Goal: Task Accomplishment & Management: Use online tool/utility

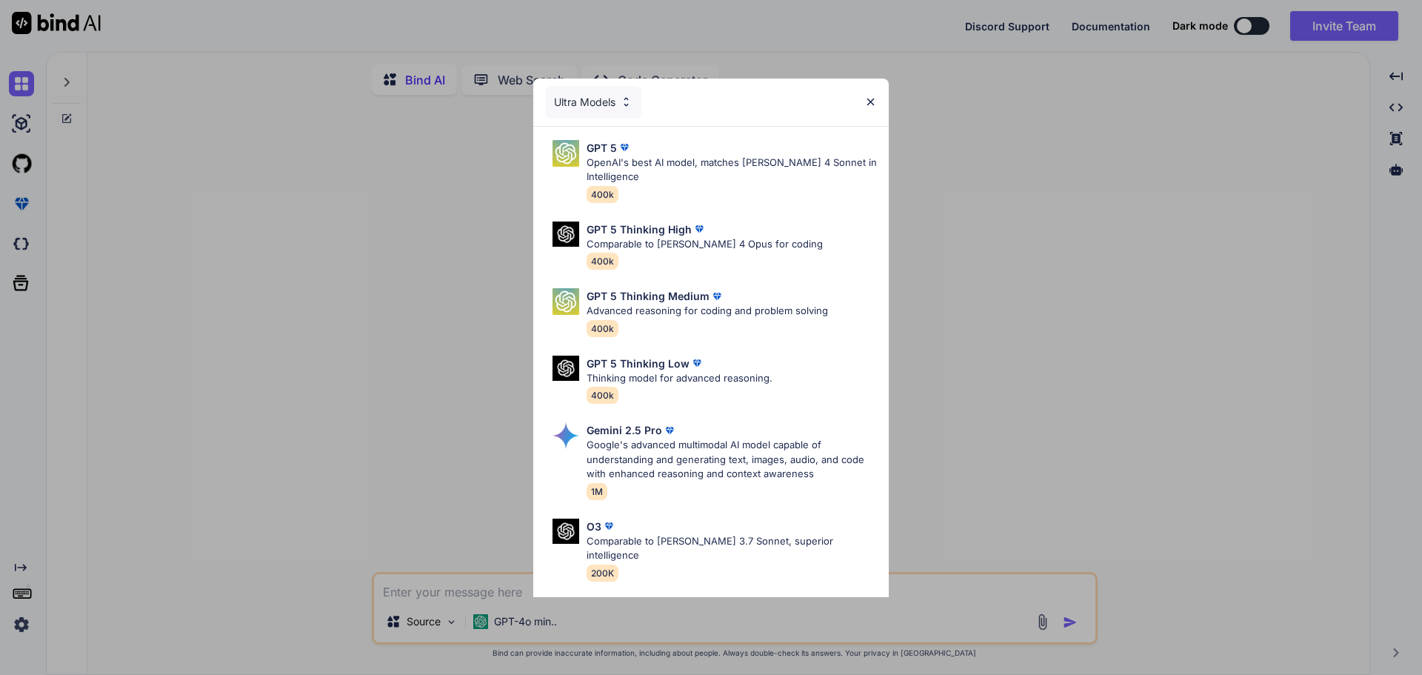
click at [1373, 24] on div "Ultra Models GPT 5 OpenAI's best AI model, matches Claude 4 Sonnet in Intellige…" at bounding box center [711, 337] width 1422 height 675
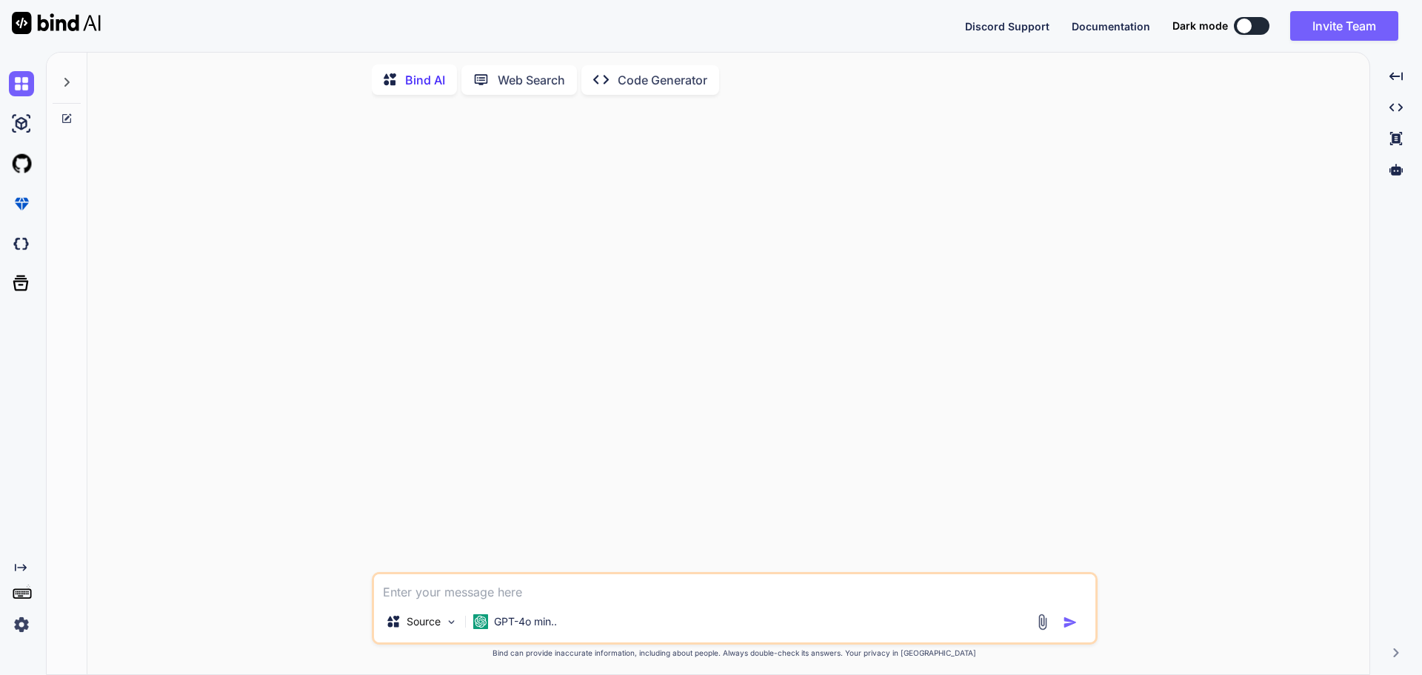
click at [1252, 22] on button at bounding box center [1252, 26] width 36 height 18
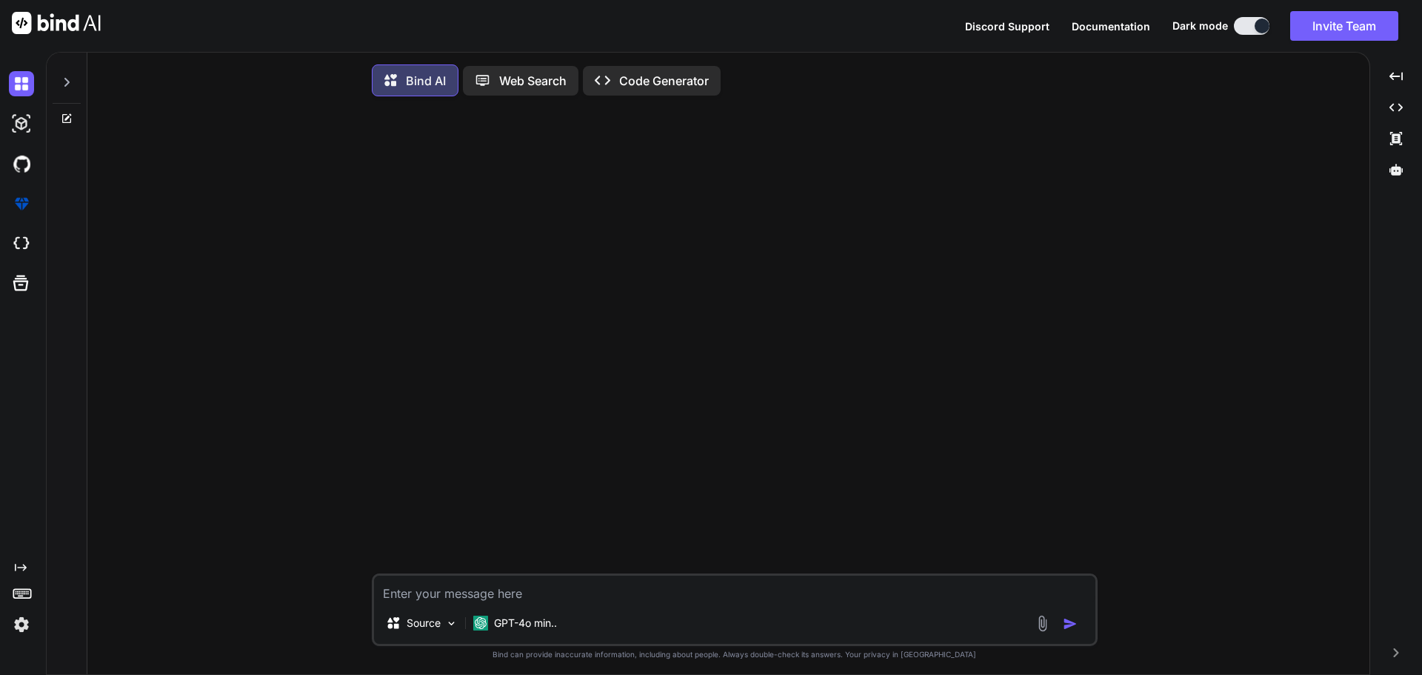
click at [1245, 27] on button at bounding box center [1252, 26] width 36 height 18
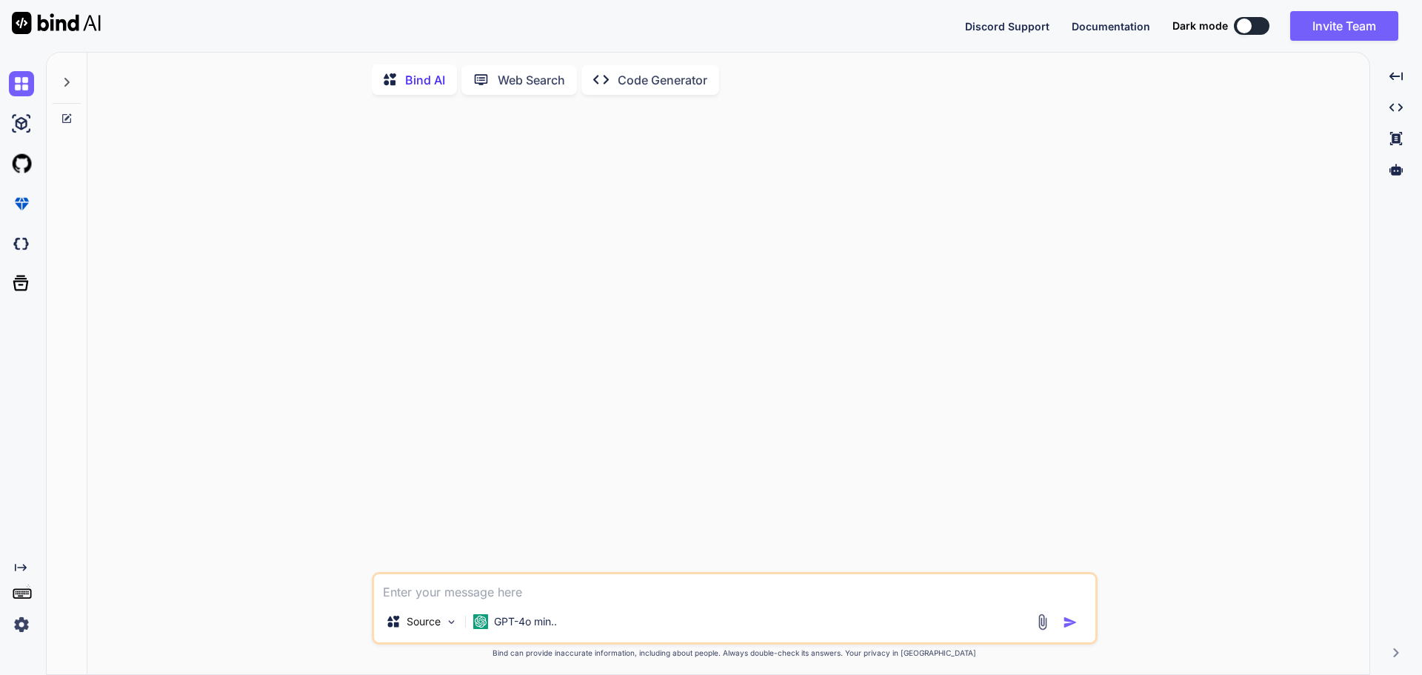
click at [660, 81] on p "Code Generator" at bounding box center [663, 80] width 90 height 18
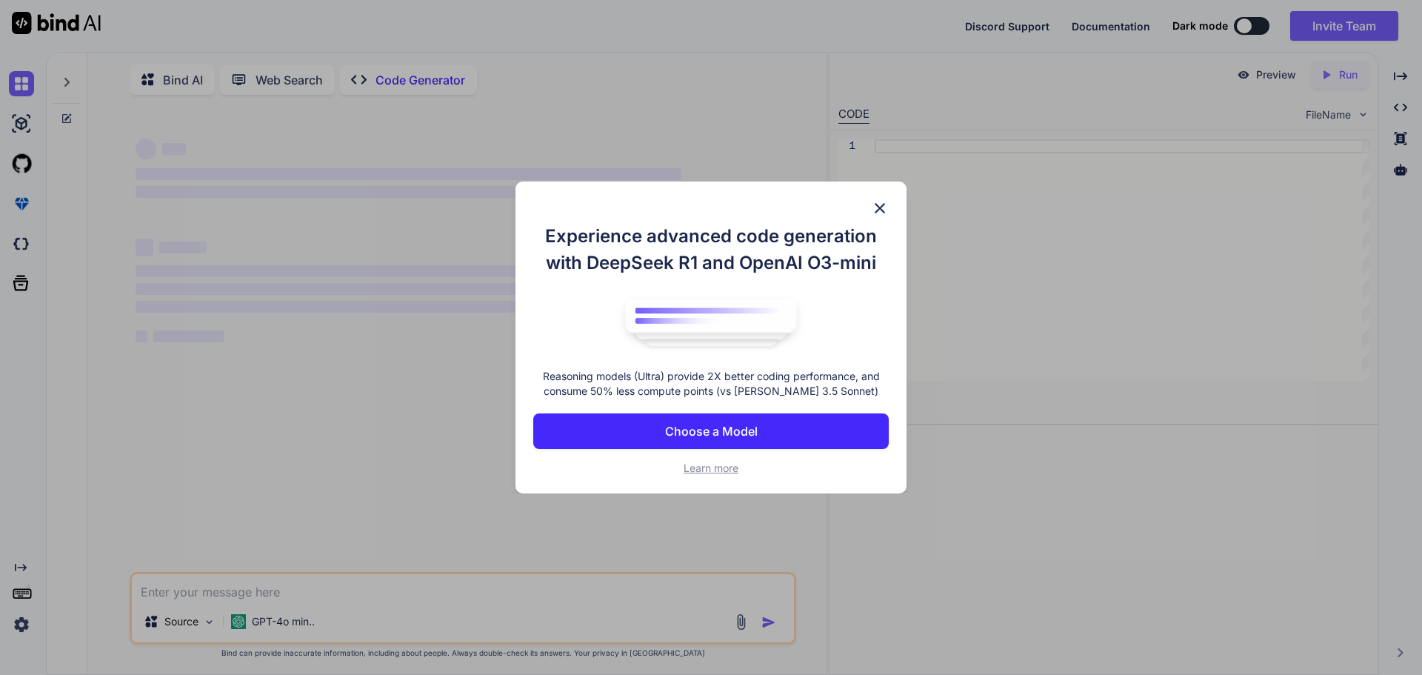
type textarea "x"
click at [737, 432] on p "Choose a Model" at bounding box center [711, 431] width 93 height 18
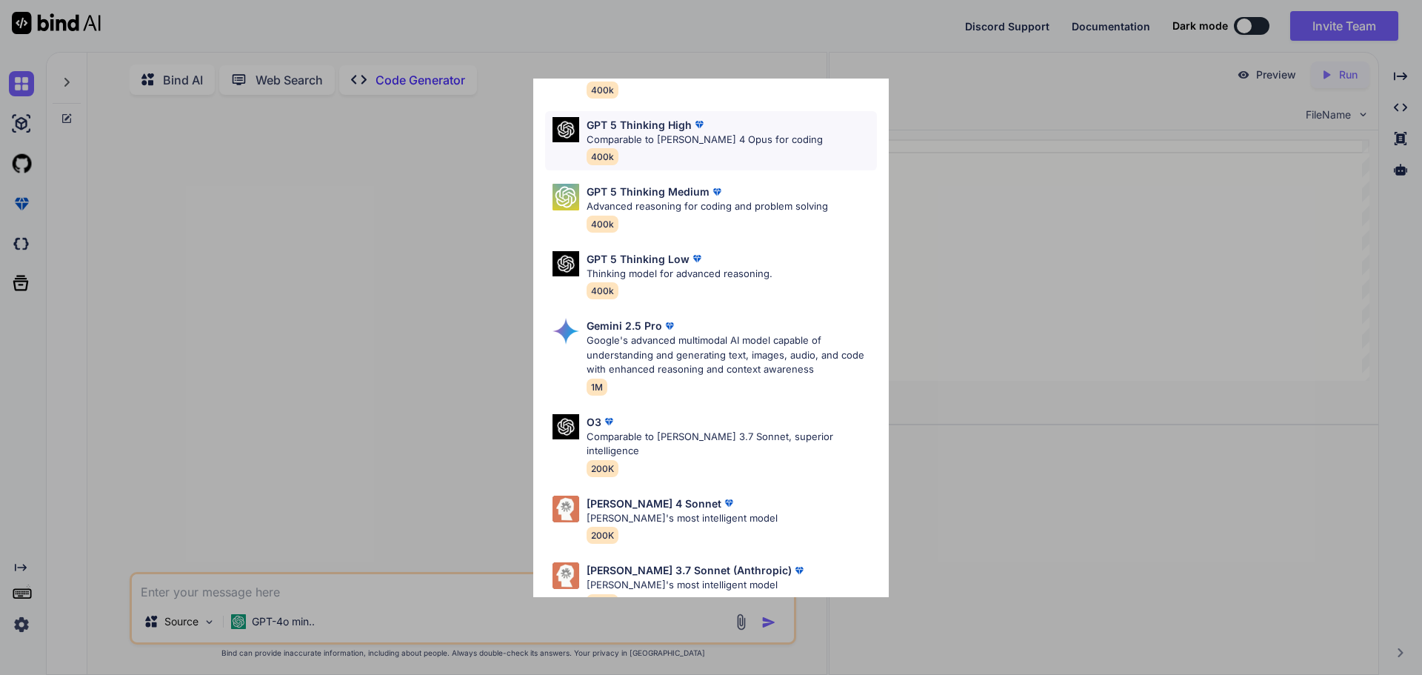
scroll to position [120, 0]
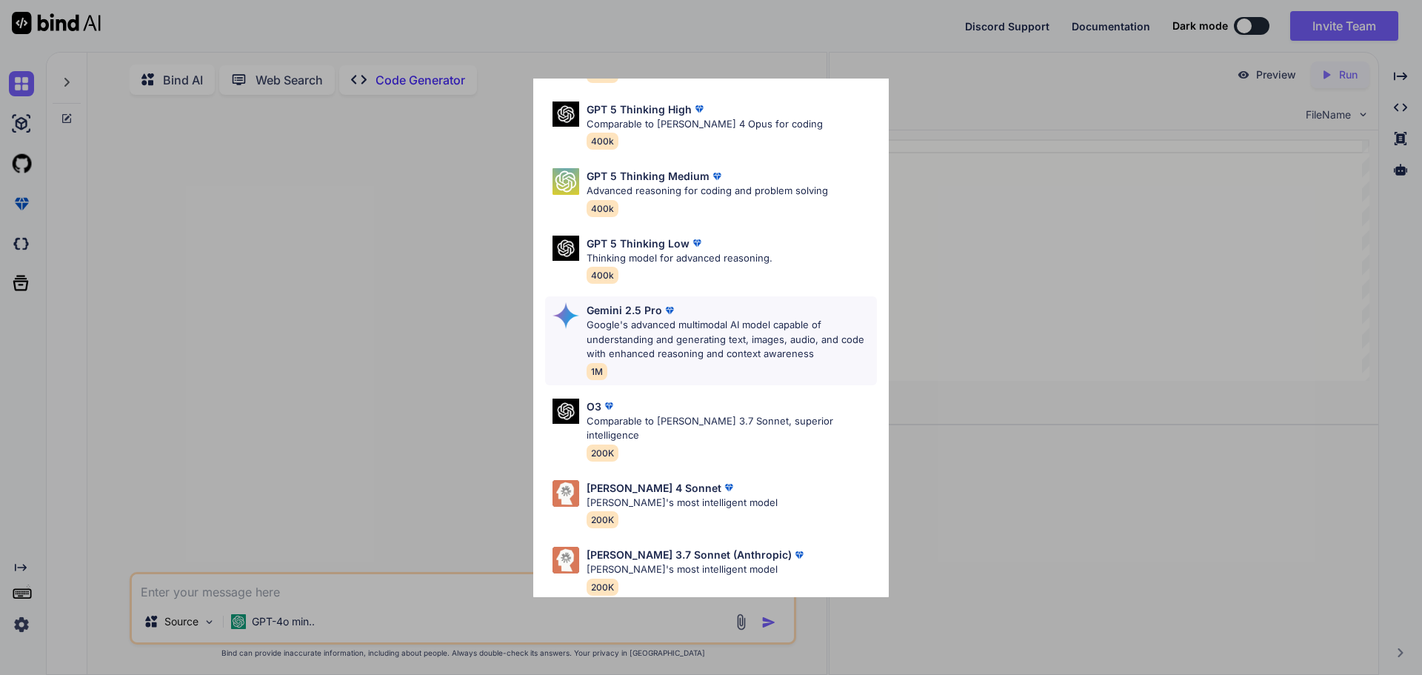
click at [652, 336] on p "Google's advanced multimodal AI model capable of understanding and generating t…" at bounding box center [731, 340] width 290 height 44
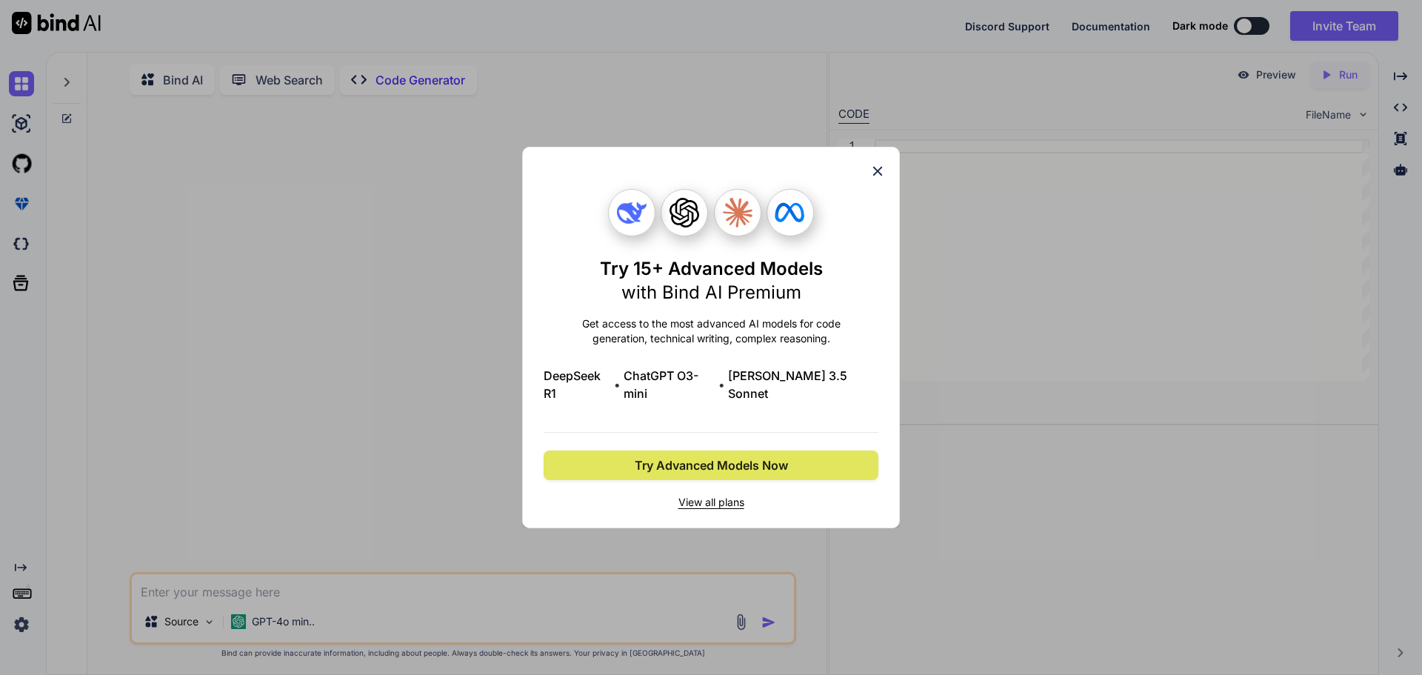
click at [757, 461] on span "Try Advanced Models Now" at bounding box center [711, 465] width 153 height 18
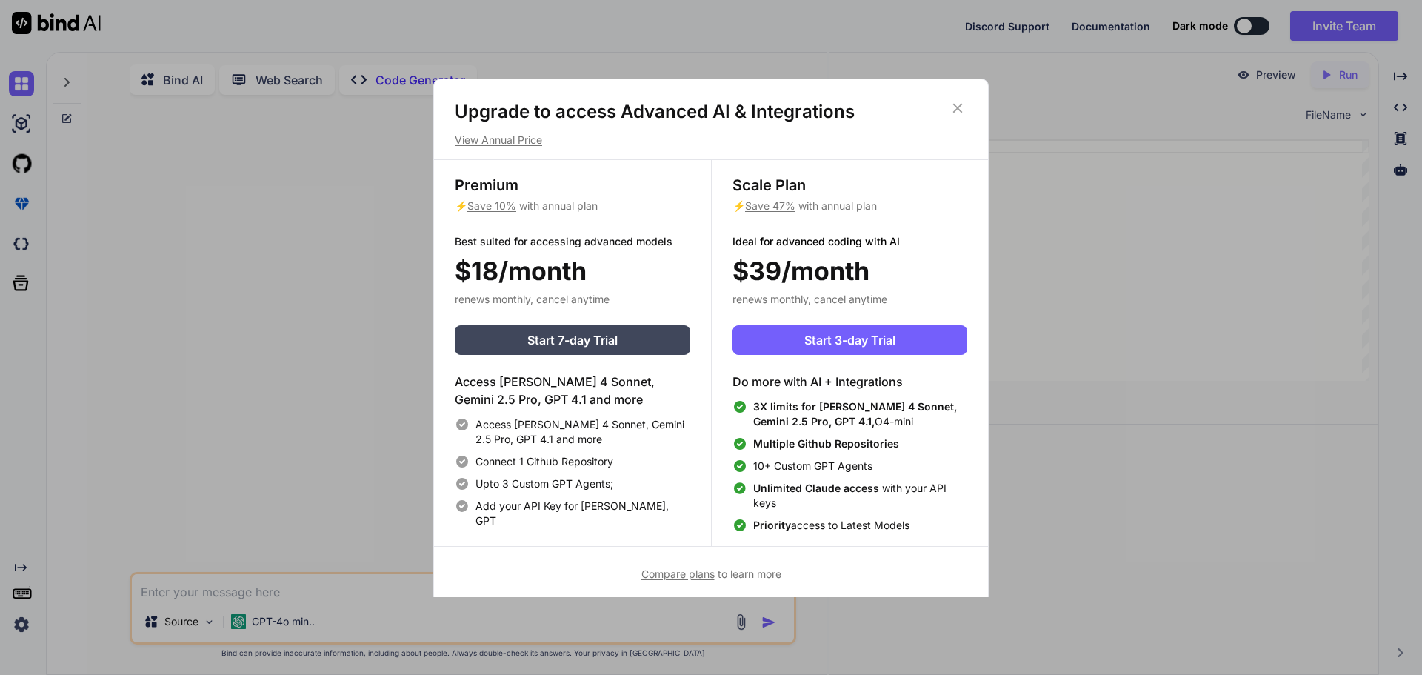
click at [960, 103] on icon at bounding box center [957, 108] width 16 height 16
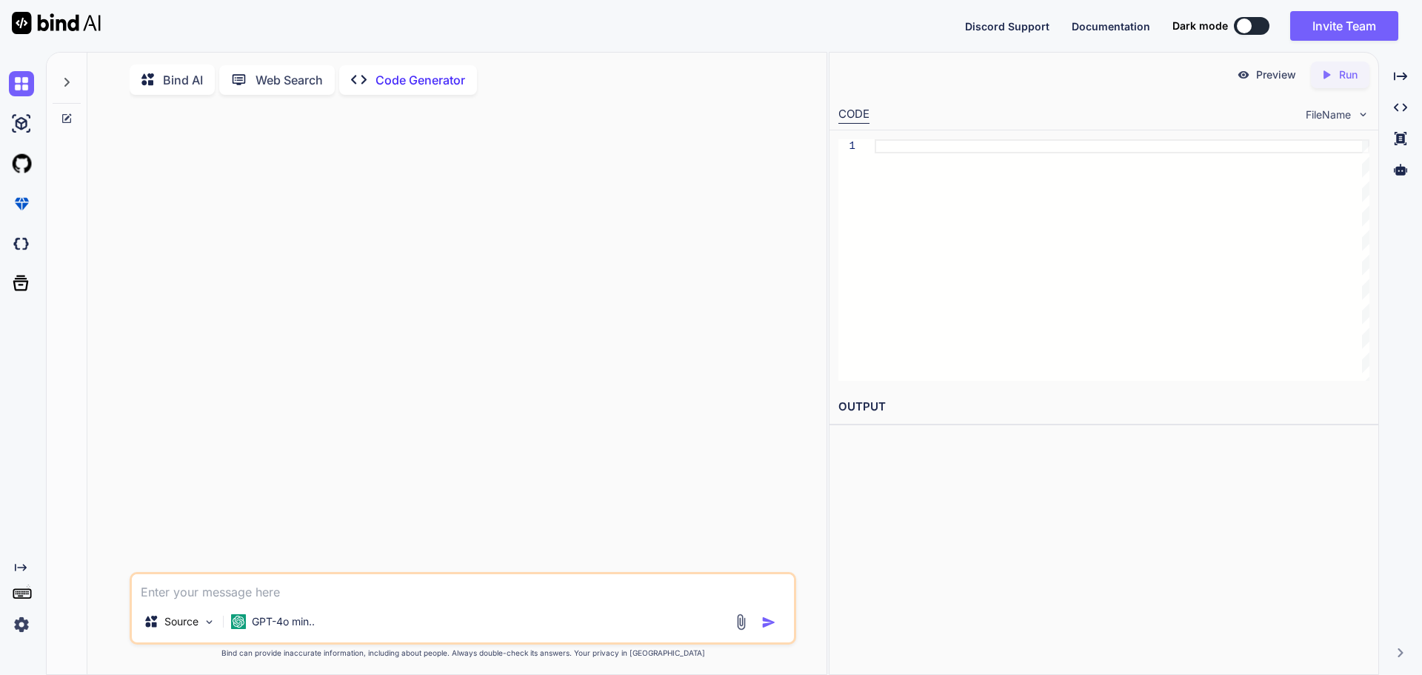
click at [278, 590] on textarea at bounding box center [463, 587] width 662 height 27
click at [249, 595] on textarea at bounding box center [463, 587] width 662 height 27
click at [207, 632] on div "Source" at bounding box center [180, 621] width 84 height 30
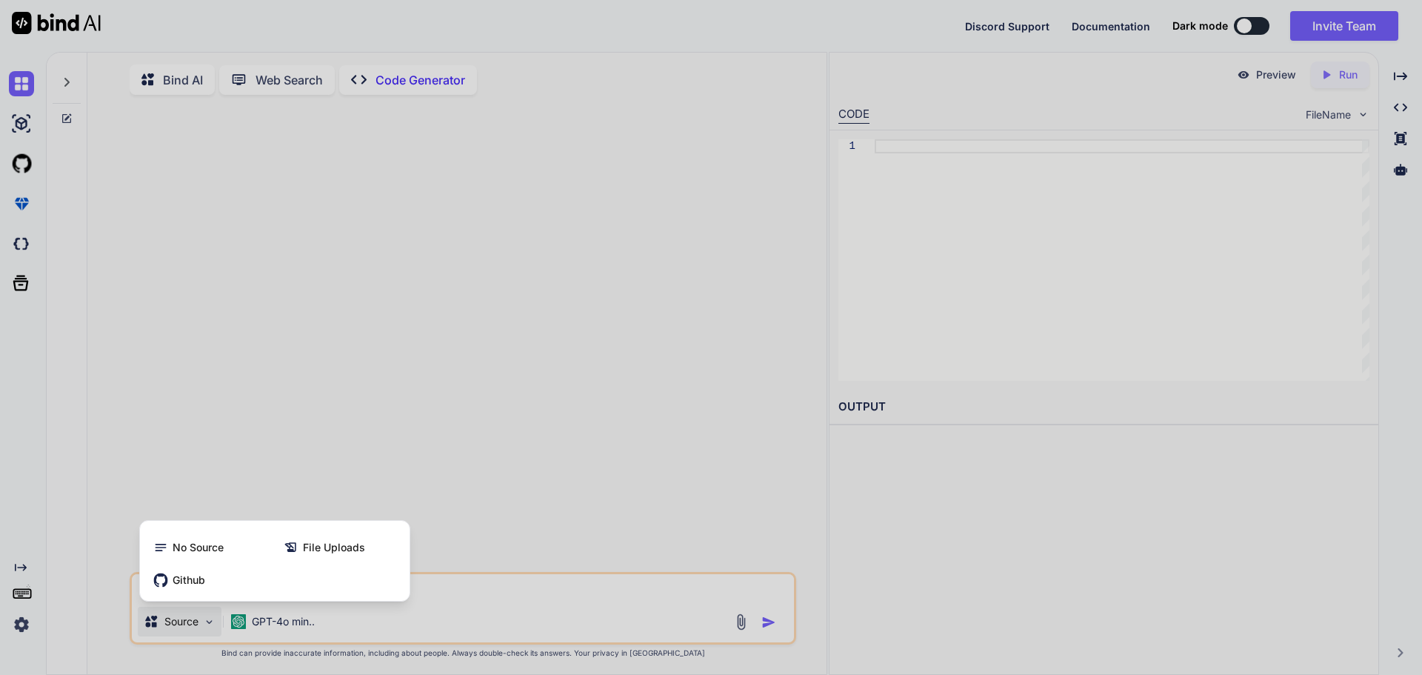
click at [342, 443] on div at bounding box center [711, 337] width 1422 height 675
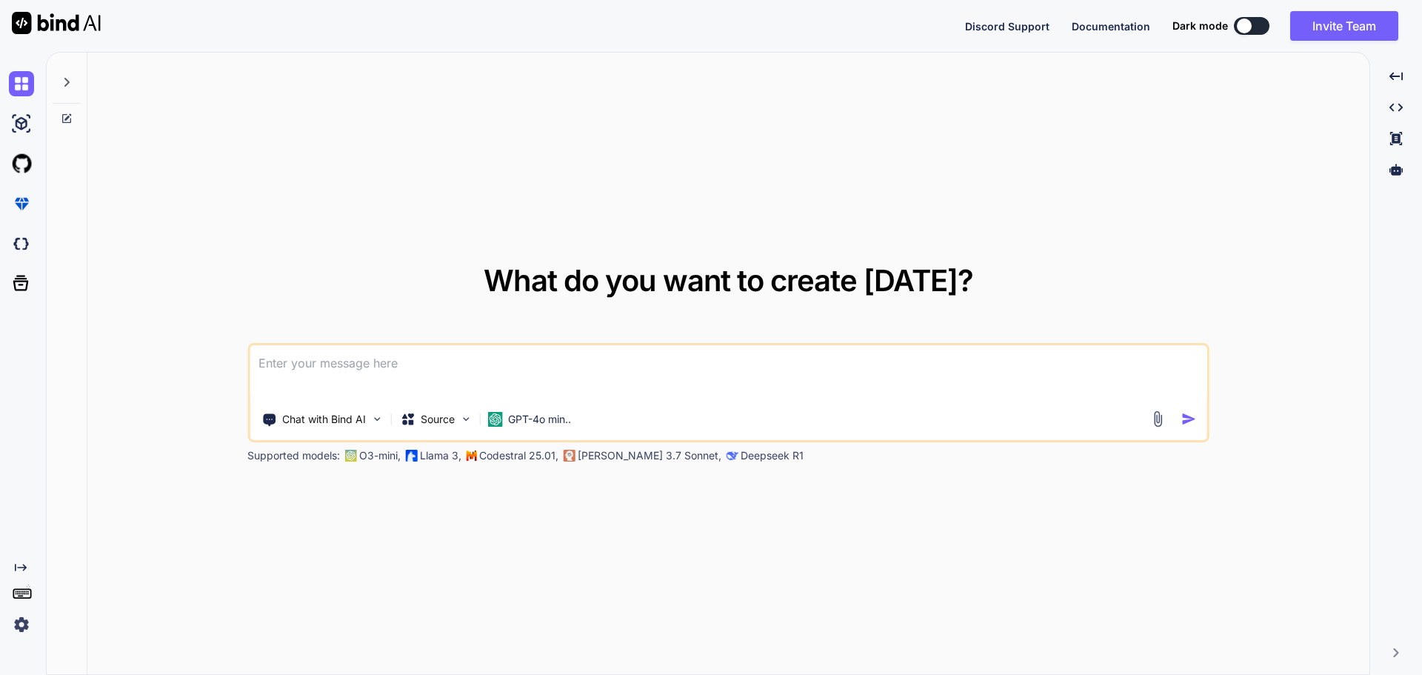
click at [914, 380] on textarea at bounding box center [728, 372] width 957 height 55
click at [515, 424] on p "GPT-4o min.." at bounding box center [539, 419] width 63 height 15
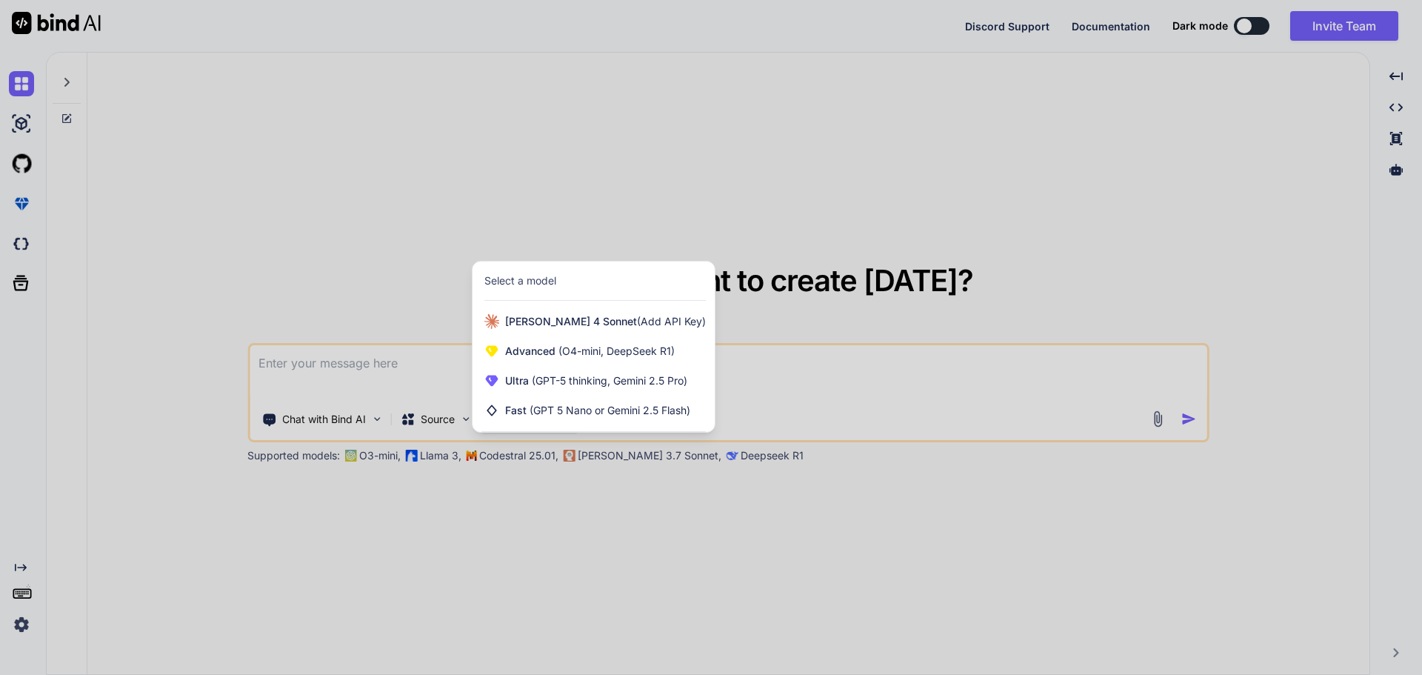
click at [415, 409] on div at bounding box center [711, 337] width 1422 height 675
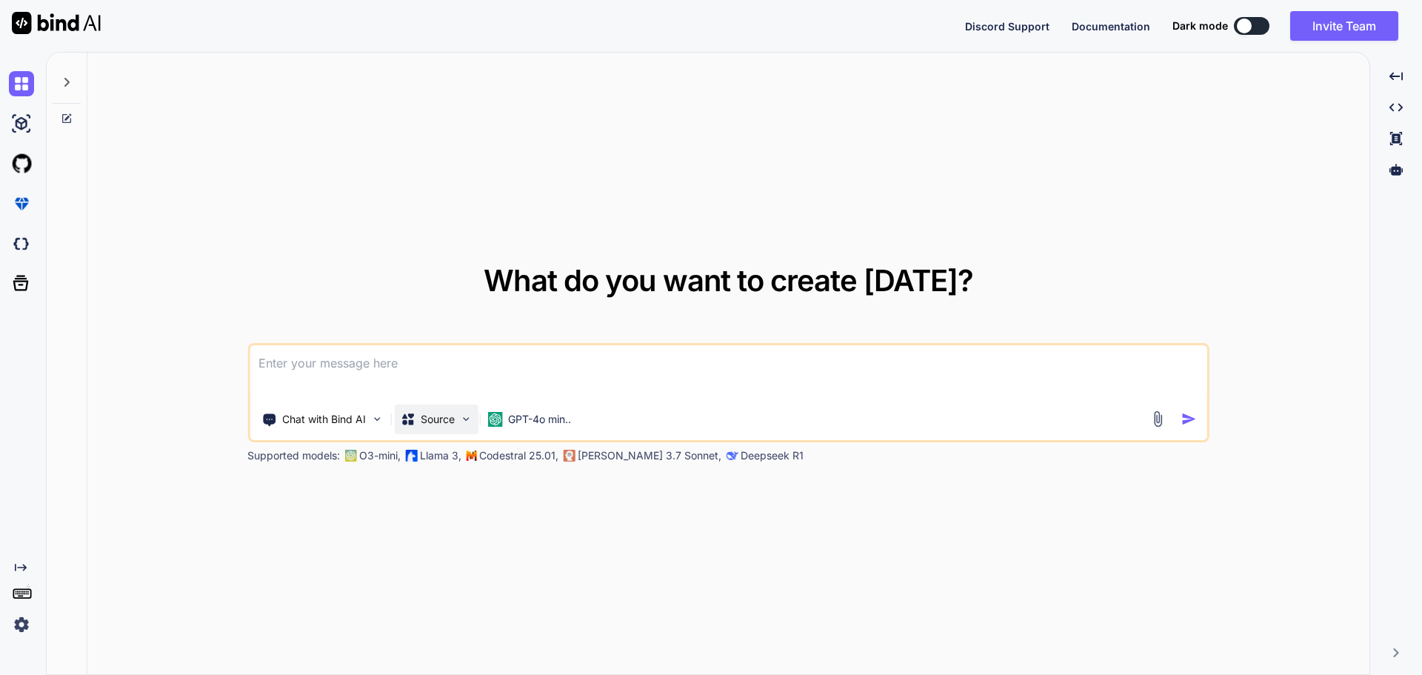
click at [419, 419] on div "Source" at bounding box center [427, 419] width 55 height 15
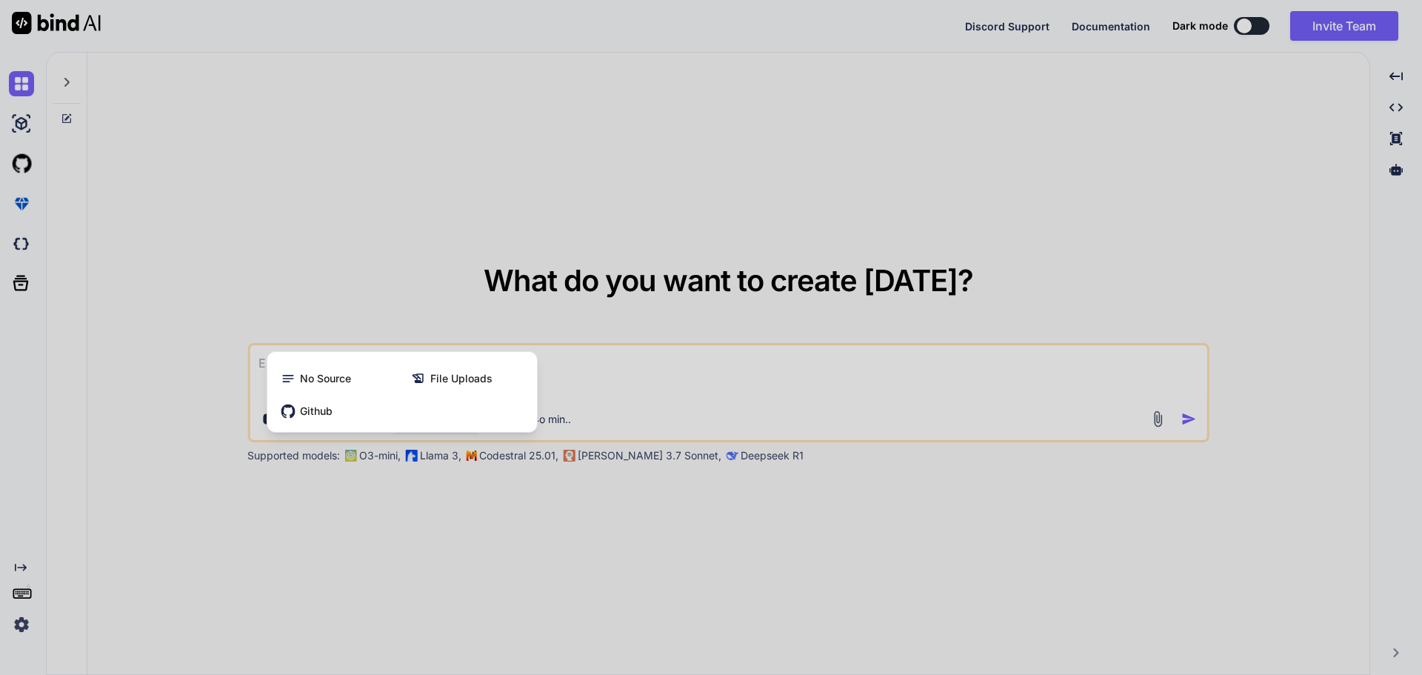
click at [427, 533] on div at bounding box center [711, 337] width 1422 height 675
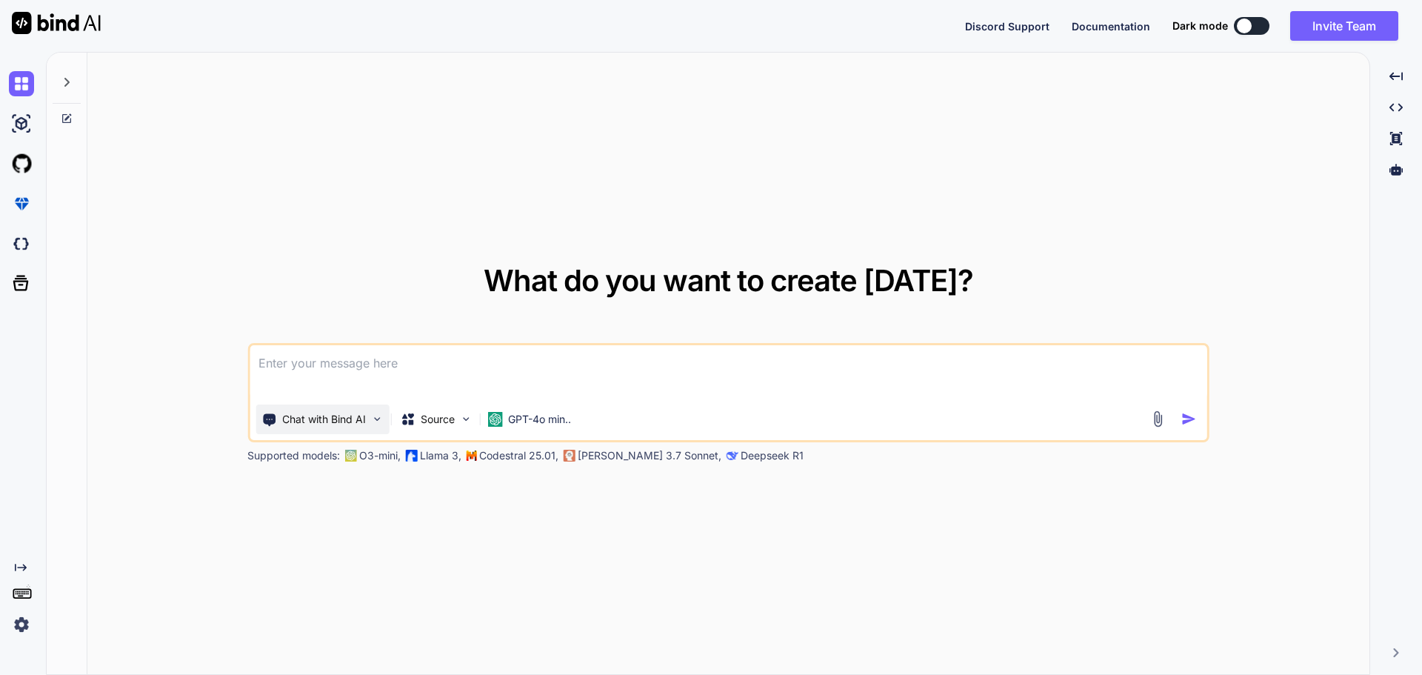
click at [298, 424] on p "Chat with Bind AI" at bounding box center [324, 419] width 84 height 15
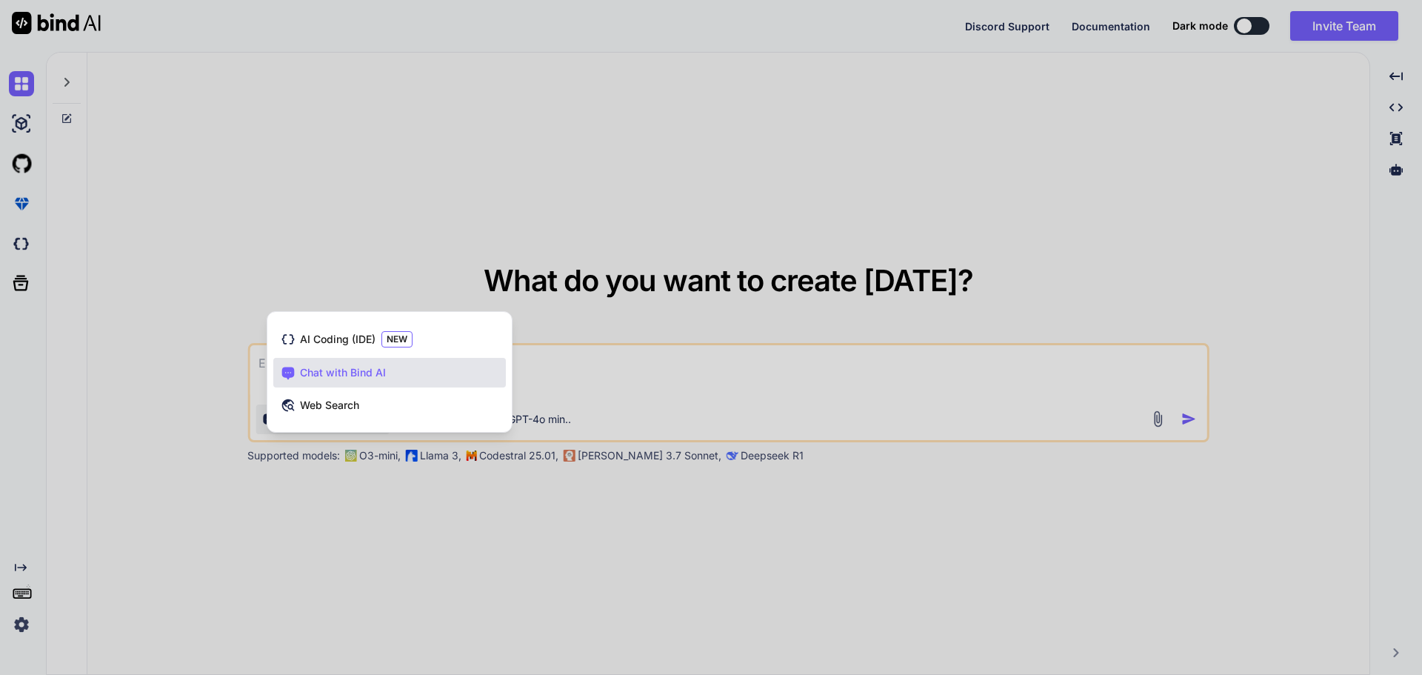
drag, startPoint x: 301, startPoint y: 521, endPoint x: 333, endPoint y: 406, distance: 119.1
click at [302, 518] on div at bounding box center [711, 337] width 1422 height 675
type textarea "x"
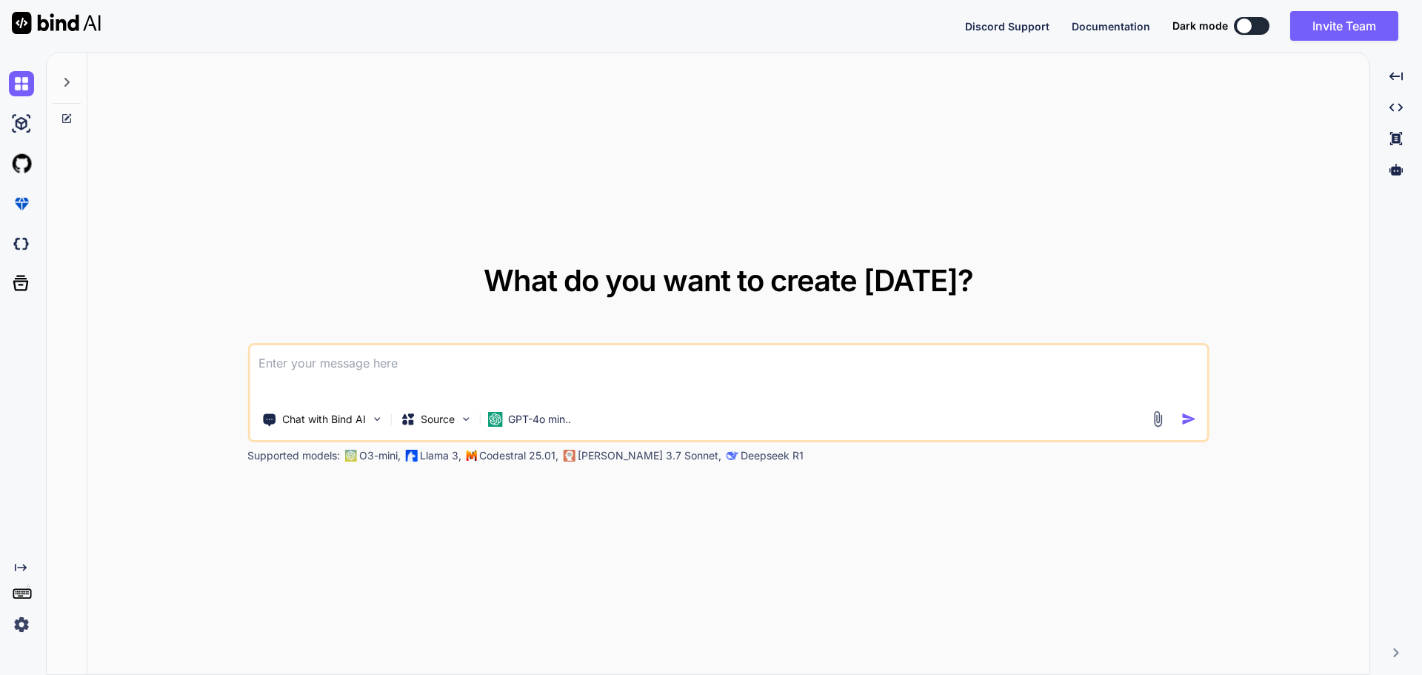
click at [341, 375] on textarea at bounding box center [728, 372] width 957 height 55
paste textarea "L.I. Dolo Sitame Consectet ad Elits Doeiu Tempori (U-0) Labore Etdolo Magnaal —…"
type textarea "L.I. Dolo Sitame Consectet ad Elits Doeiu Tempori (U-0) Labore Etdolo Magnaal —…"
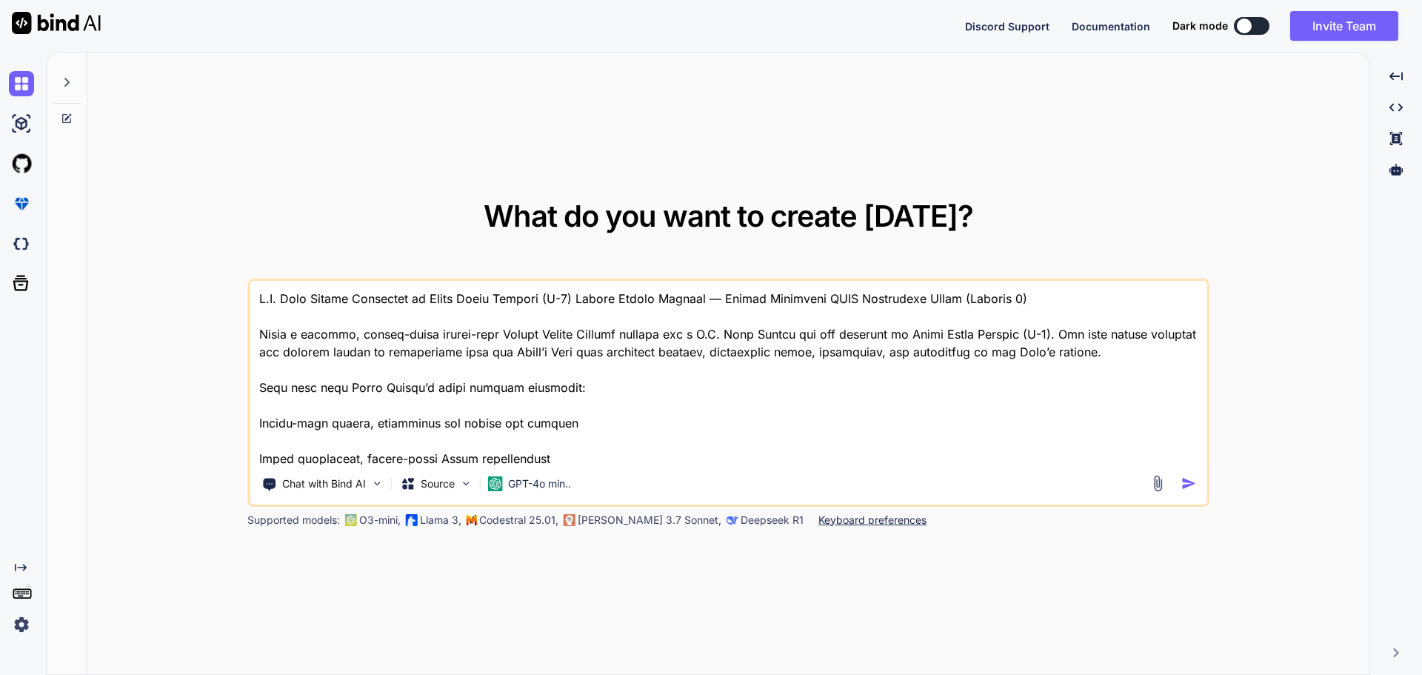
scroll to position [2383, 0]
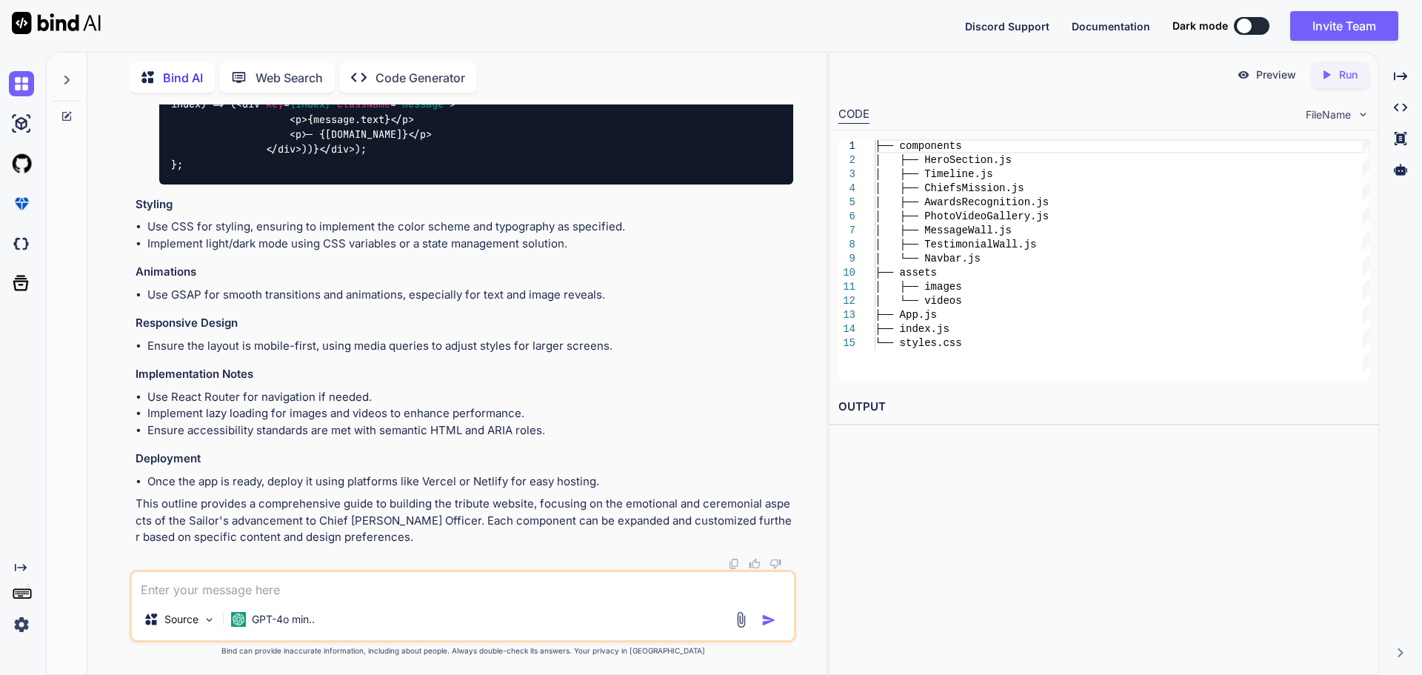
scroll to position [2932, 0]
click at [417, 70] on p "Code Generator" at bounding box center [420, 78] width 90 height 18
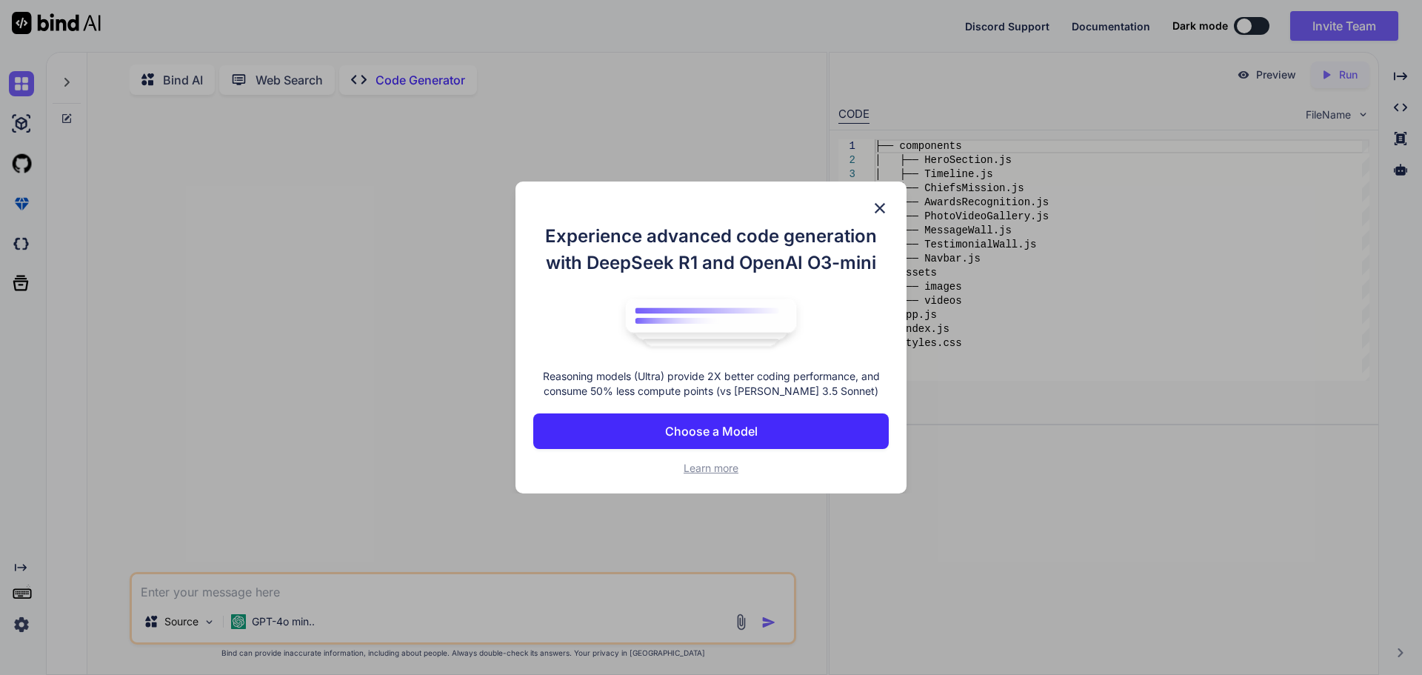
drag, startPoint x: 872, startPoint y: 204, endPoint x: 736, endPoint y: 57, distance: 200.1
click at [872, 203] on img at bounding box center [880, 208] width 18 height 18
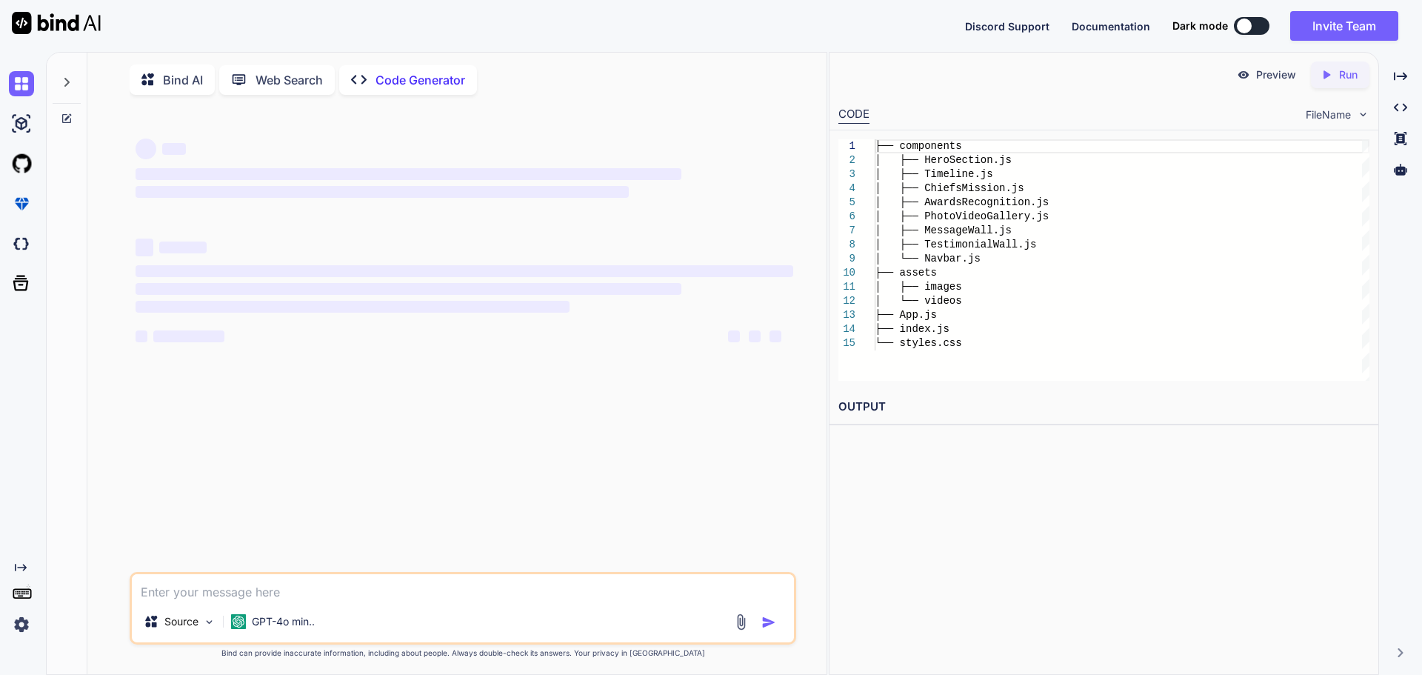
type textarea "x"
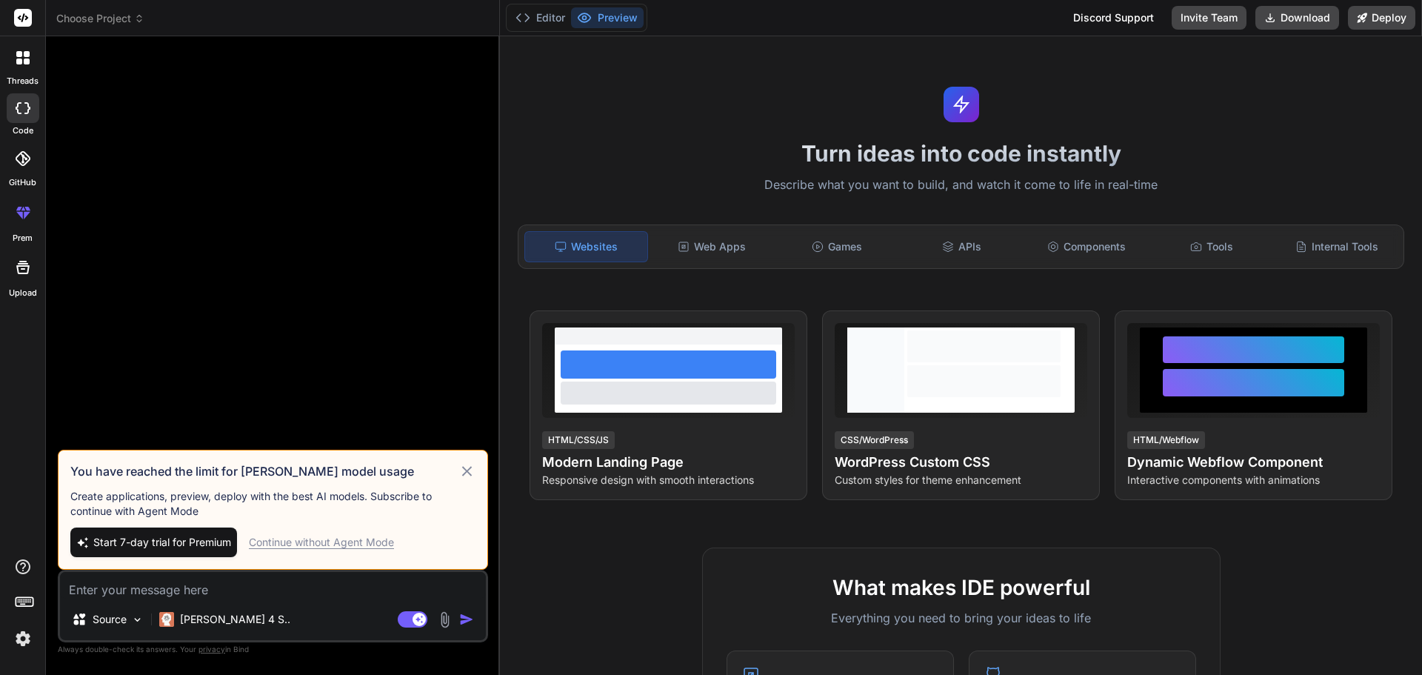
click at [34, 344] on div "threads code GitHub prem Upload" at bounding box center [23, 337] width 46 height 675
click at [371, 549] on div "Continue without Agent Mode" at bounding box center [321, 542] width 145 height 15
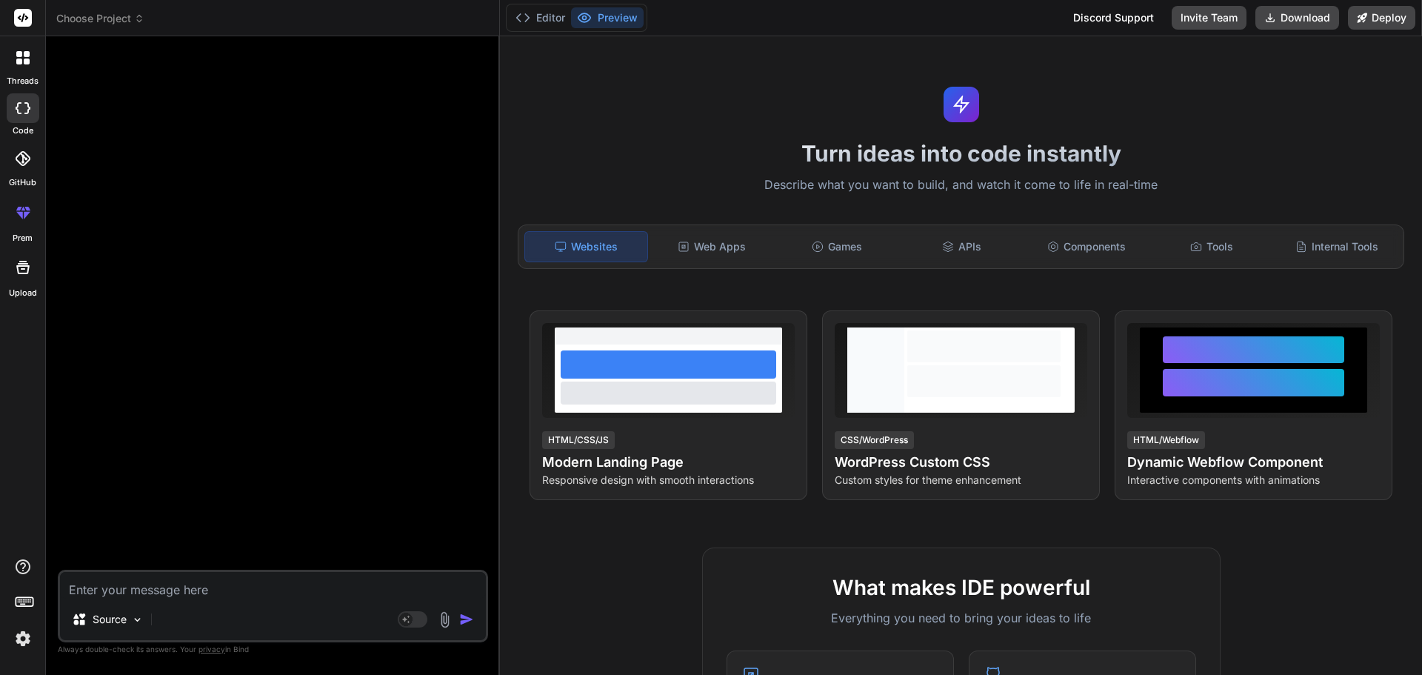
click at [211, 589] on textarea at bounding box center [273, 585] width 426 height 27
click at [22, 227] on div at bounding box center [23, 213] width 36 height 36
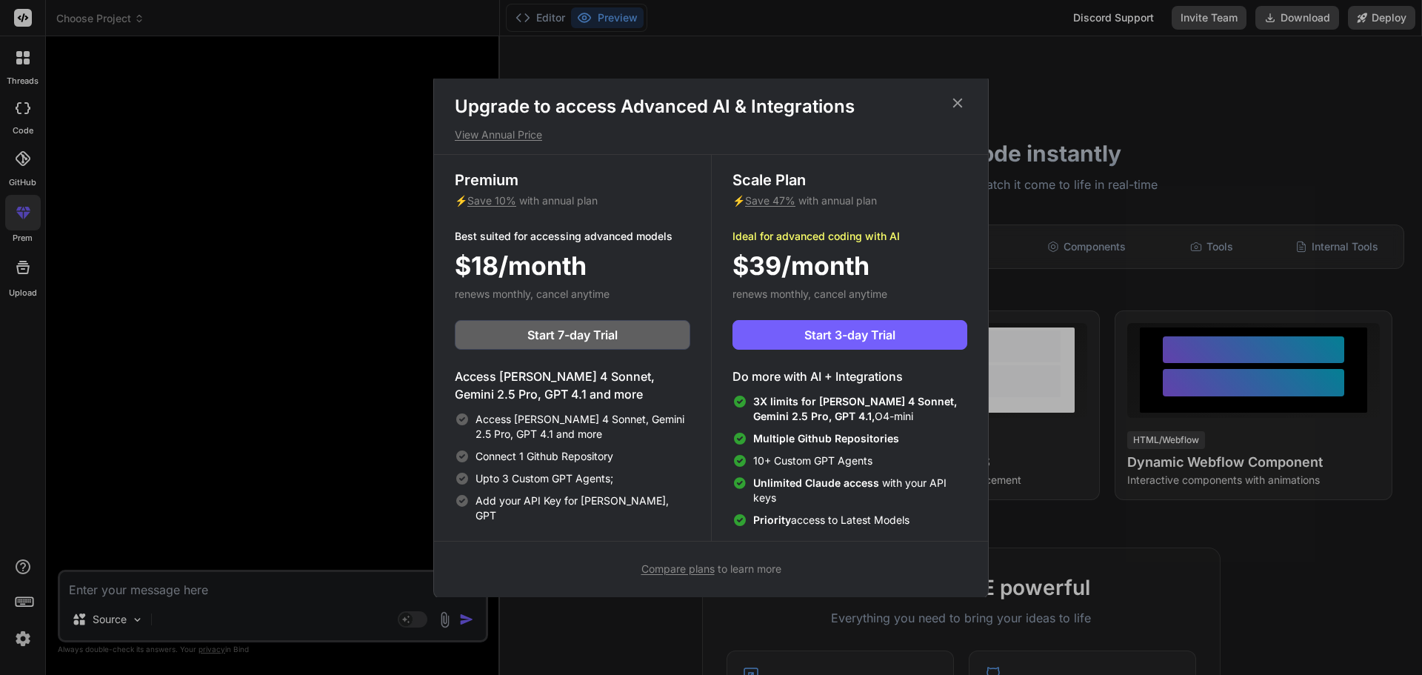
scroll to position [7, 0]
click at [957, 100] on icon at bounding box center [958, 101] width 10 height 10
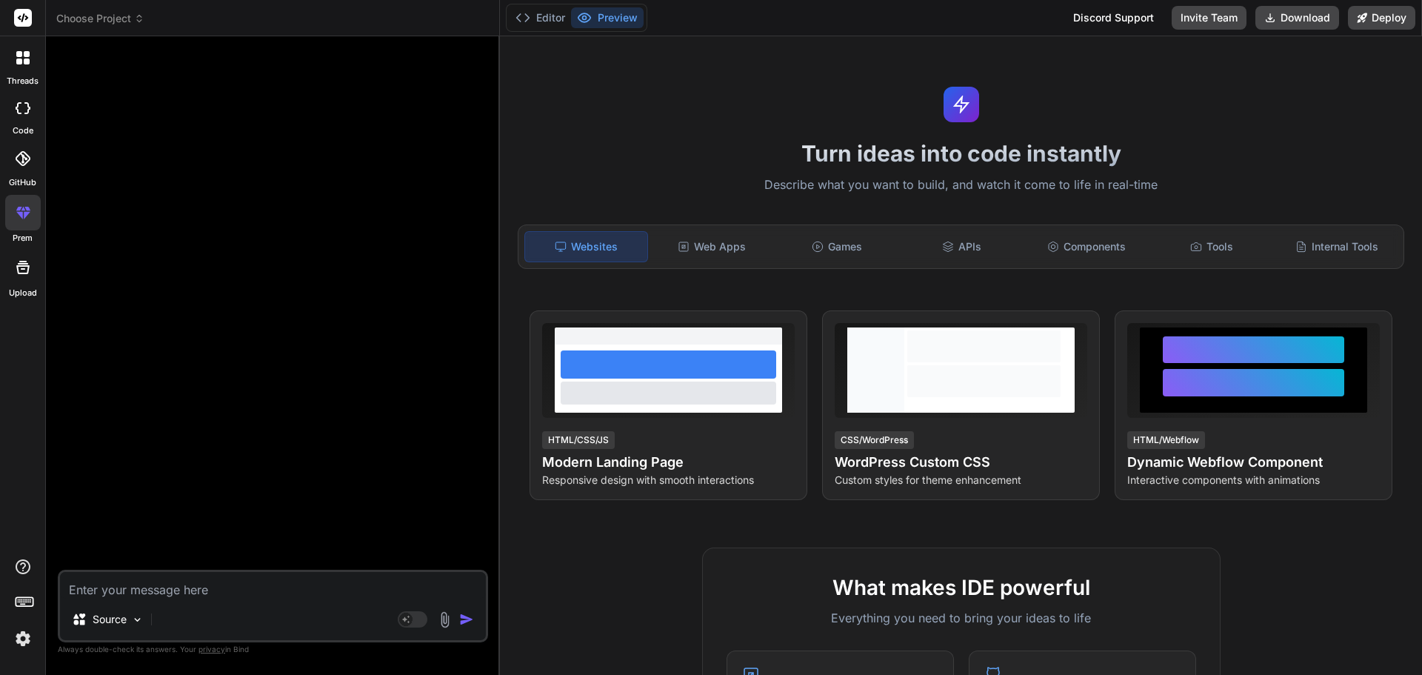
click at [19, 644] on img at bounding box center [22, 638] width 25 height 25
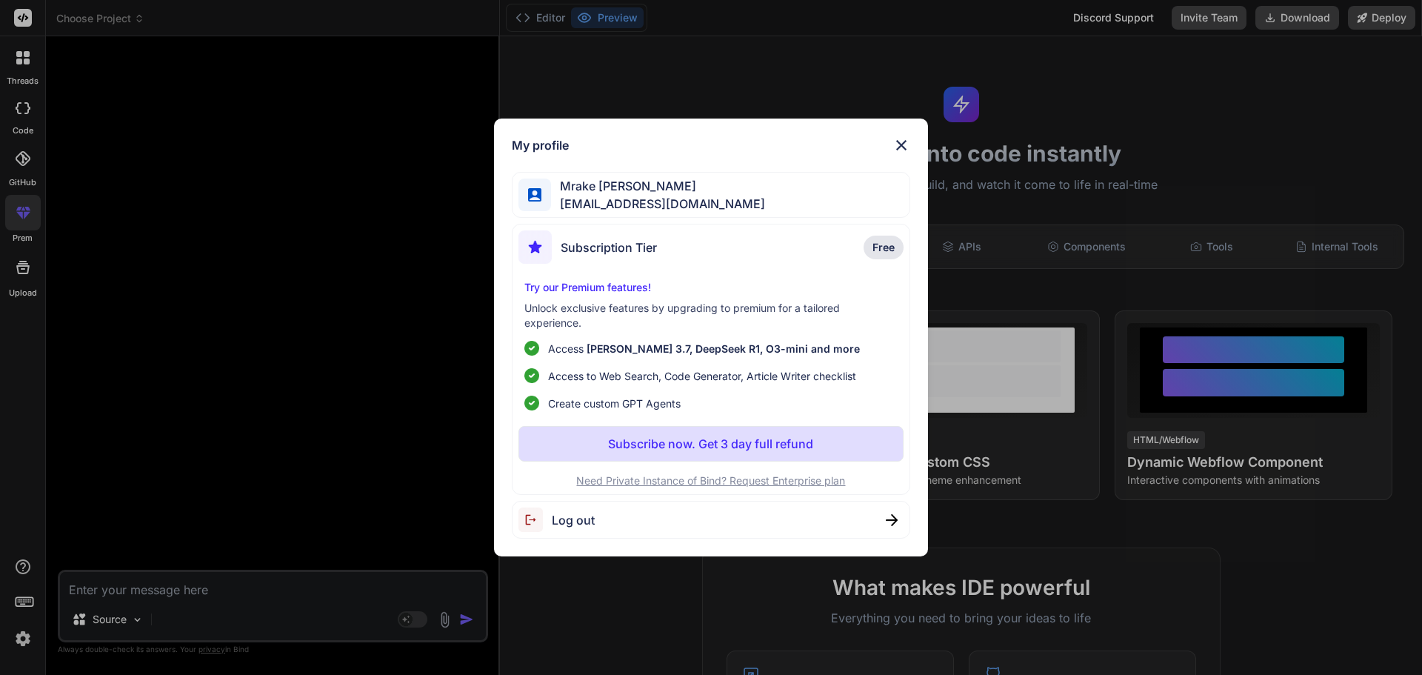
click at [781, 513] on div "Log out" at bounding box center [711, 520] width 399 height 38
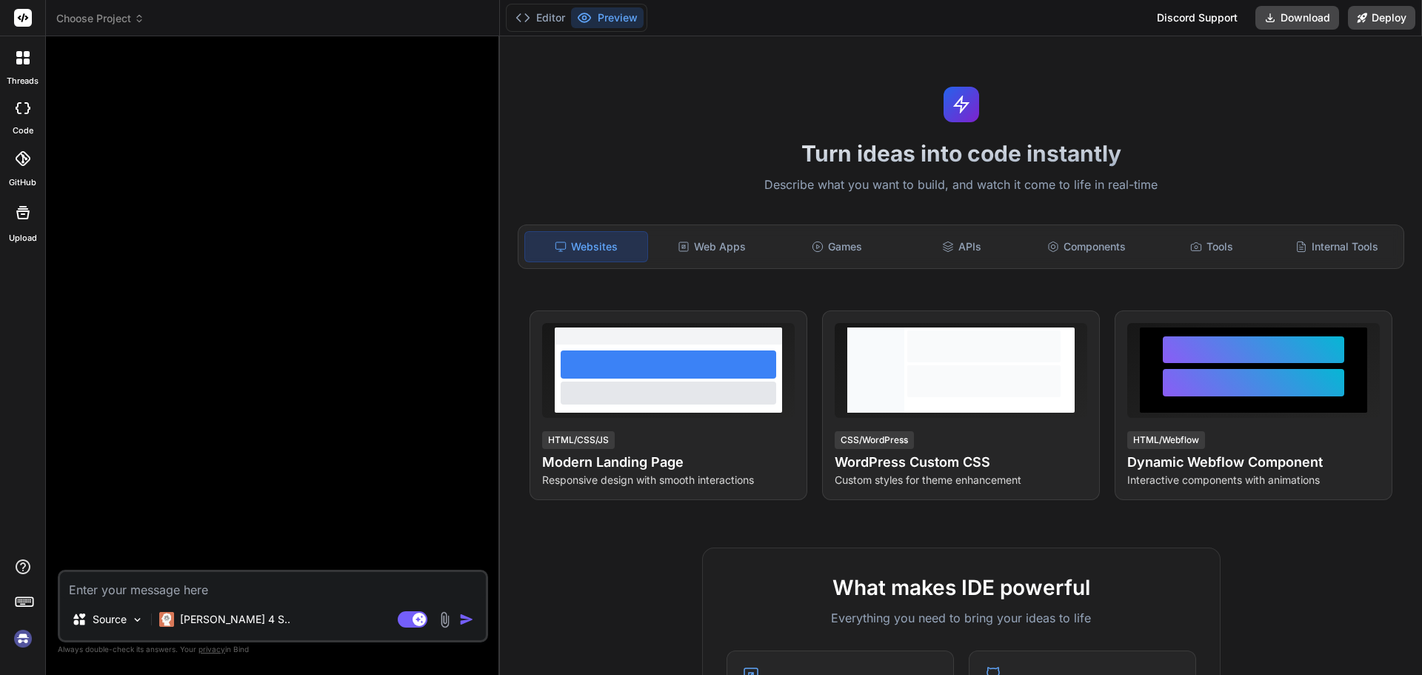
click at [27, 640] on img at bounding box center [22, 638] width 25 height 25
click at [225, 622] on p "Claude 4 S.." at bounding box center [235, 619] width 110 height 15
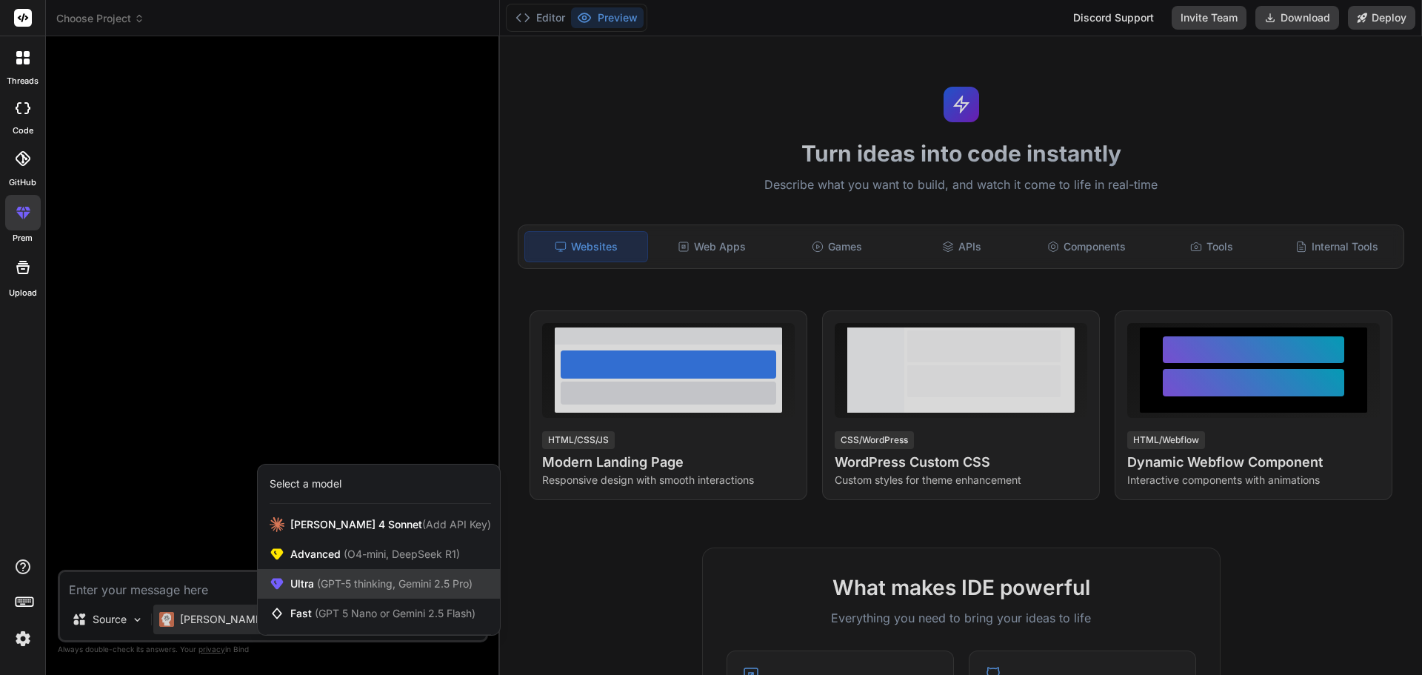
click at [353, 584] on span "(GPT-5 thinking, Gemini 2.5 Pro)" at bounding box center [393, 583] width 158 height 13
type textarea "x"
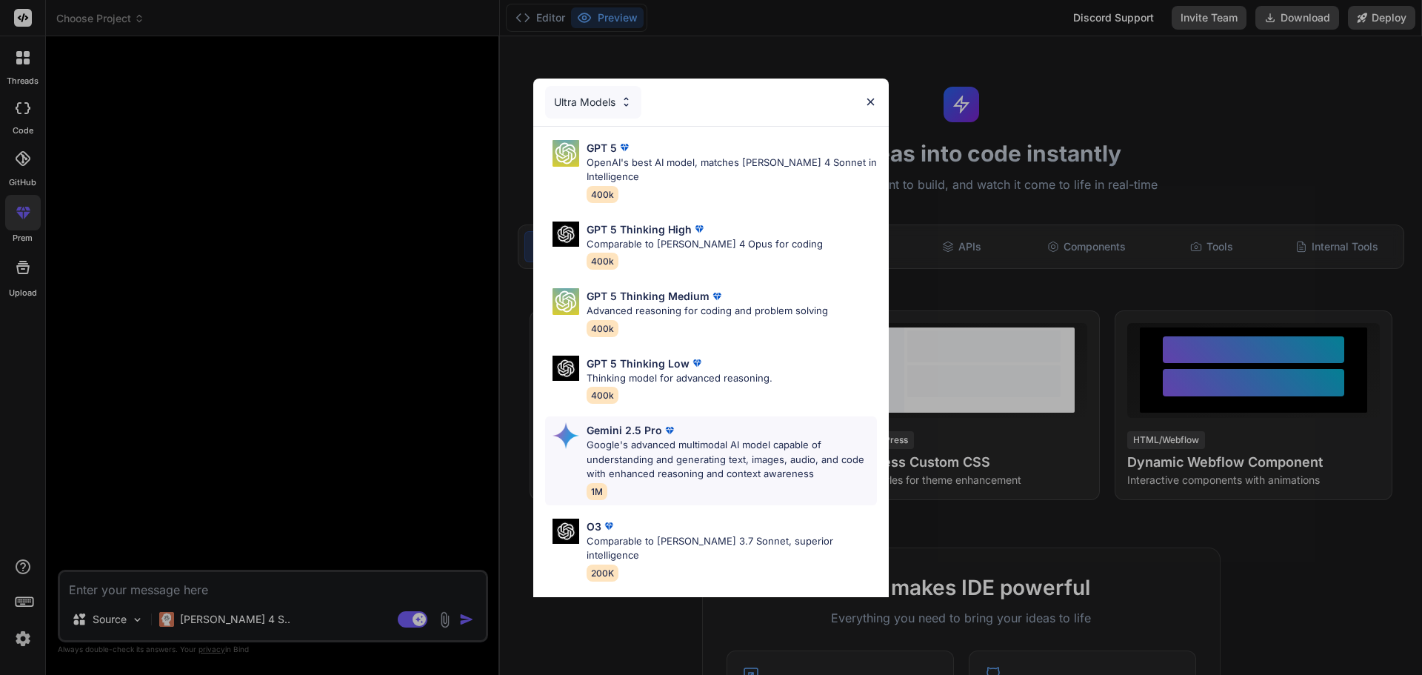
click at [628, 458] on p "Google's advanced multimodal AI model capable of understanding and generating t…" at bounding box center [731, 460] width 290 height 44
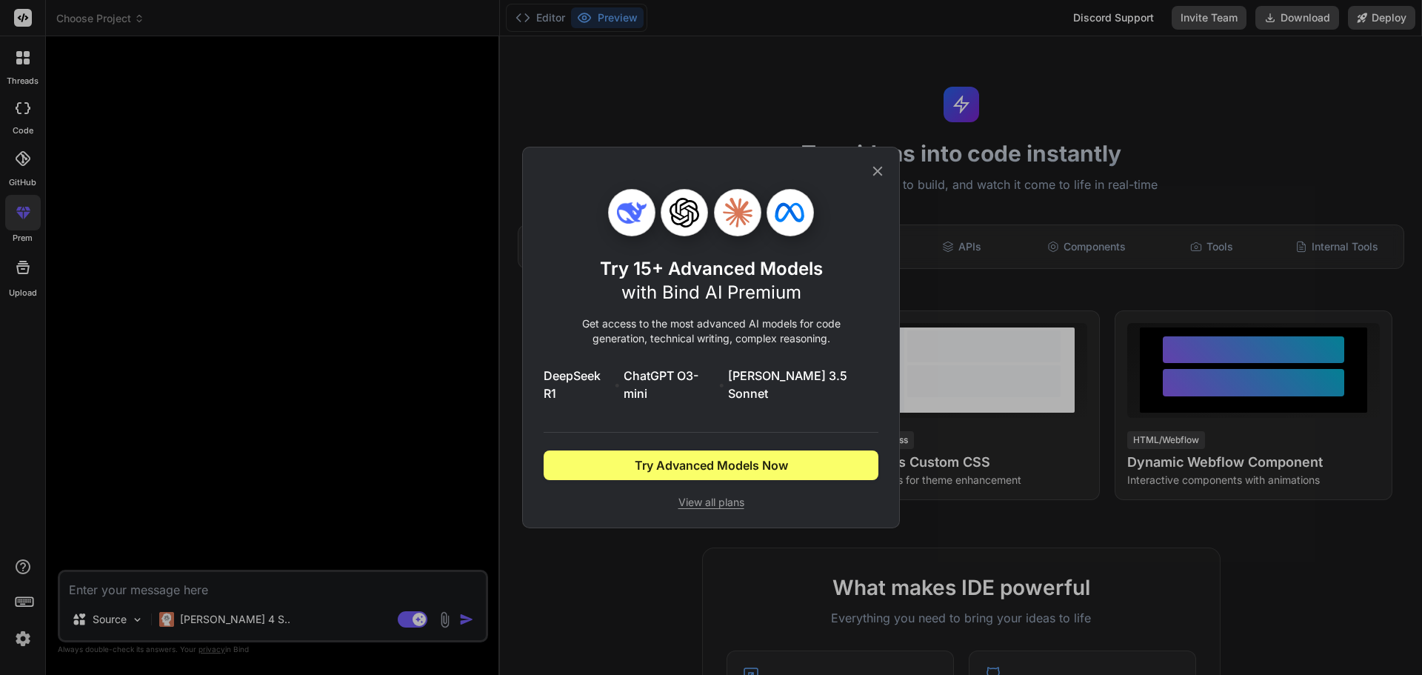
click at [734, 495] on span "View all plans" at bounding box center [710, 502] width 335 height 15
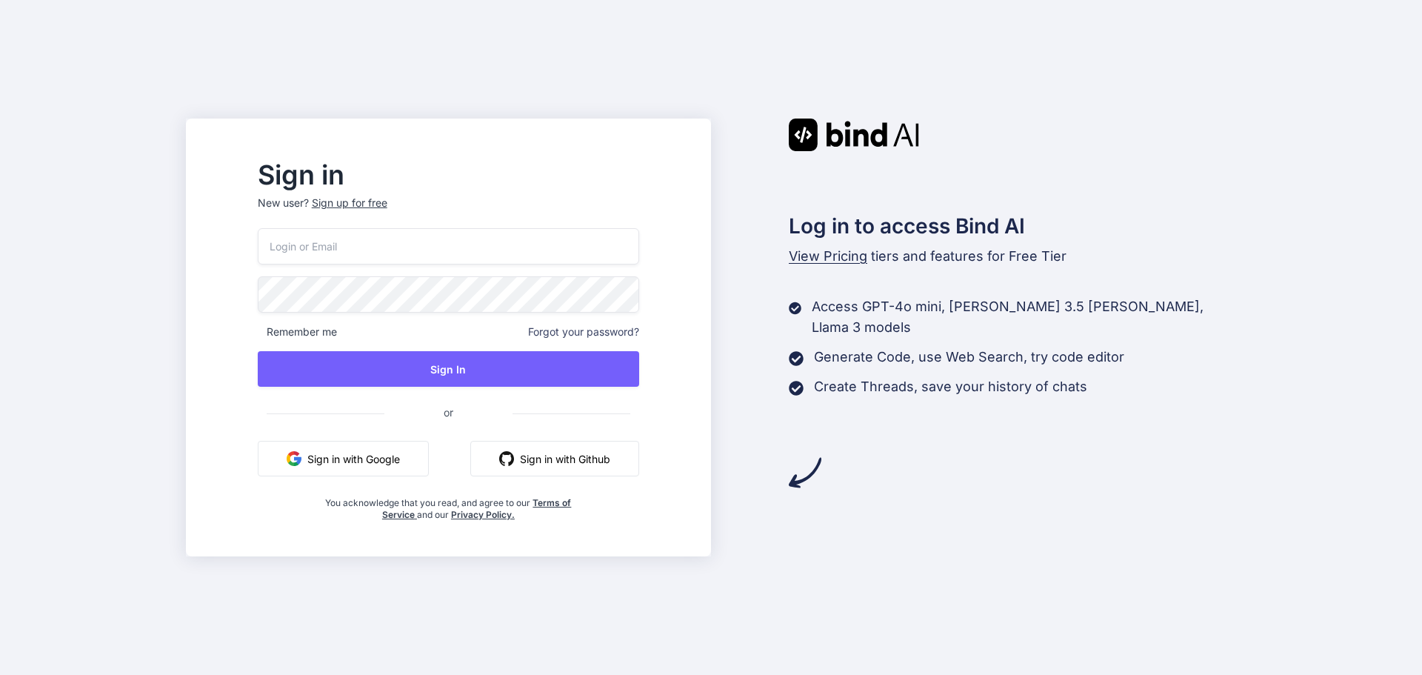
click at [364, 461] on button "Sign in with Google" at bounding box center [343, 459] width 171 height 36
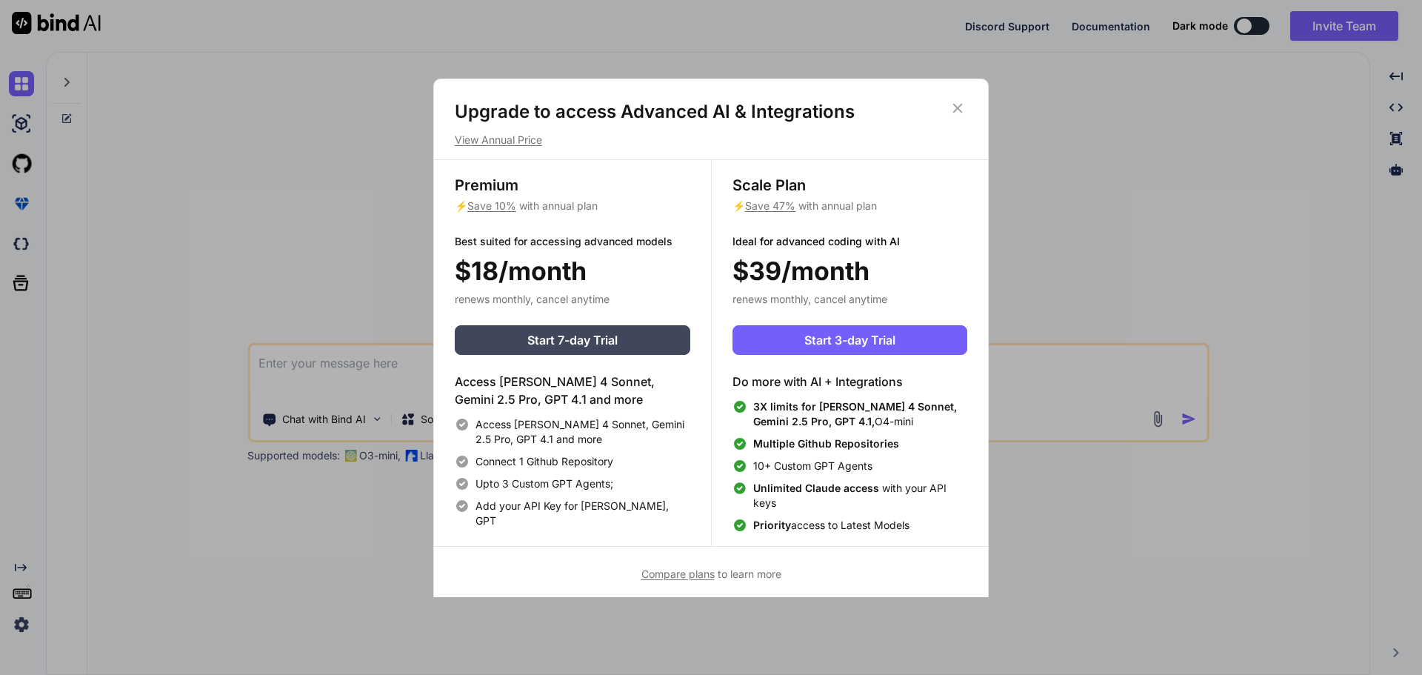
type textarea "x"
click at [957, 110] on icon at bounding box center [957, 108] width 16 height 16
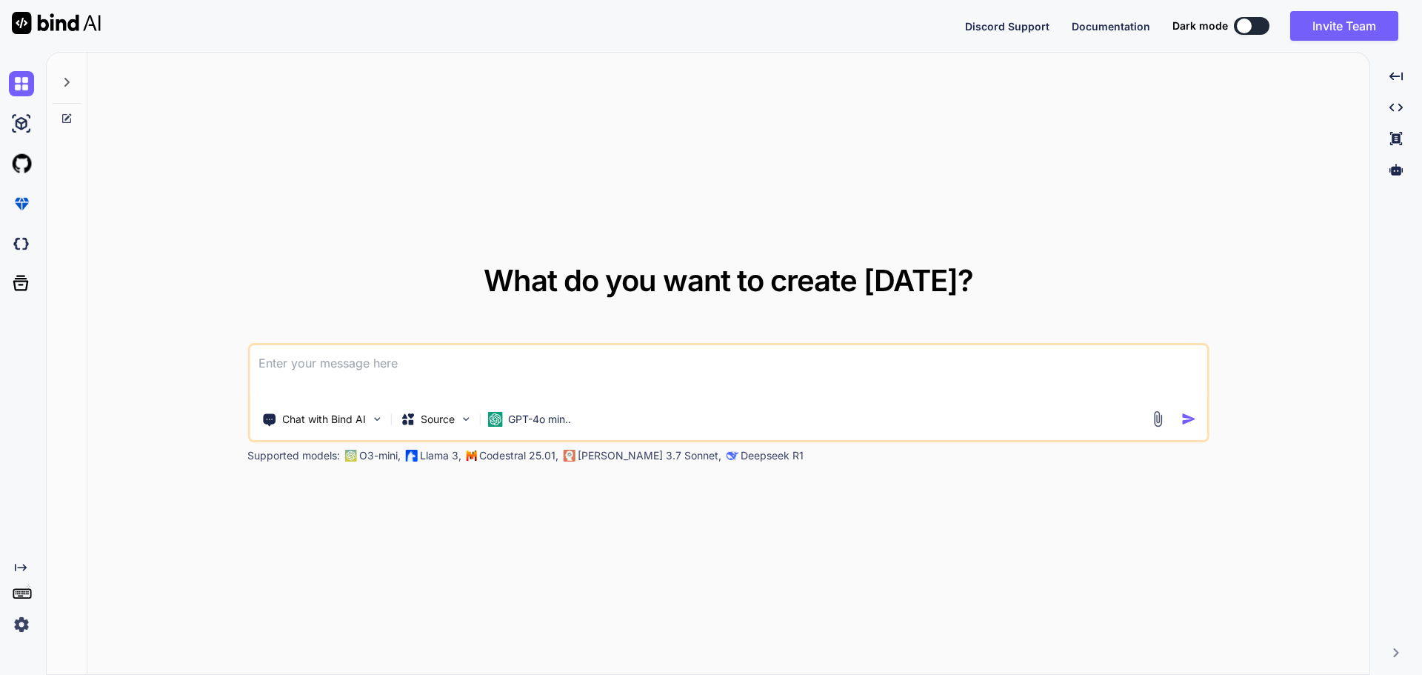
click at [1145, 362] on textarea at bounding box center [728, 372] width 957 height 55
click at [401, 361] on textarea at bounding box center [728, 372] width 957 height 55
paste textarea "L.I. Dolo Sitame Consectet ad Elits Doeiu Tempori (U-2) Labore Etdolo Magnaal —…"
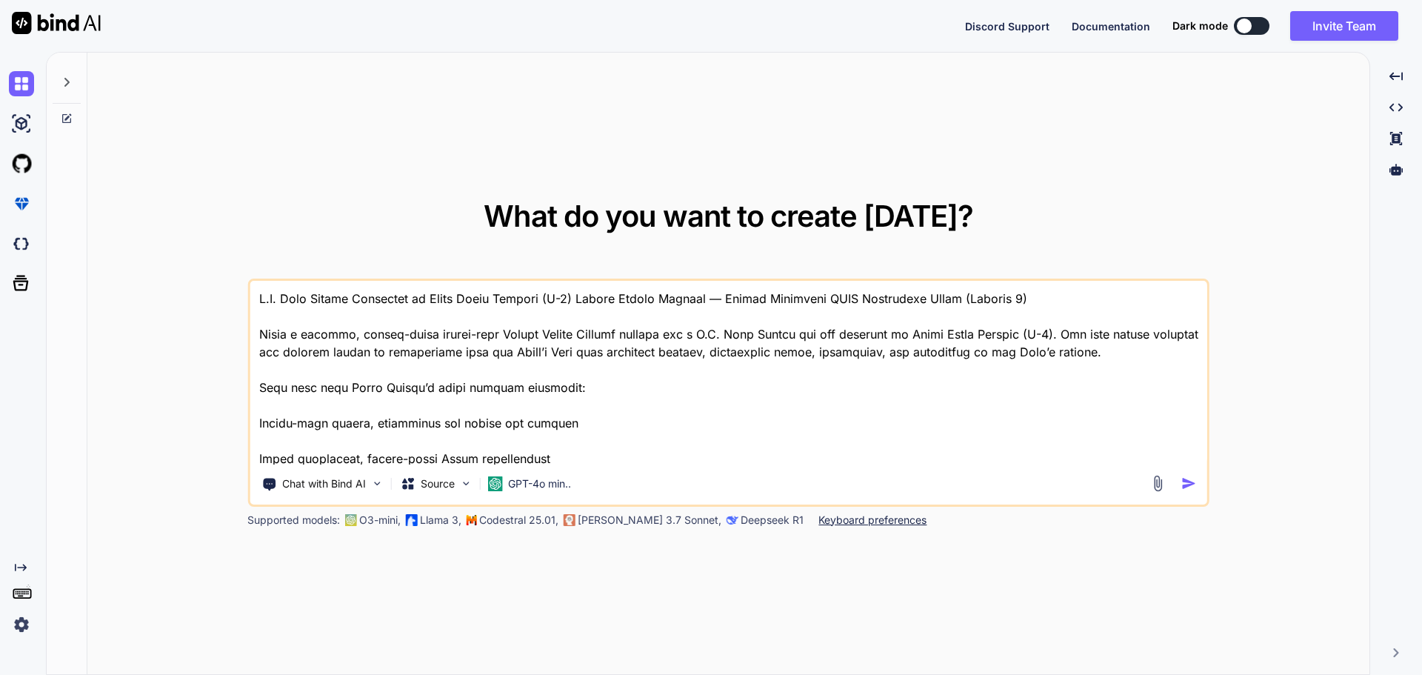
type textarea "L.I. Dolo Sitame Consectet ad Elits Doeiu Tempori (U-2) Labore Etdolo Magnaal —…"
click at [1188, 484] on img "button" at bounding box center [1189, 483] width 16 height 16
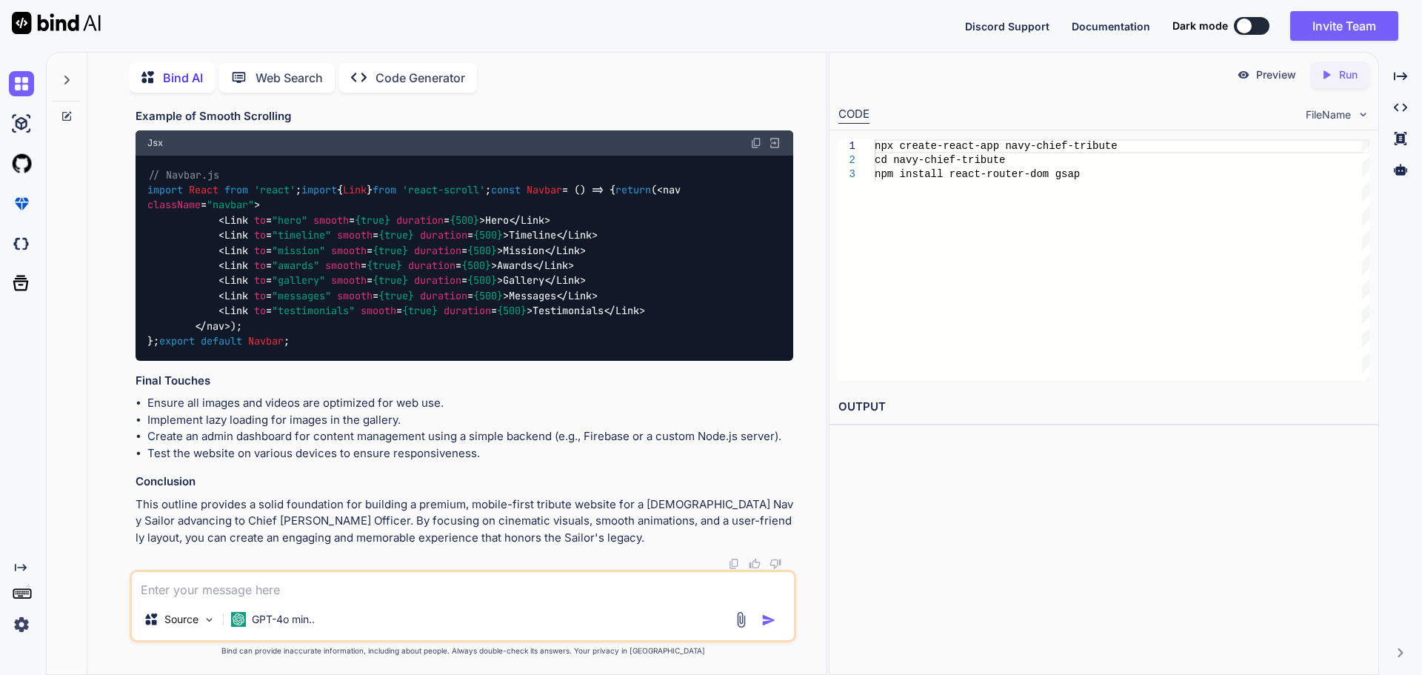
scroll to position [3282, 0]
click at [24, 617] on img at bounding box center [21, 624] width 25 height 25
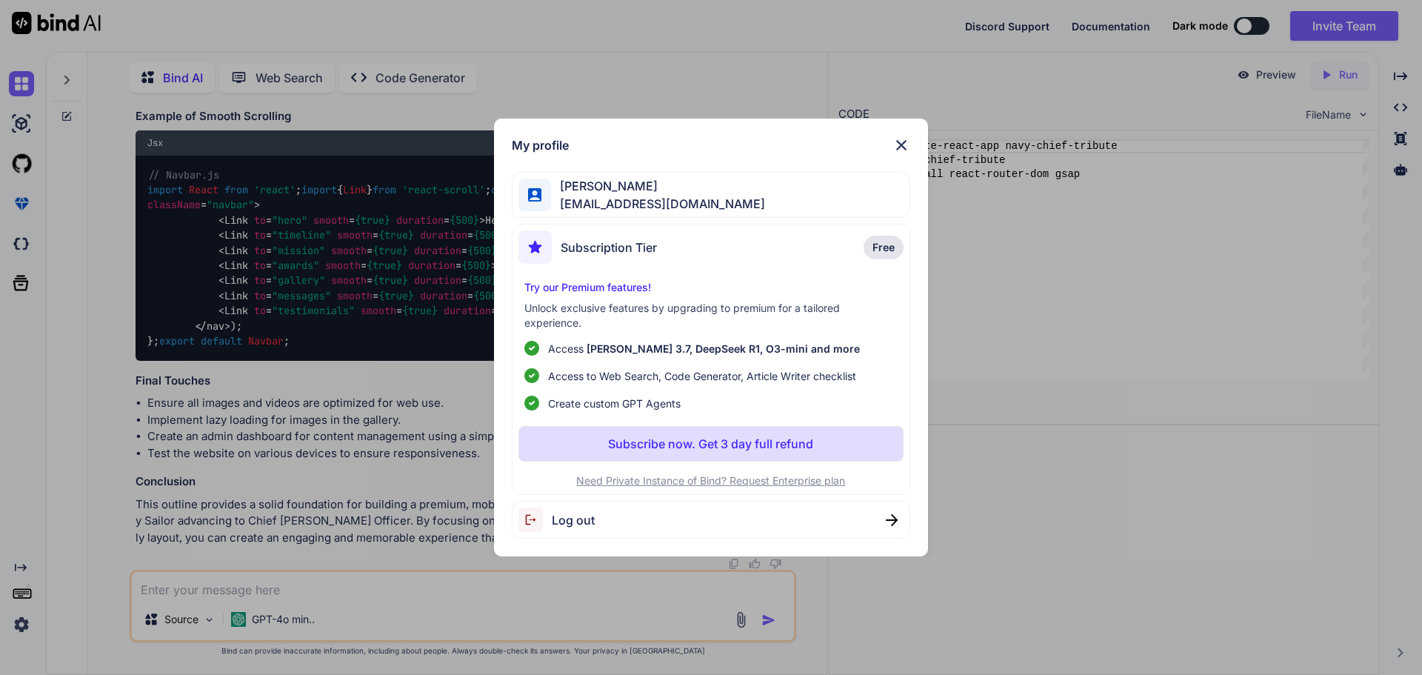
click at [26, 469] on div "My profile Angelo Esteban mraketronimebrix@gmail.com Subscription Tier Free Try…" at bounding box center [711, 337] width 1422 height 675
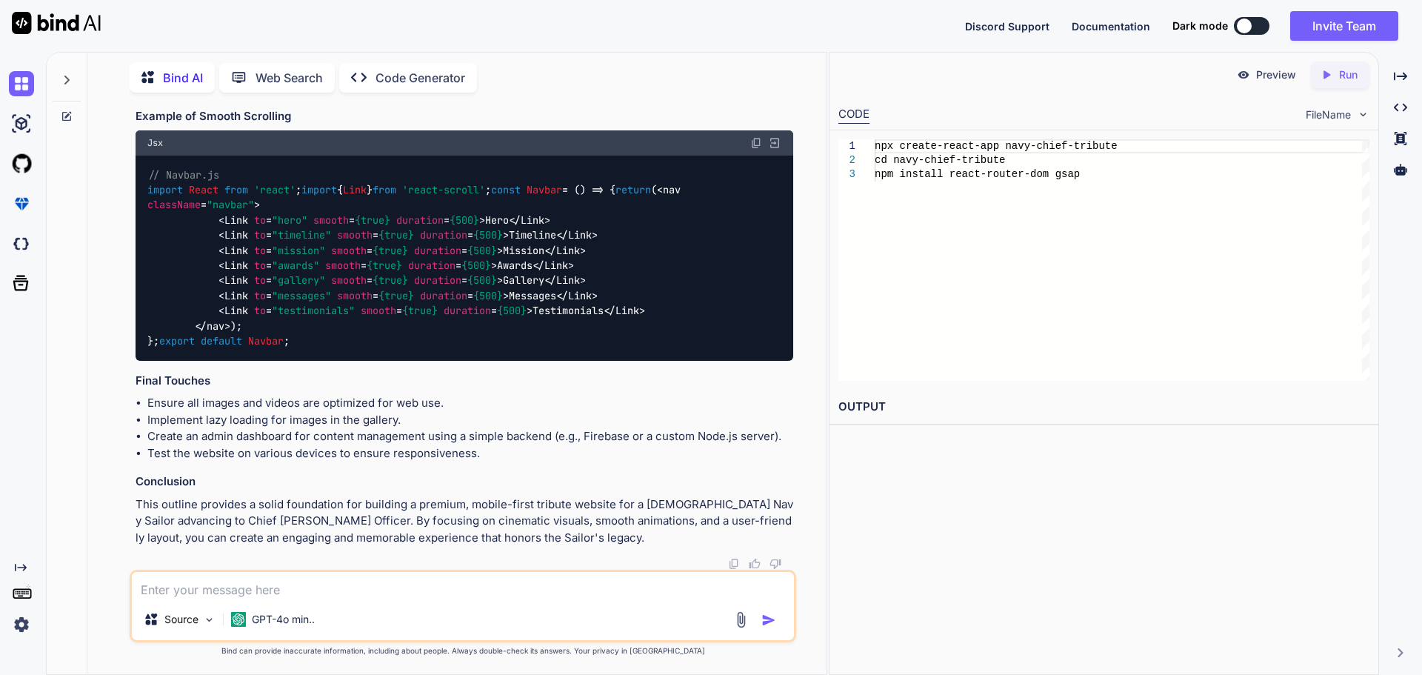
click at [60, 80] on div at bounding box center [67, 75] width 28 height 51
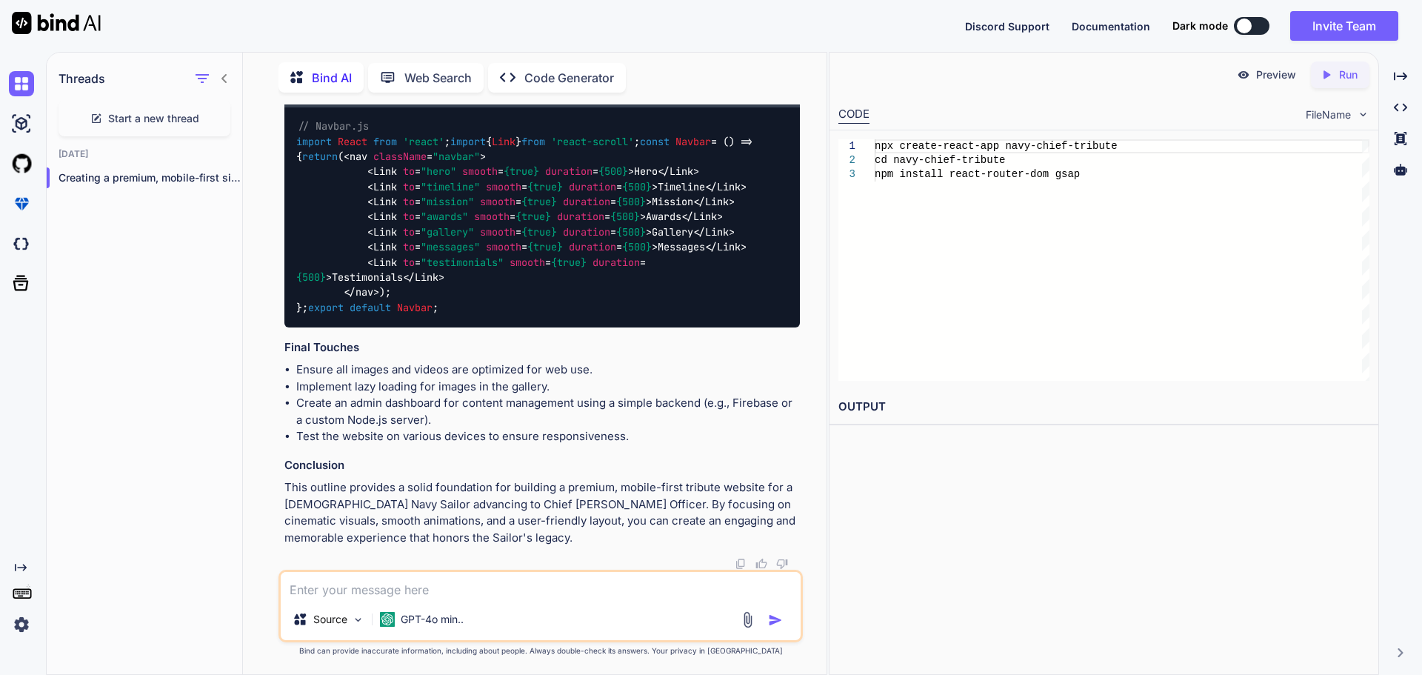
scroll to position [3188, 0]
click at [42, 21] on img at bounding box center [56, 23] width 89 height 22
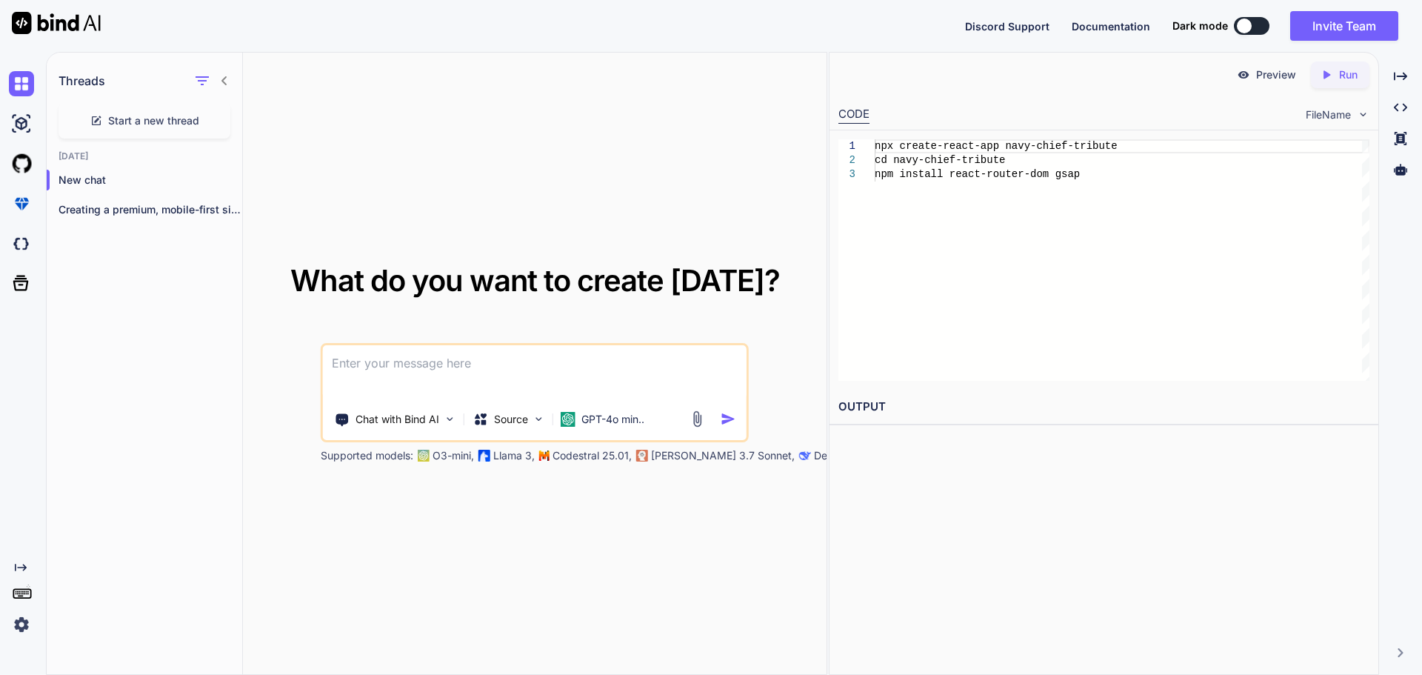
click at [451, 548] on div "What do you want to create today? Chat with Bind AI Source GPT-4o min.. Support…" at bounding box center [534, 364] width 583 height 623
click at [438, 429] on div "Chat with Bind AI" at bounding box center [395, 419] width 133 height 30
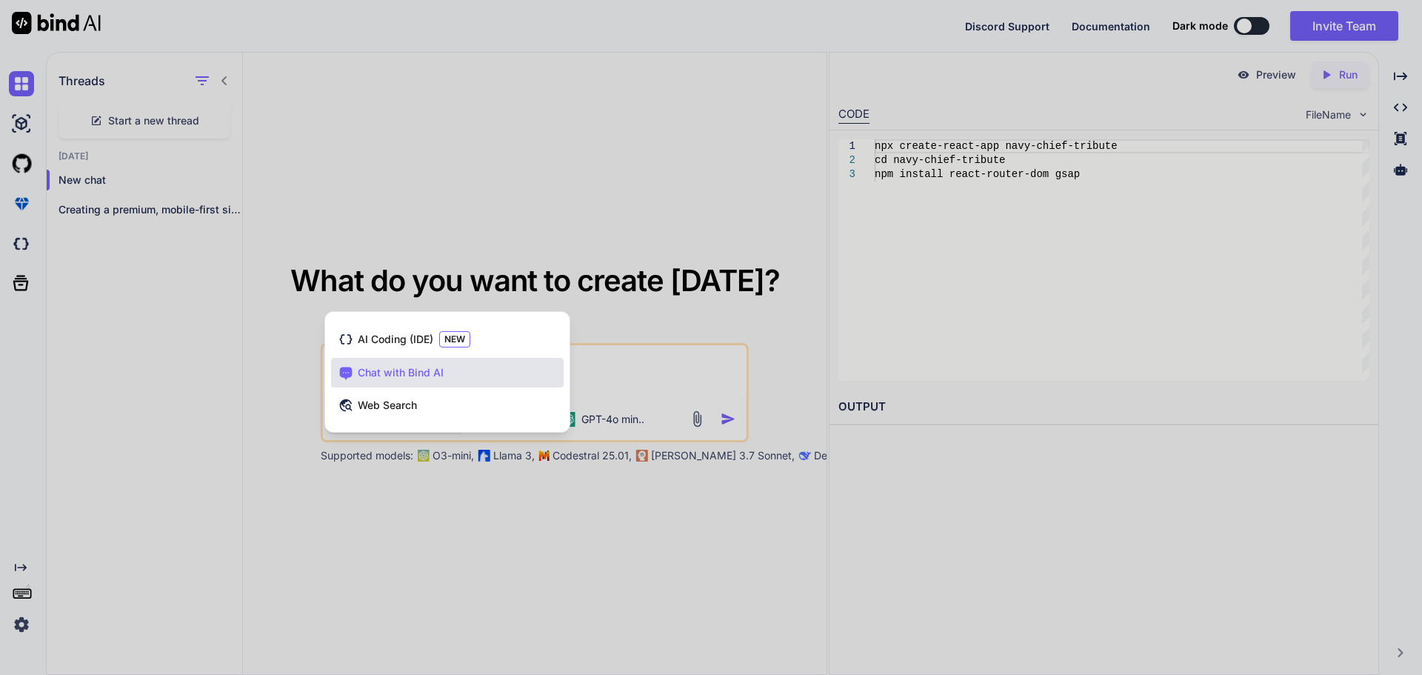
click at [434, 522] on div at bounding box center [711, 337] width 1422 height 675
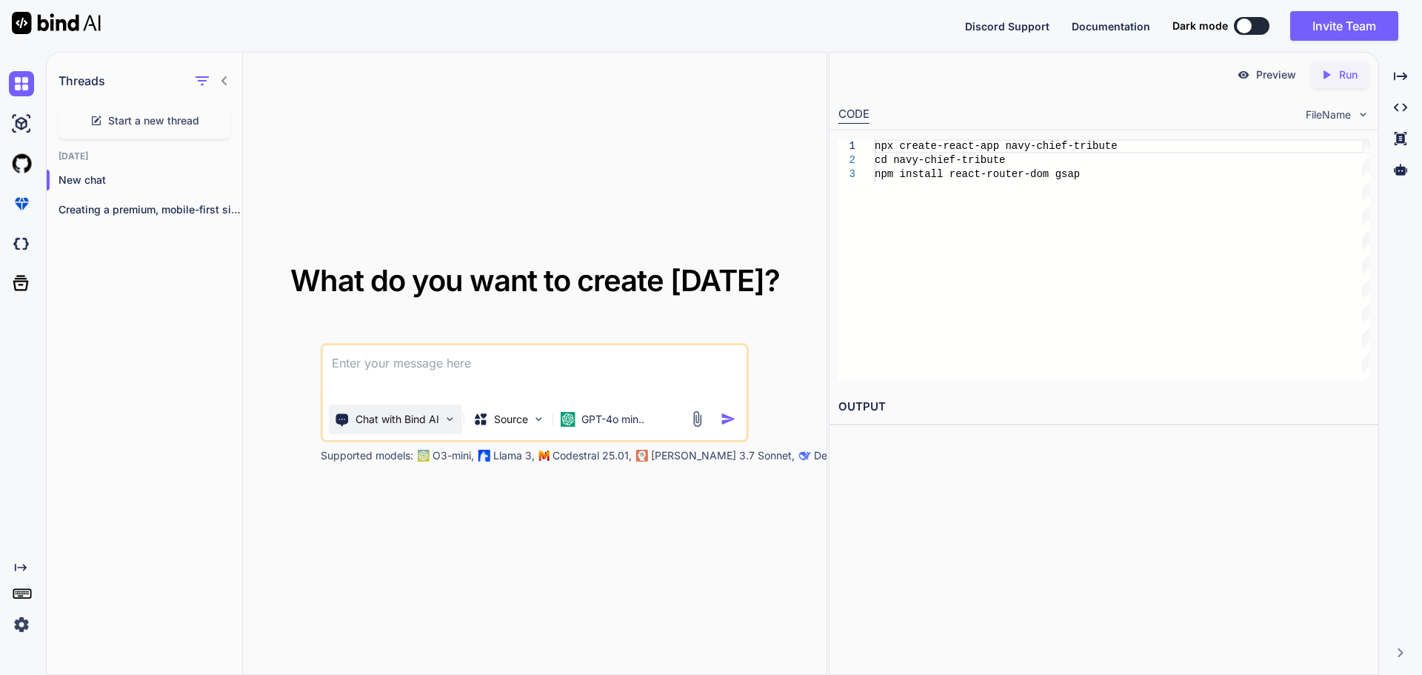
click at [412, 418] on p "Chat with Bind AI" at bounding box center [397, 419] width 84 height 15
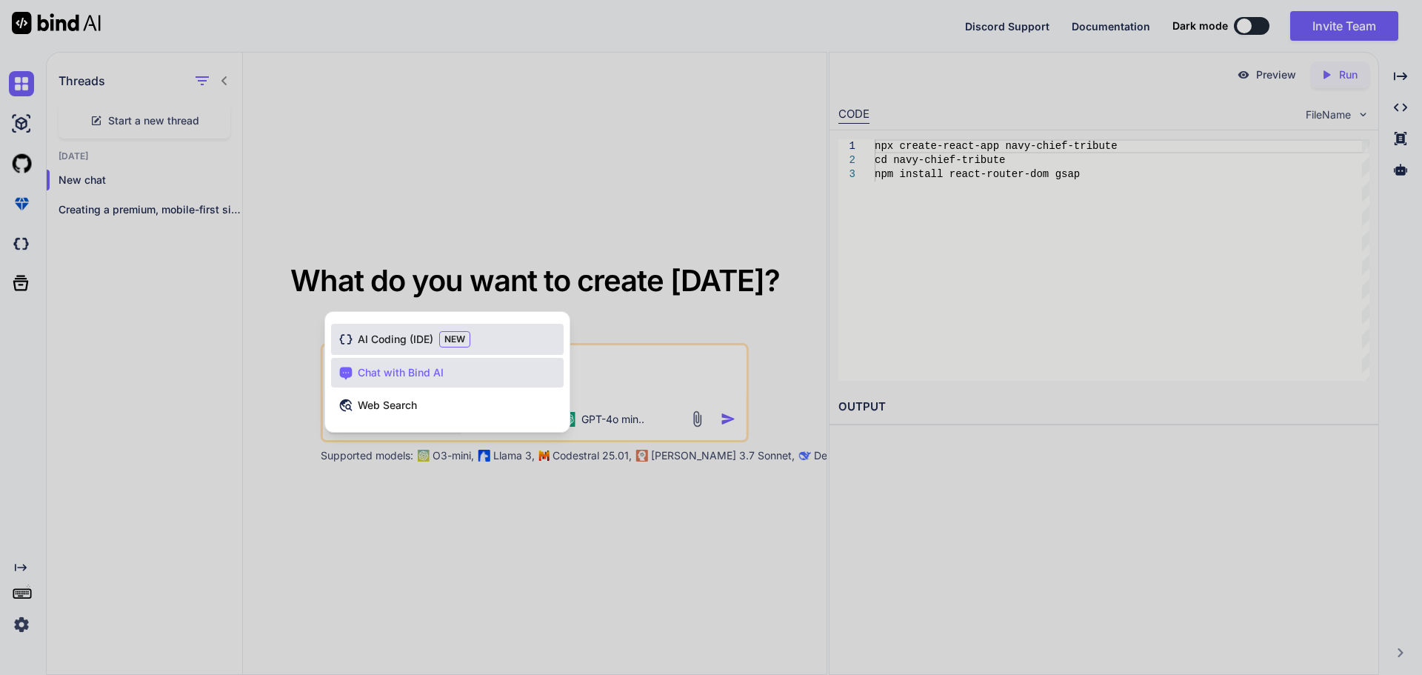
click at [398, 340] on span "AI Coding (IDE)" at bounding box center [396, 339] width 76 height 15
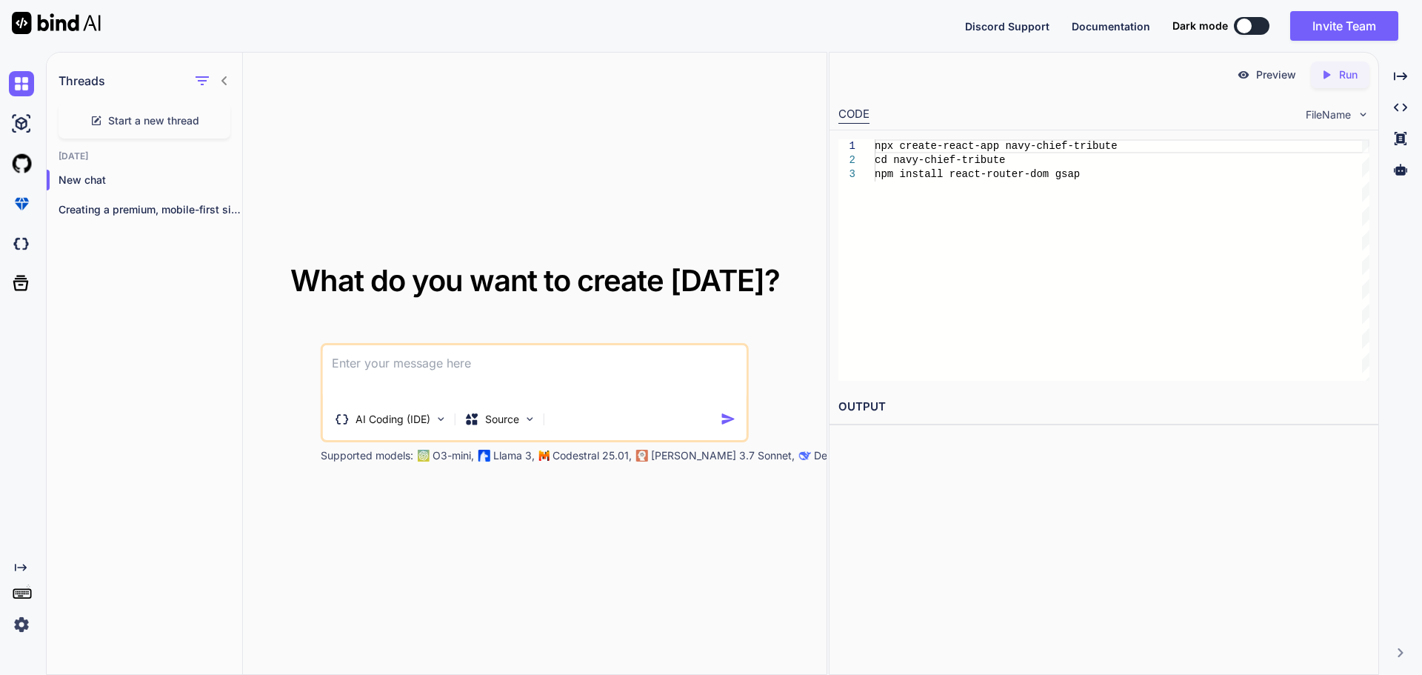
click at [441, 588] on div "What do you want to create today? AI Coding (IDE) Source Supported models: O3-m…" at bounding box center [534, 364] width 583 height 623
click at [501, 424] on p "Source" at bounding box center [502, 419] width 34 height 15
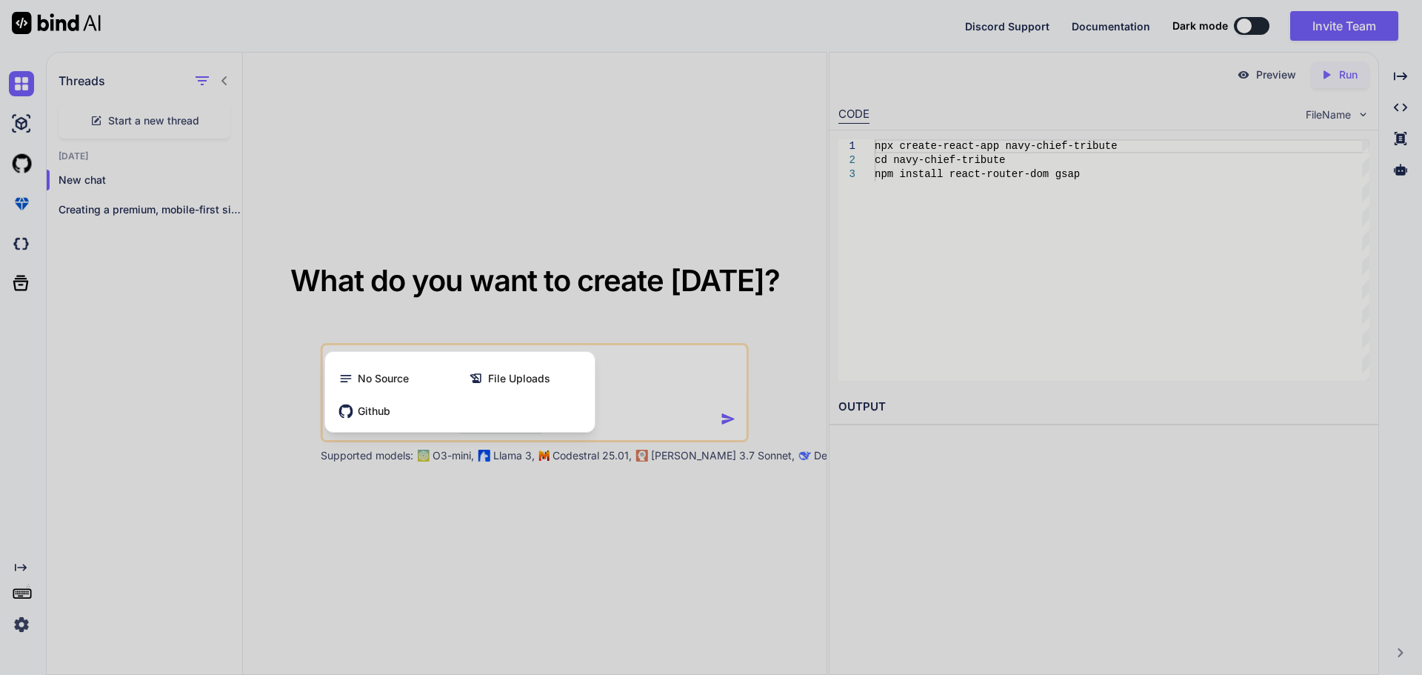
click at [537, 535] on div at bounding box center [711, 337] width 1422 height 675
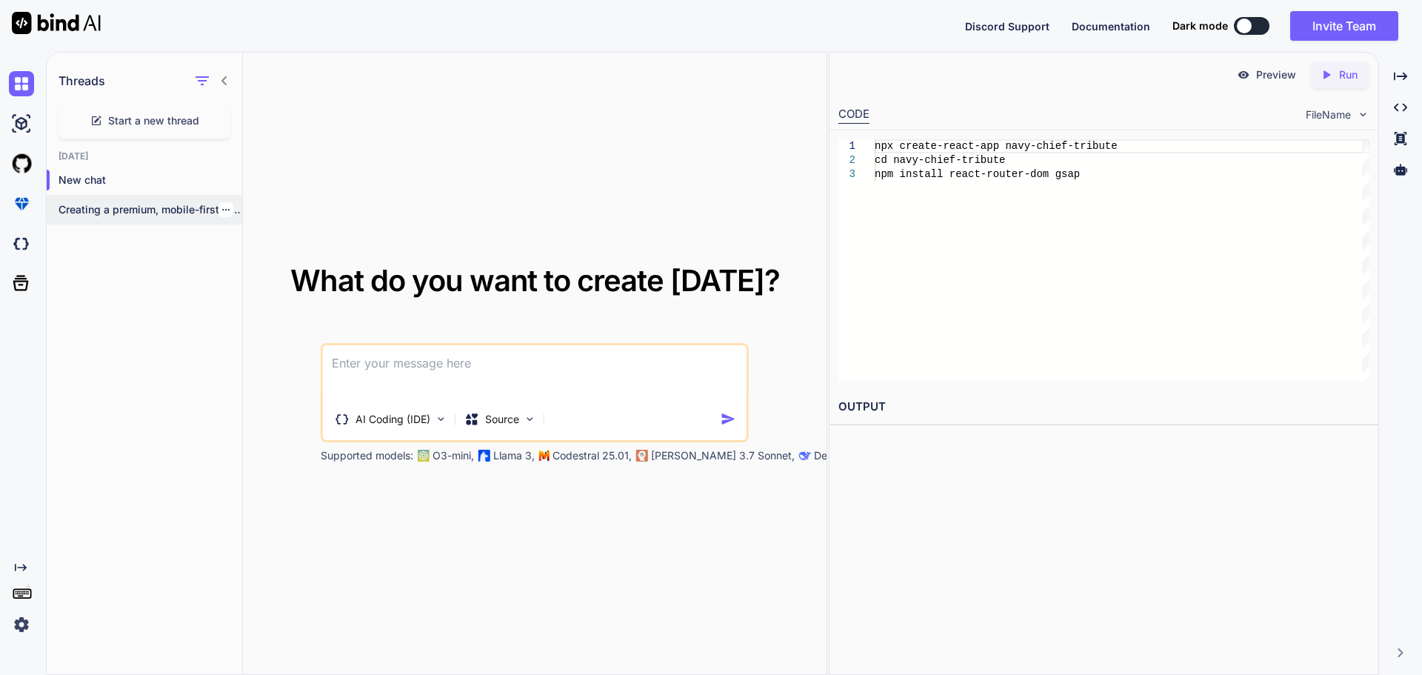
click at [170, 210] on p "Creating a premium, mobile-first single-page Career Legacy..." at bounding box center [150, 209] width 184 height 15
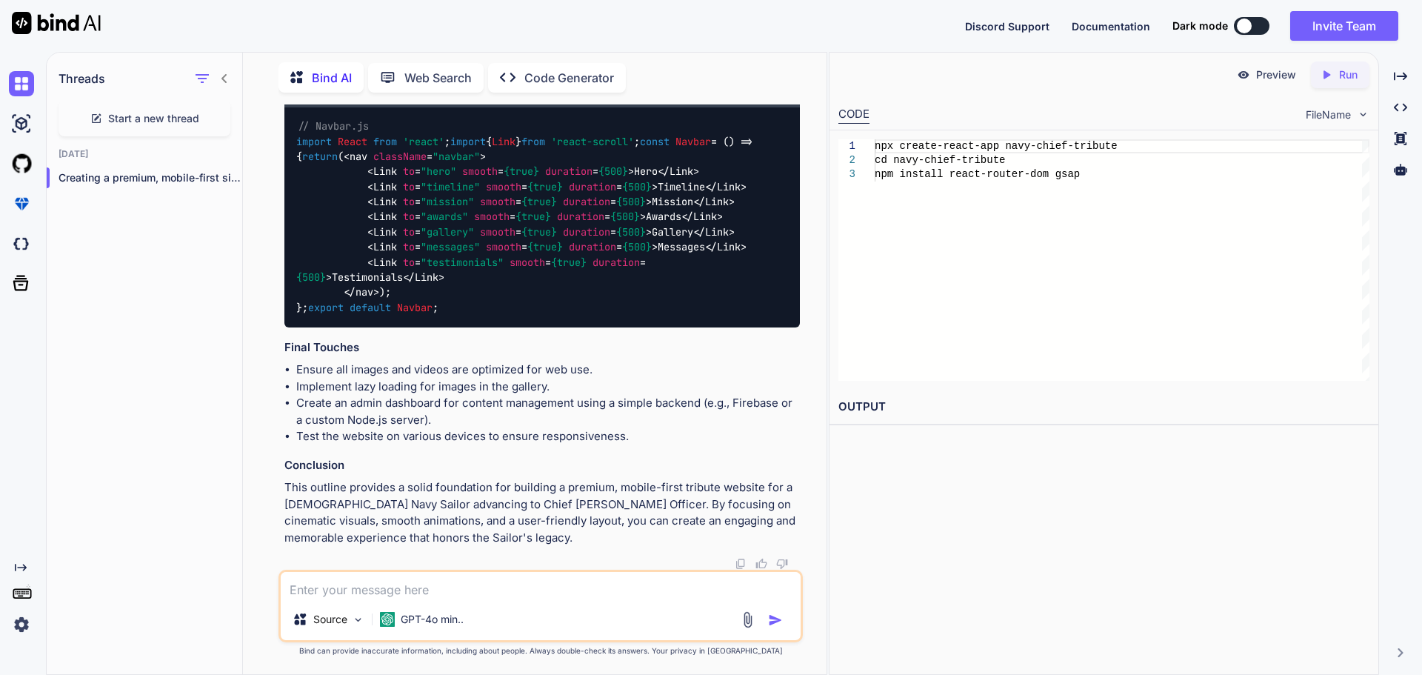
scroll to position [3558, 0]
click at [1337, 70] on icon "Created with Pixso." at bounding box center [1328, 74] width 19 height 13
click at [19, 566] on icon "Created with Pixso." at bounding box center [21, 567] width 12 height 12
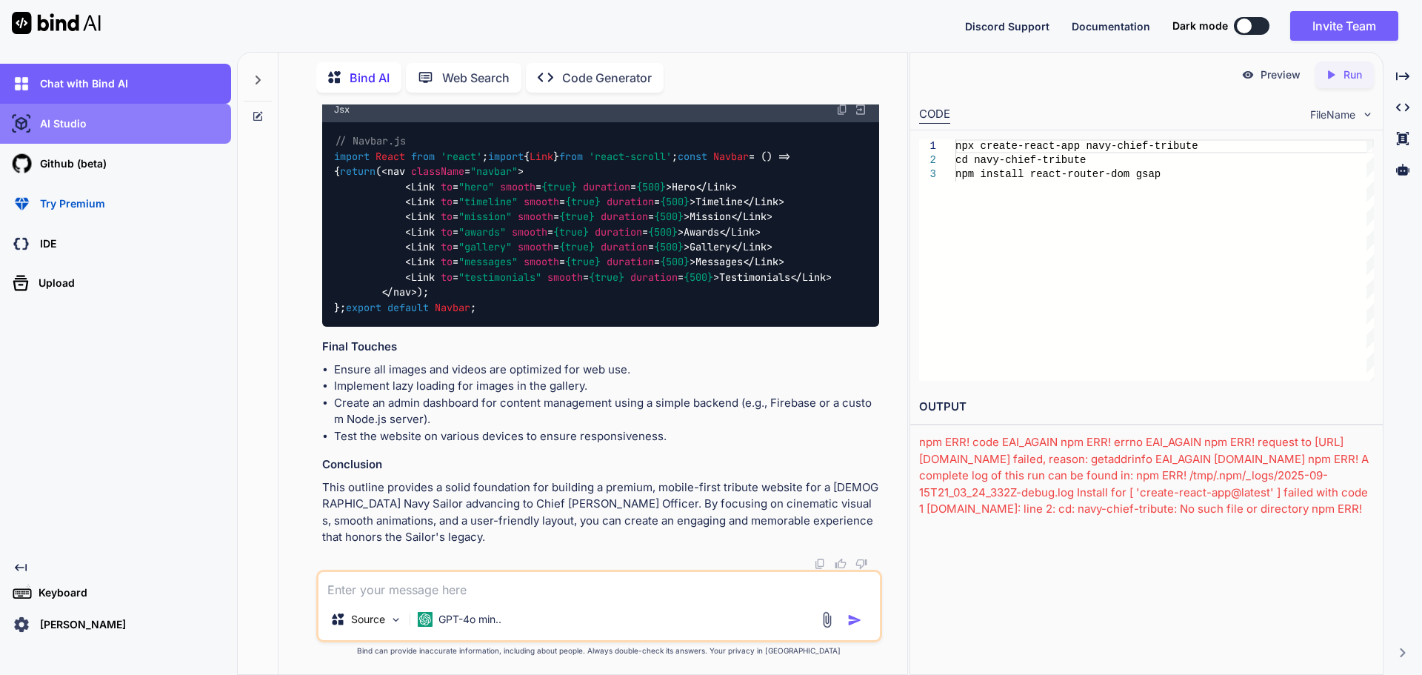
click at [85, 131] on div "AI Studio" at bounding box center [120, 123] width 222 height 25
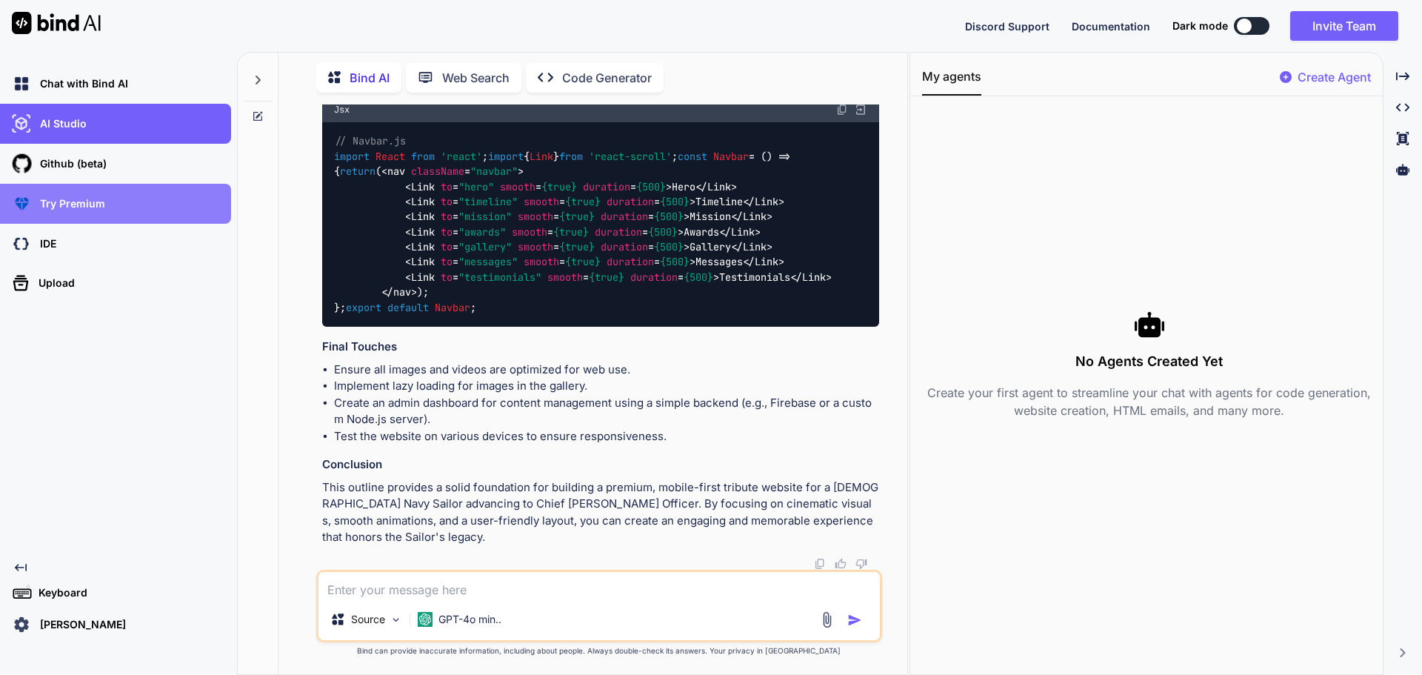
click at [98, 208] on p "Try Premium" at bounding box center [69, 203] width 71 height 15
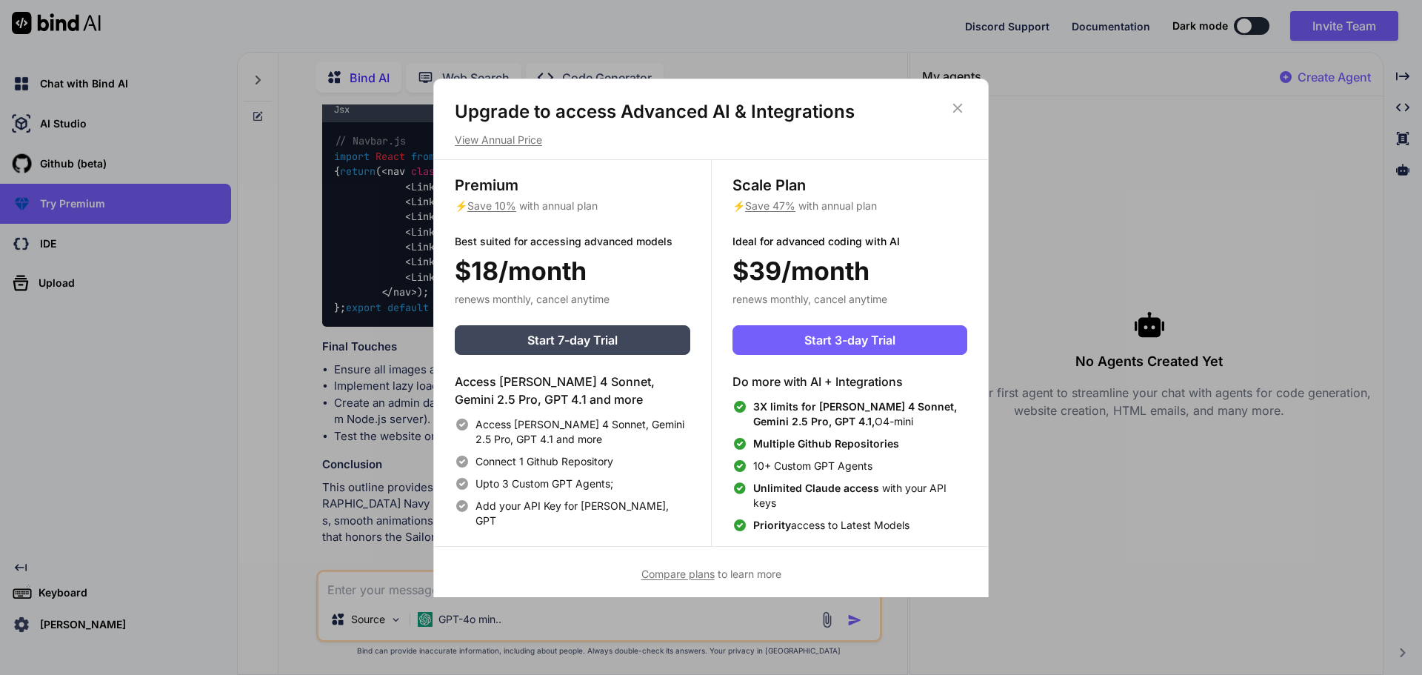
click at [951, 108] on icon at bounding box center [957, 108] width 16 height 16
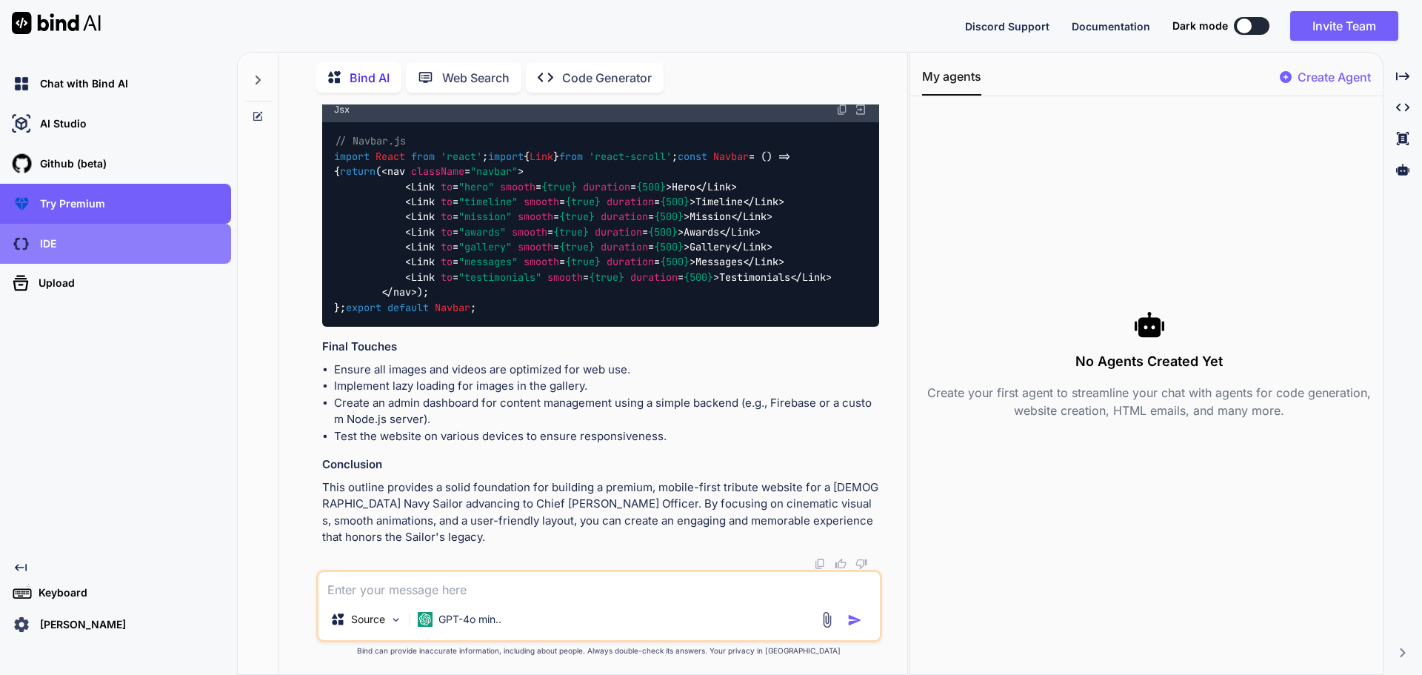
click at [147, 240] on div "IDE" at bounding box center [120, 243] width 222 height 25
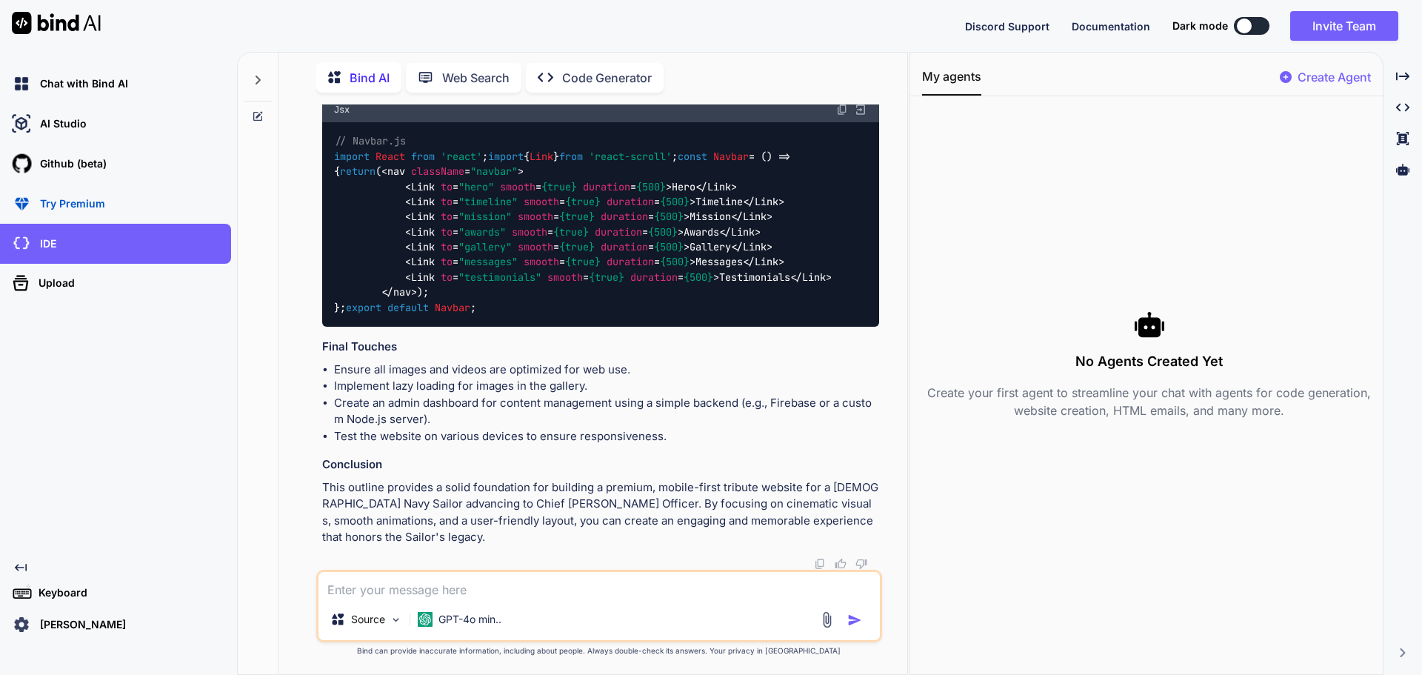
scroll to position [3194, 0]
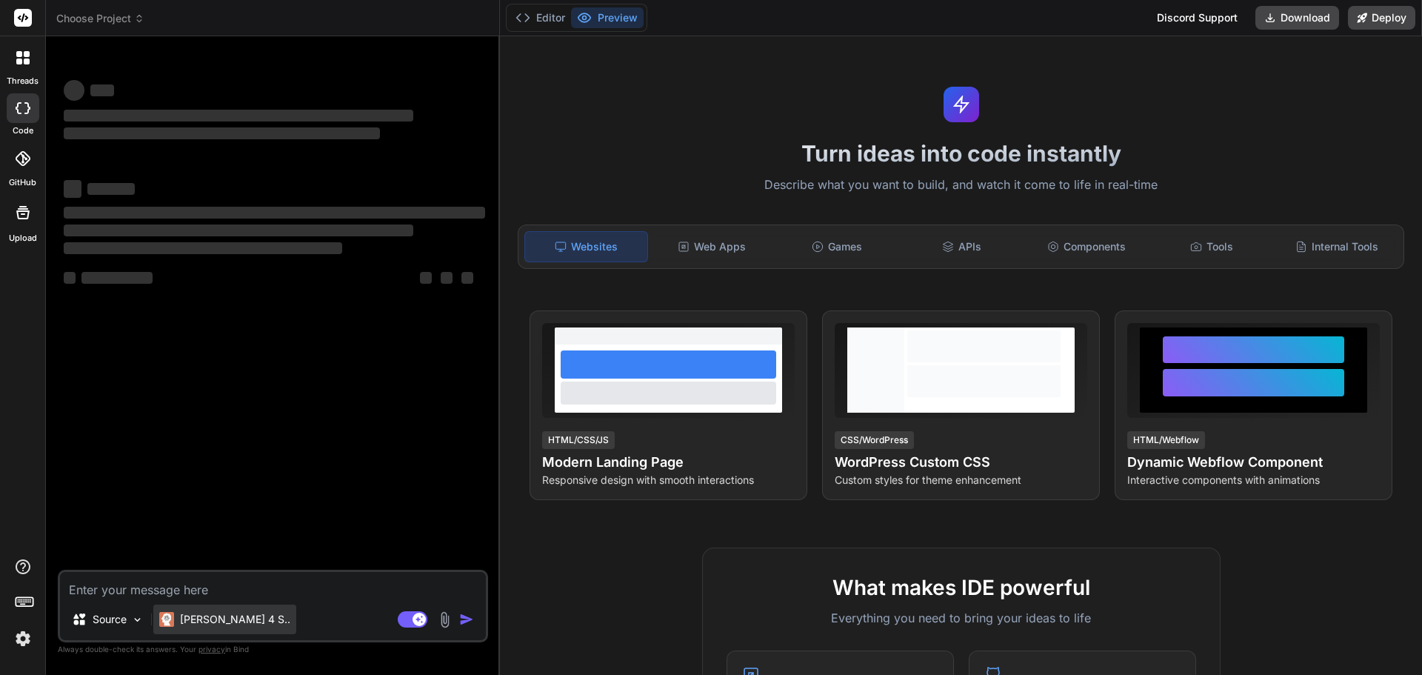
type textarea "x"
click at [177, 587] on textarea at bounding box center [273, 585] width 426 height 27
click at [144, 584] on textarea at bounding box center [273, 585] width 426 height 27
type textarea "L.I. Dolo Sitame Consectet ad Elits Doeiu Tempori (U-0) Labore Etdolo Magnaal —…"
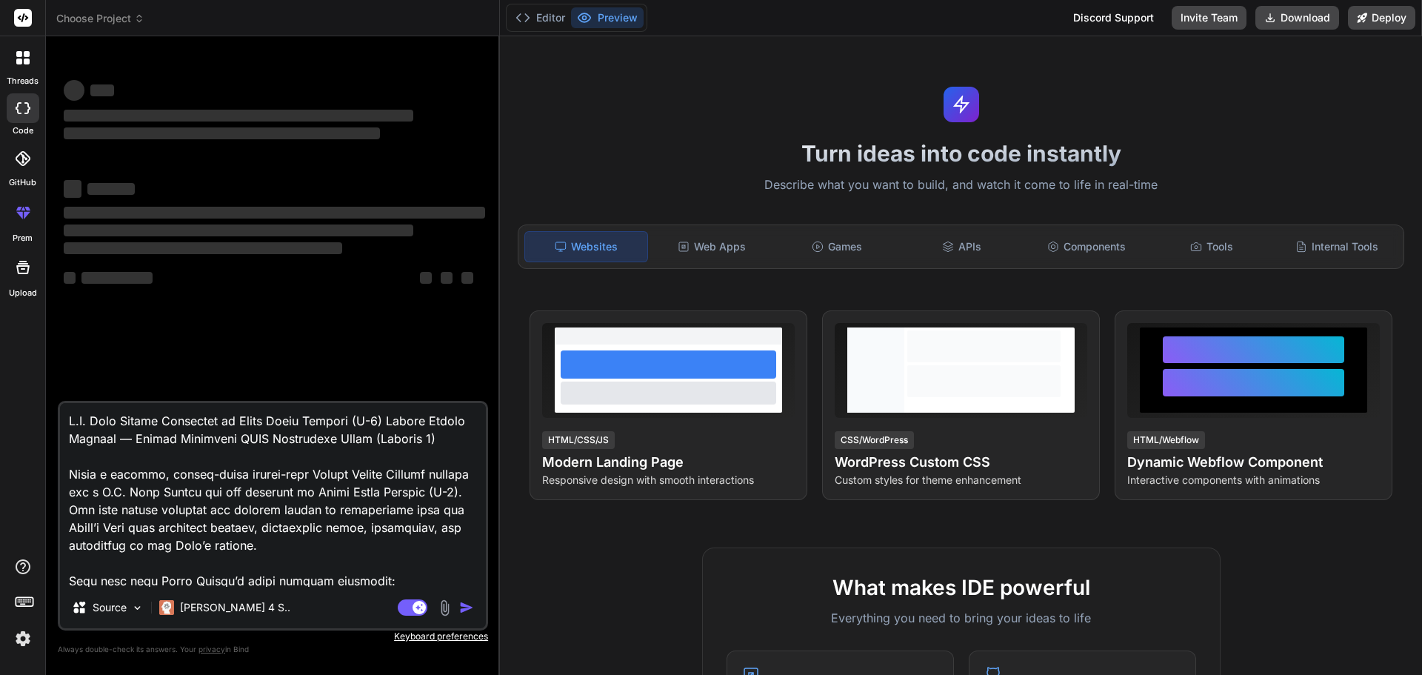
scroll to position [444, 0]
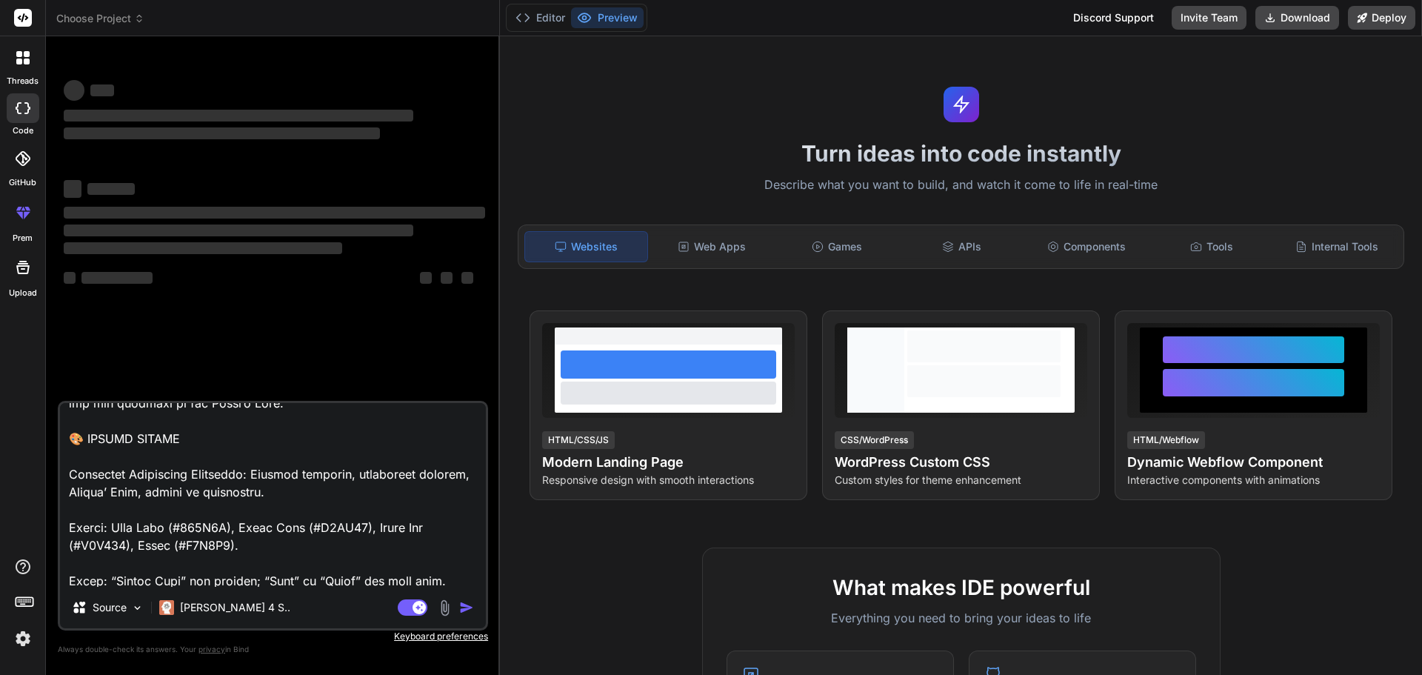
type textarea "x"
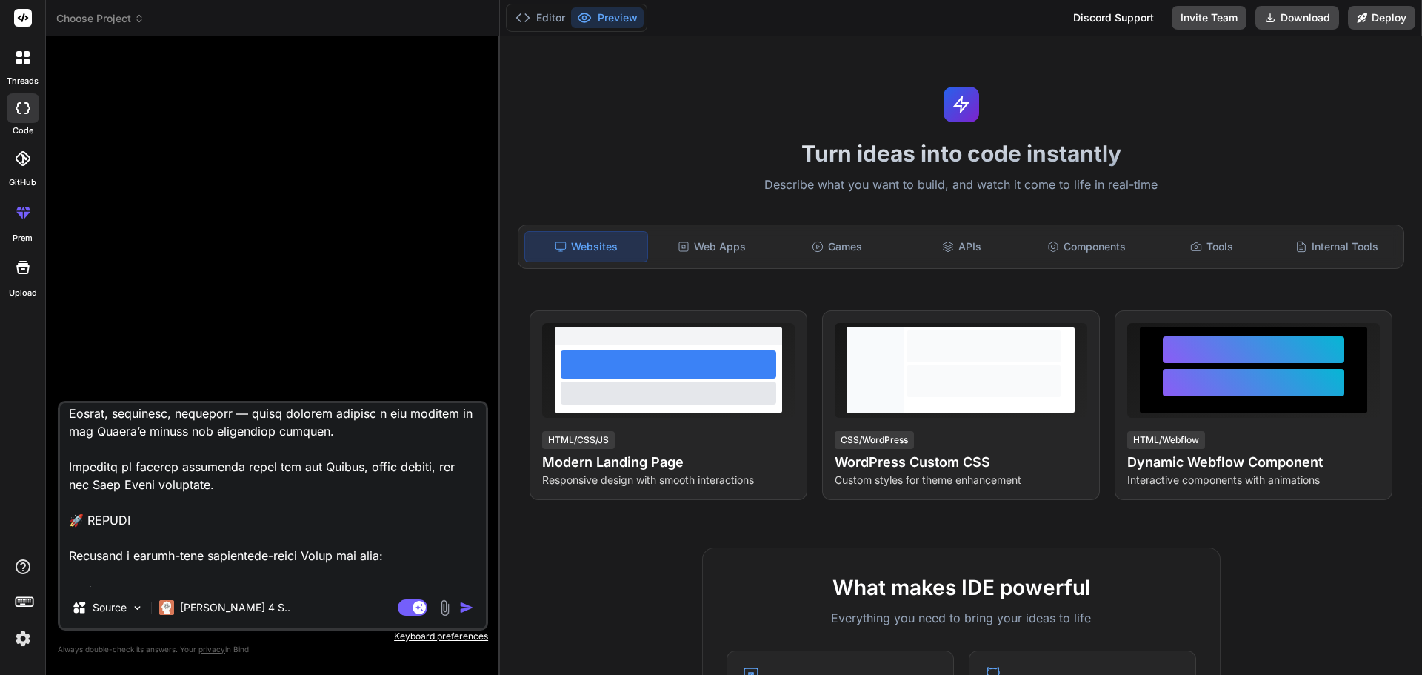
scroll to position [2882, 0]
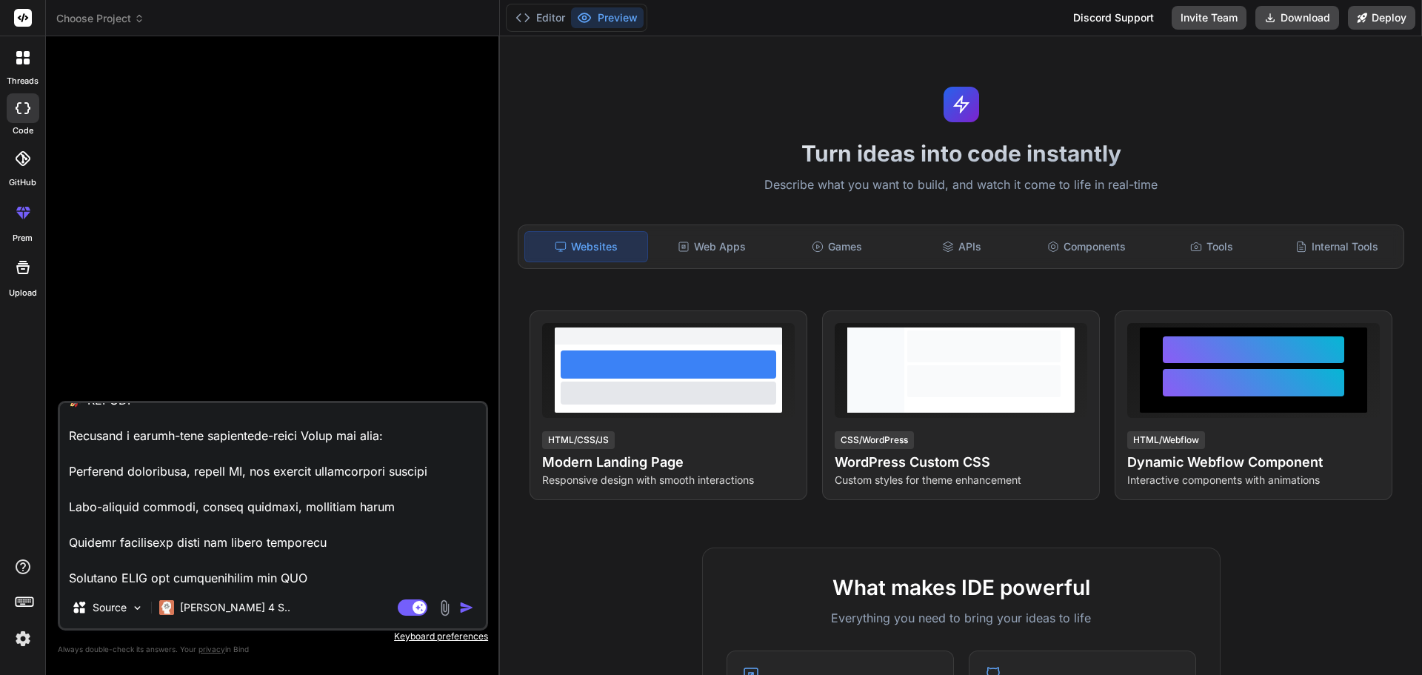
type textarea "L.I. Dolo Sitame Consectet ad Elits Doeiu Tempori (U-0) Labore Etdolo Magnaal —…"
click at [468, 608] on img "button" at bounding box center [466, 607] width 15 height 15
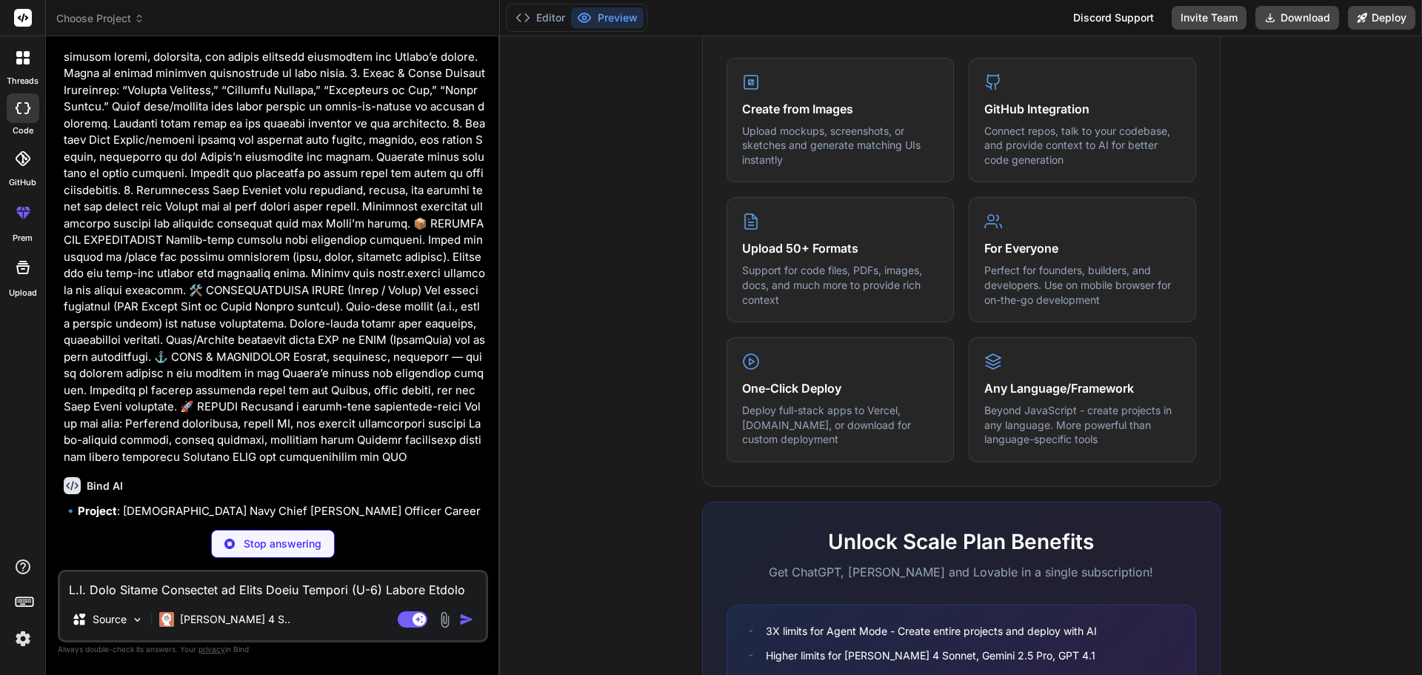
scroll to position [737, 0]
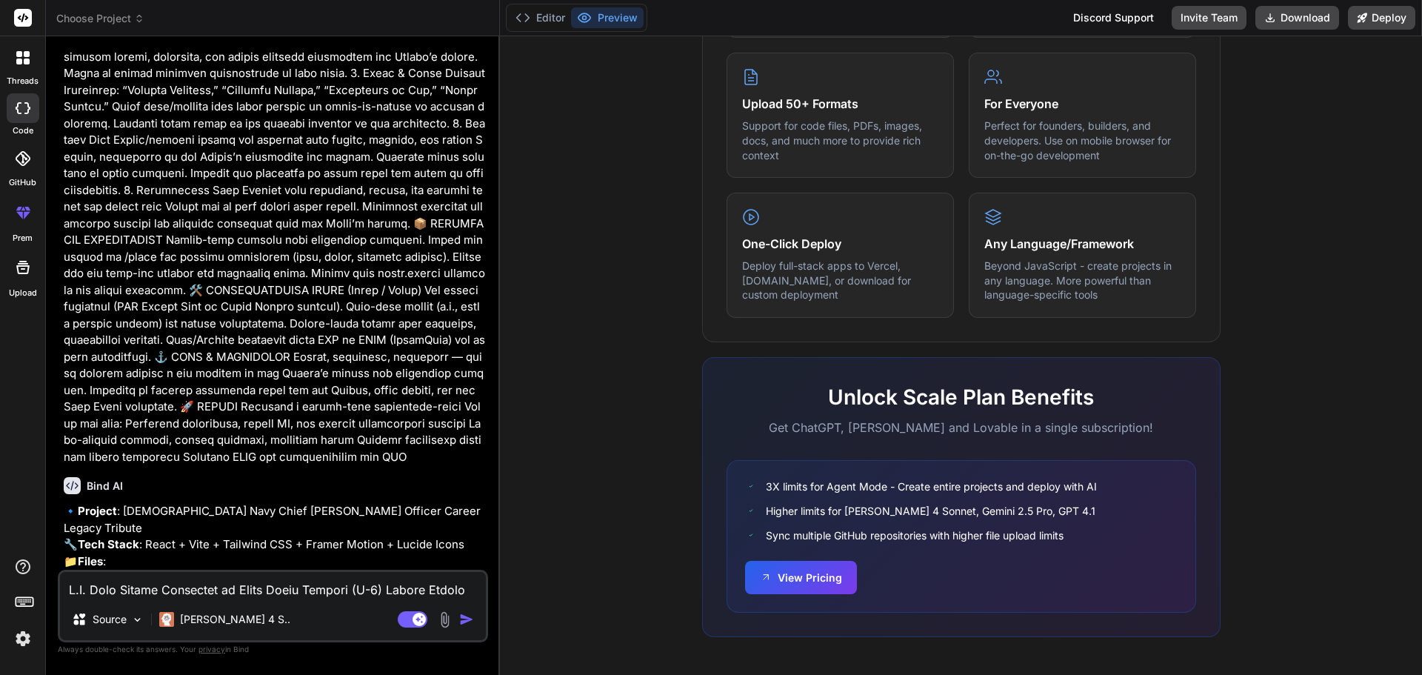
type textarea "x"
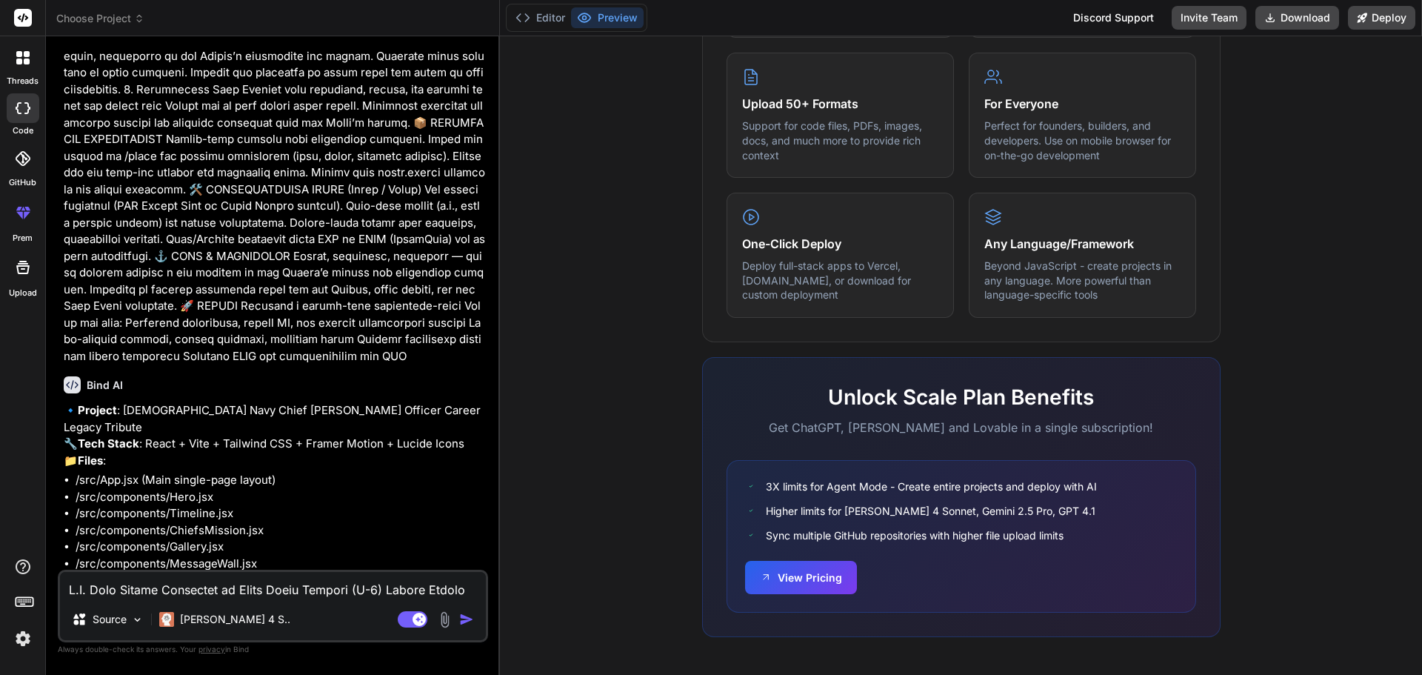
scroll to position [933, 0]
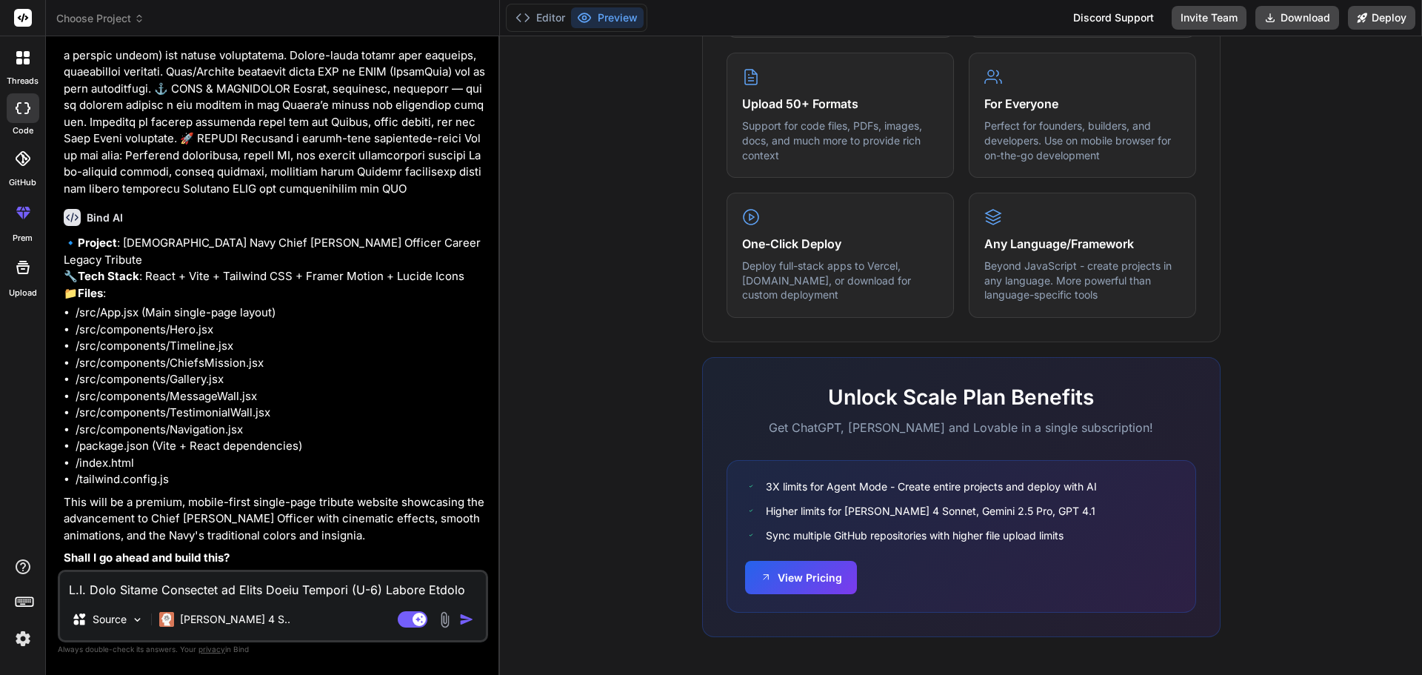
click at [258, 593] on textarea at bounding box center [273, 585] width 426 height 27
type textarea "Y"
type textarea "x"
type textarea "YE"
type textarea "x"
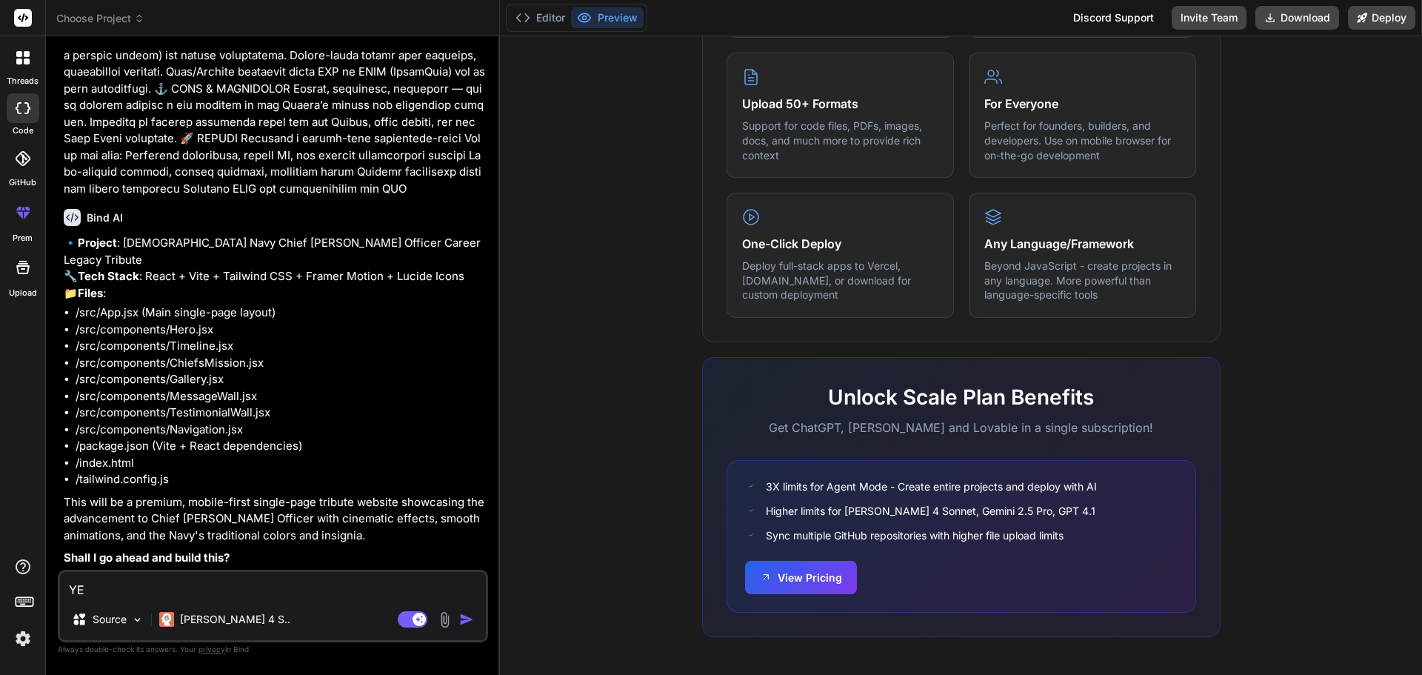
type textarea "YES"
type textarea "x"
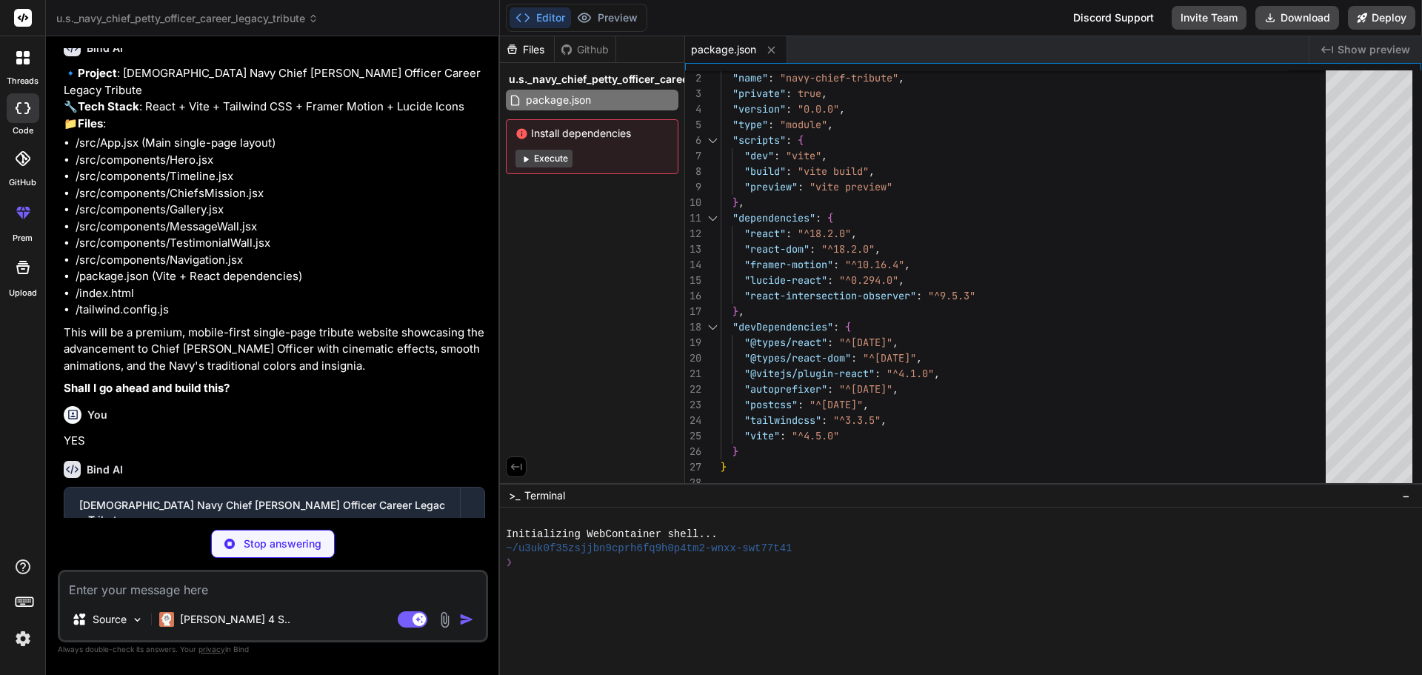
scroll to position [1190, 0]
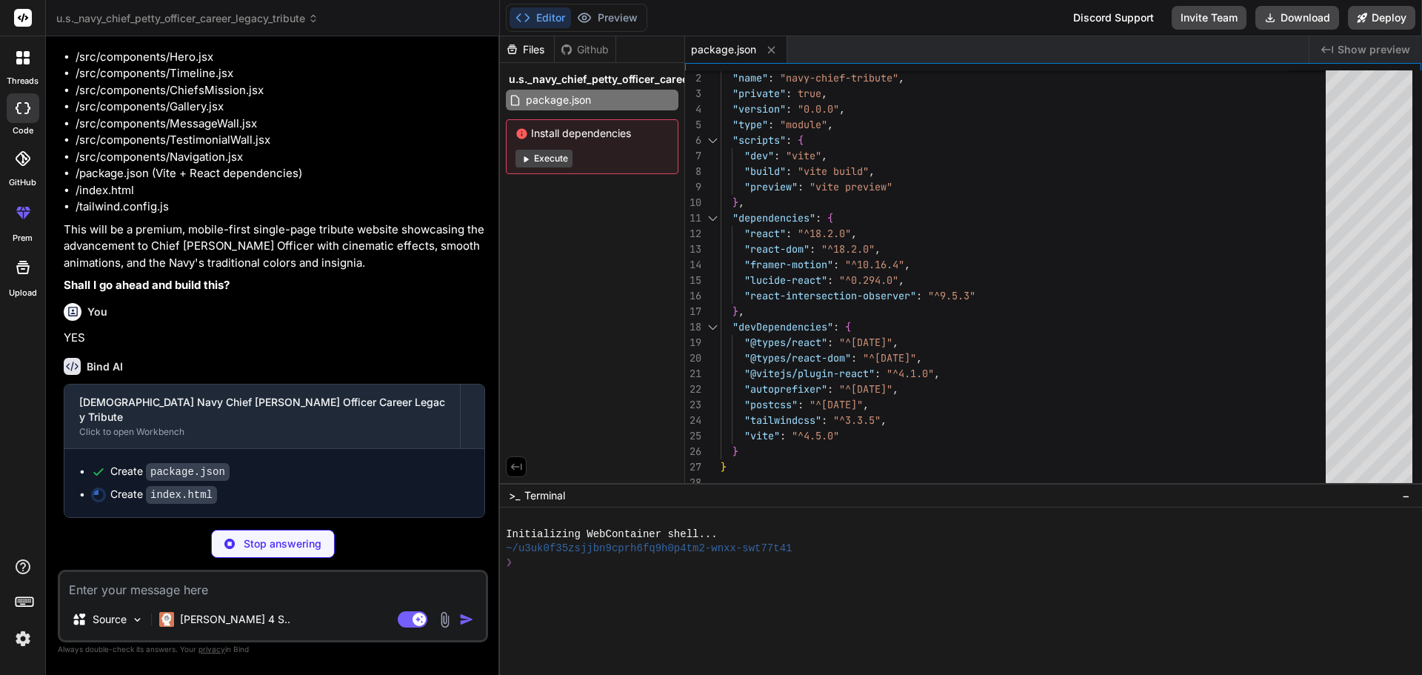
type textarea "x"
type textarea "400;500;600&display=swap" rel="stylesheet"> </head> <body> <div id="root"></div…"
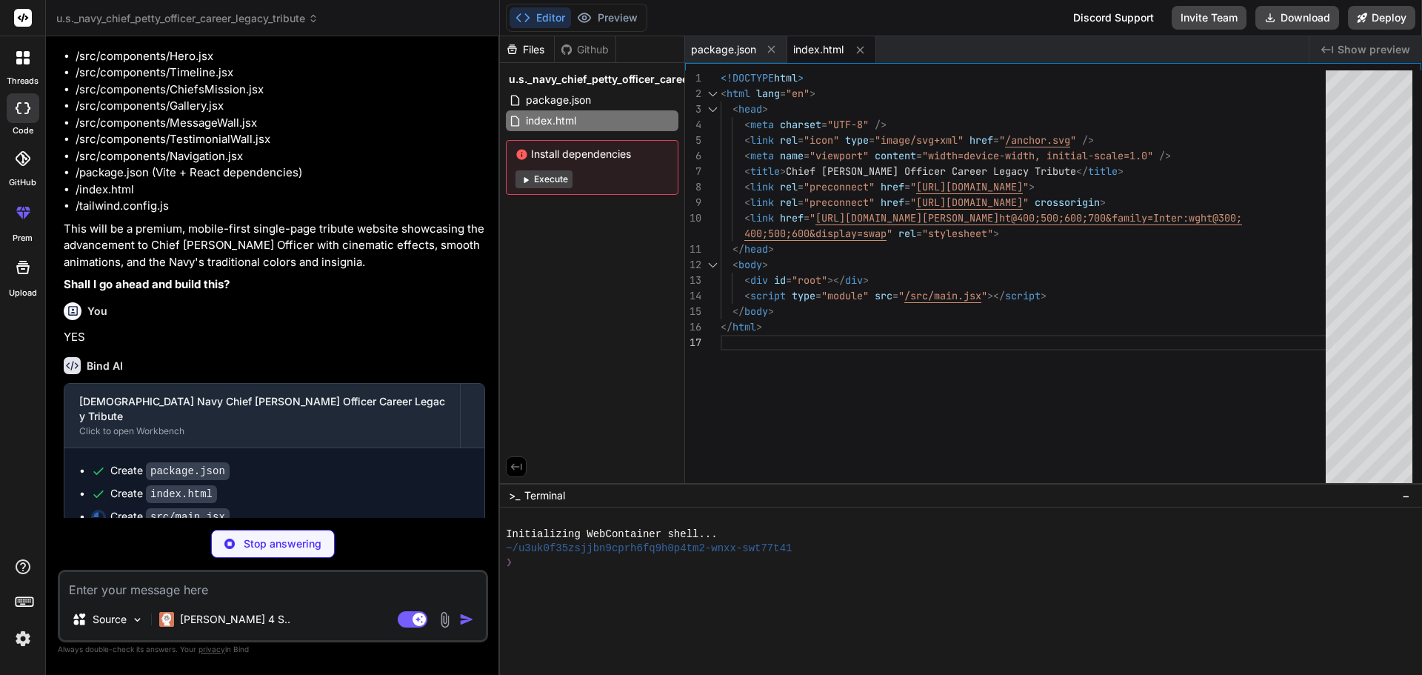
type textarea "x"
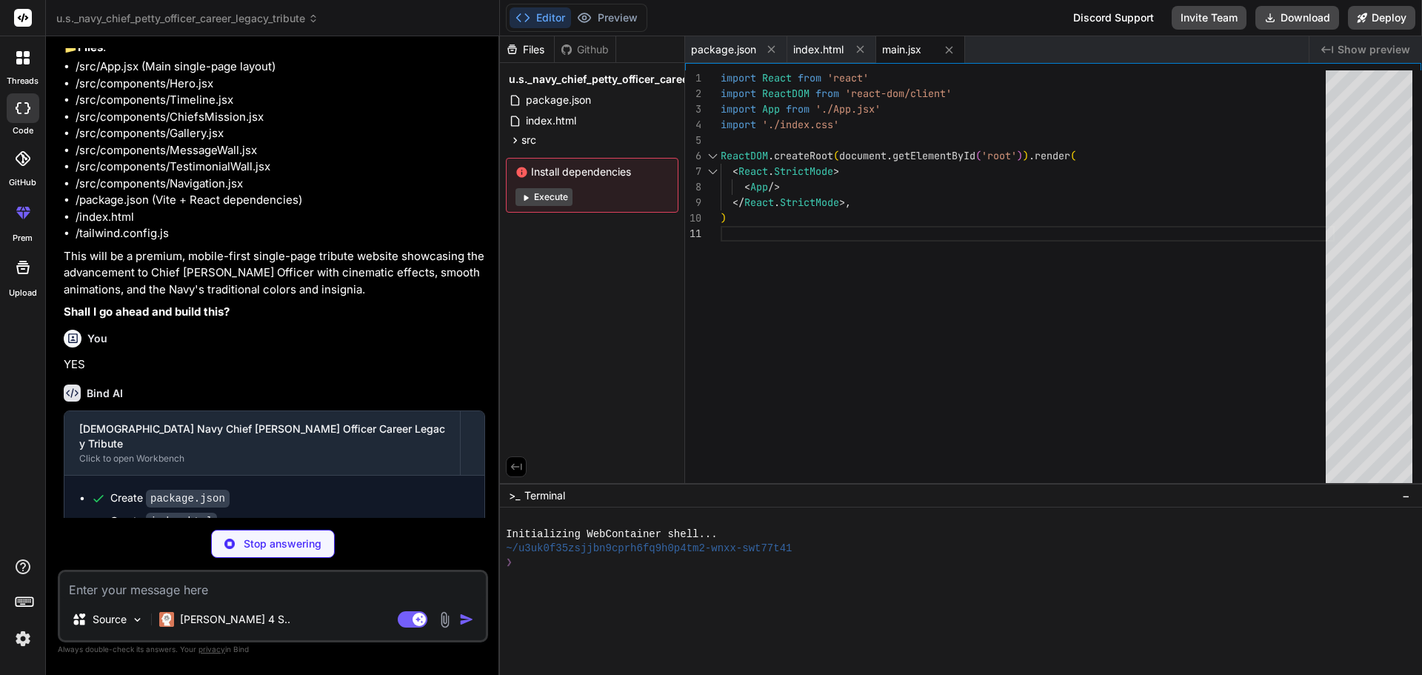
scroll to position [1161, 0]
type textarea "x"
type textarea ".glass-effect { @apply backdrop-blur-sm bg-white/10 border border-white/20; } .…"
type textarea "x"
type textarea "}, }, }, }, plugins: [], }"
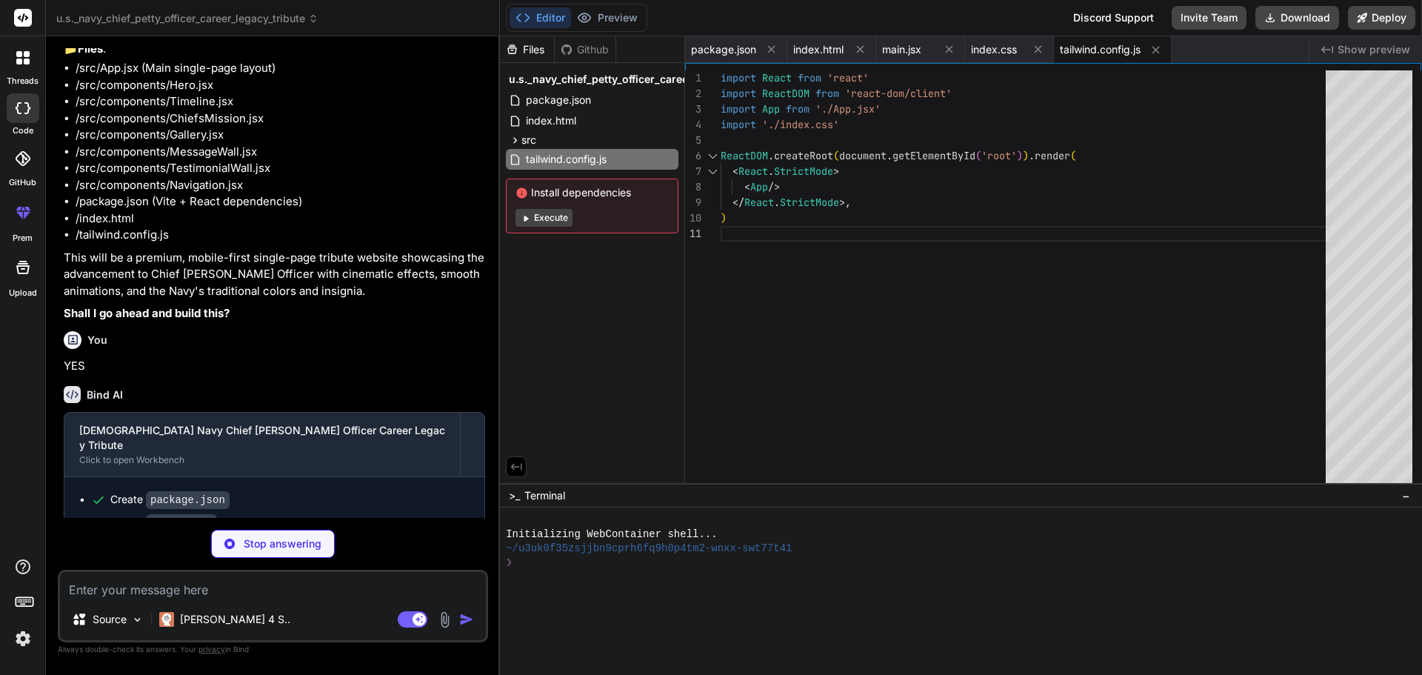
type textarea "x"
type textarea "</div> ) } export default App"
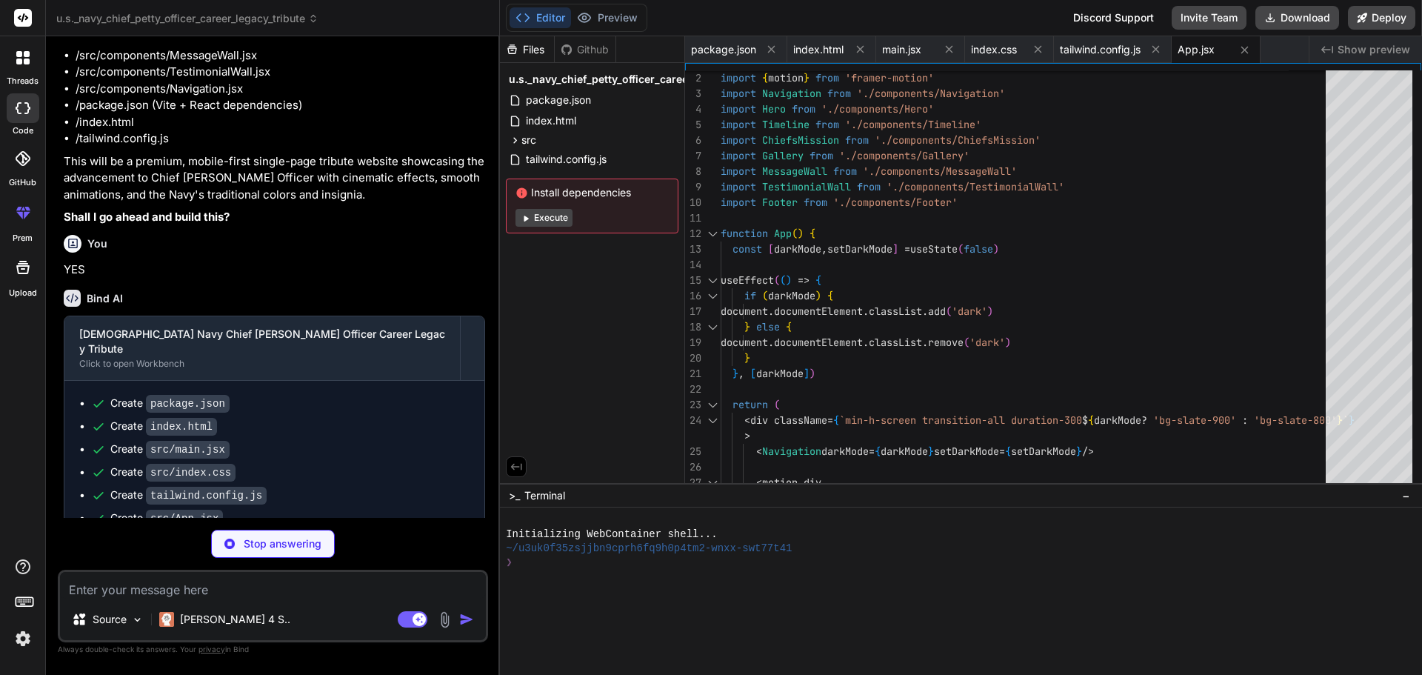
scroll to position [1303, 0]
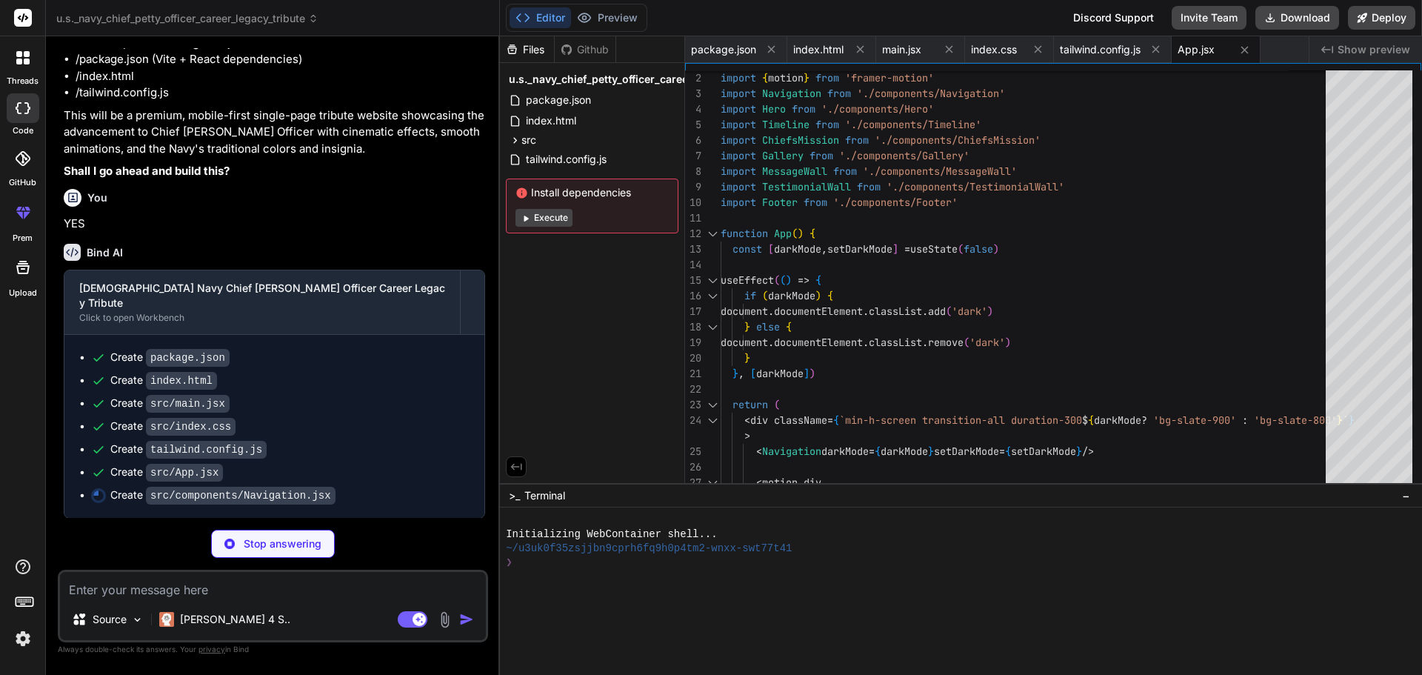
type textarea "x"
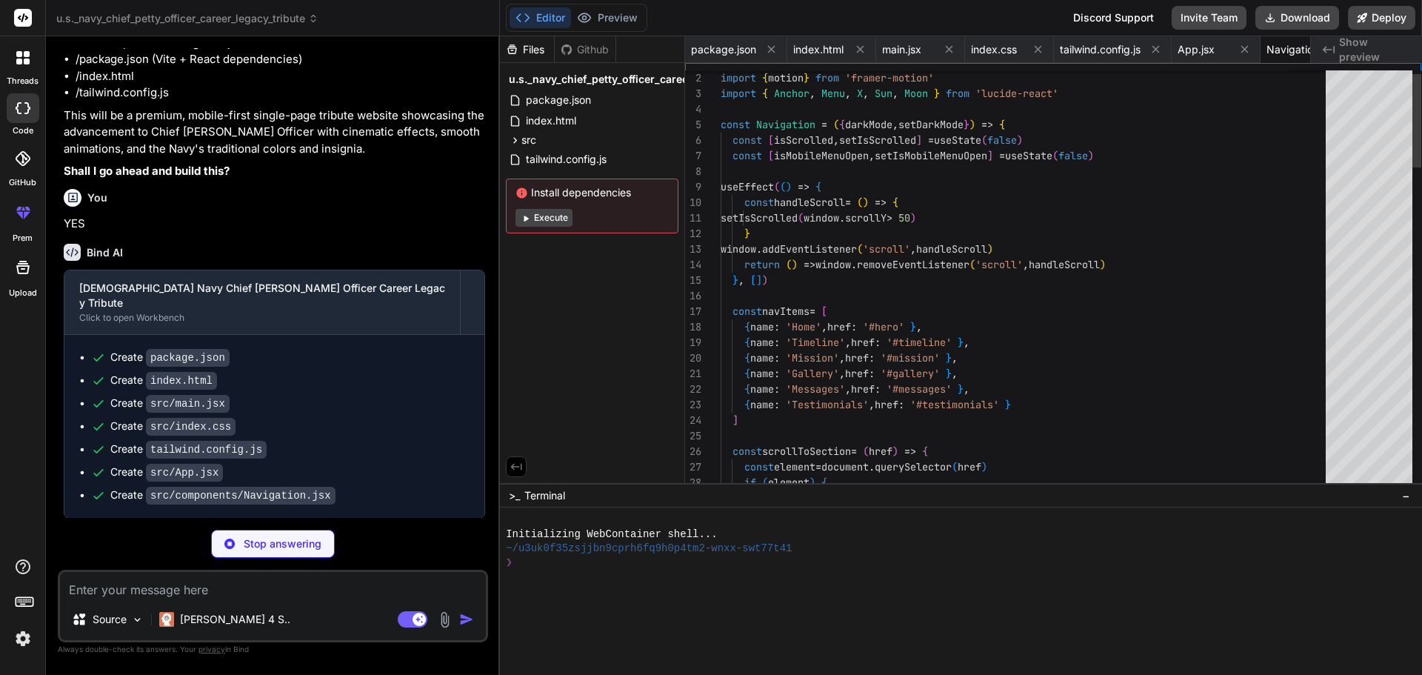
scroll to position [0, 58]
type textarea "x"
type textarea "</motion.button> </motion.div> </section> ) } export default Hero"
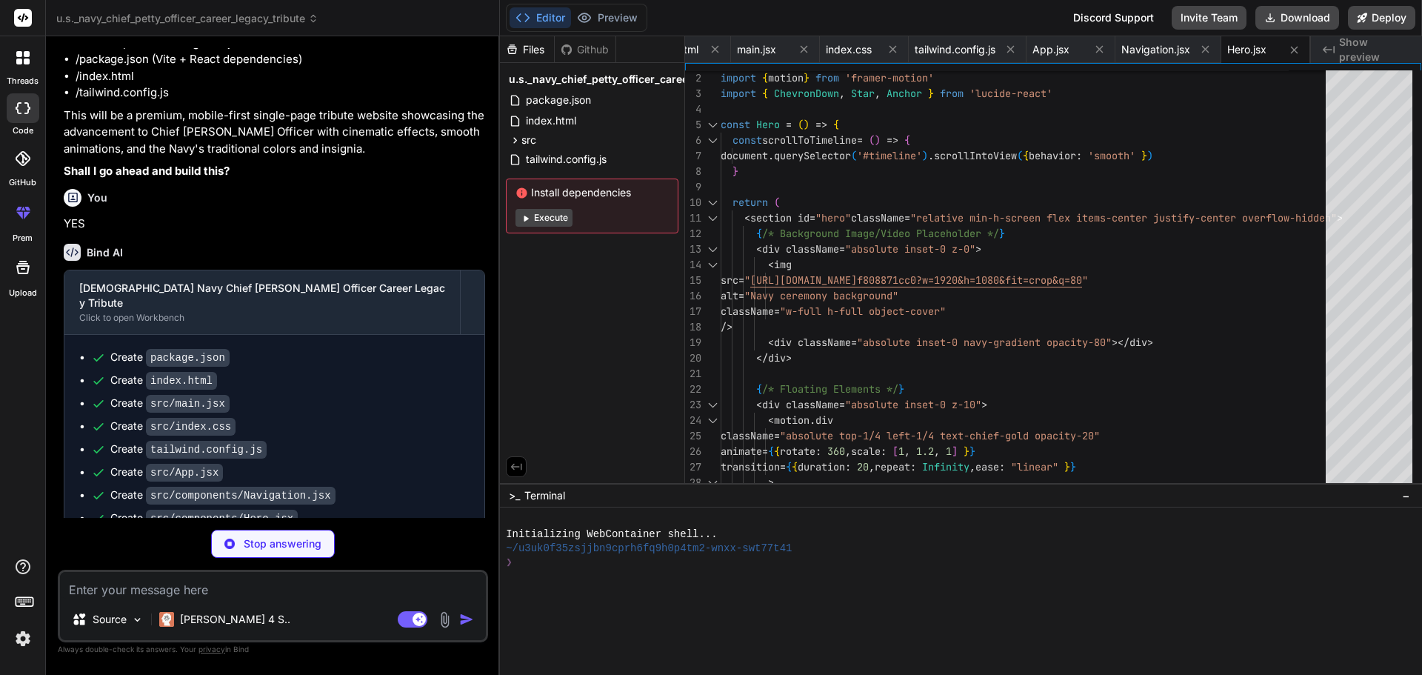
scroll to position [1348, 0]
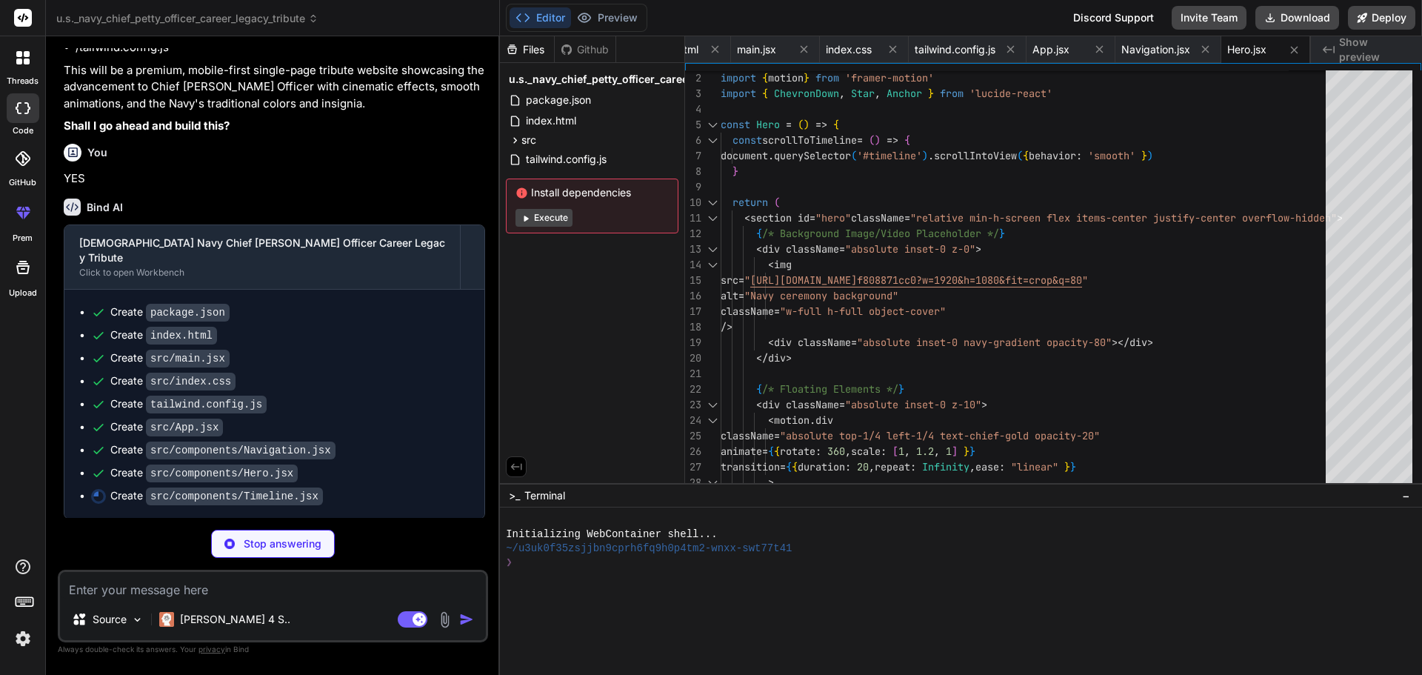
type textarea "x"
type textarea "</div> </div> </section> ) } export default Timeline"
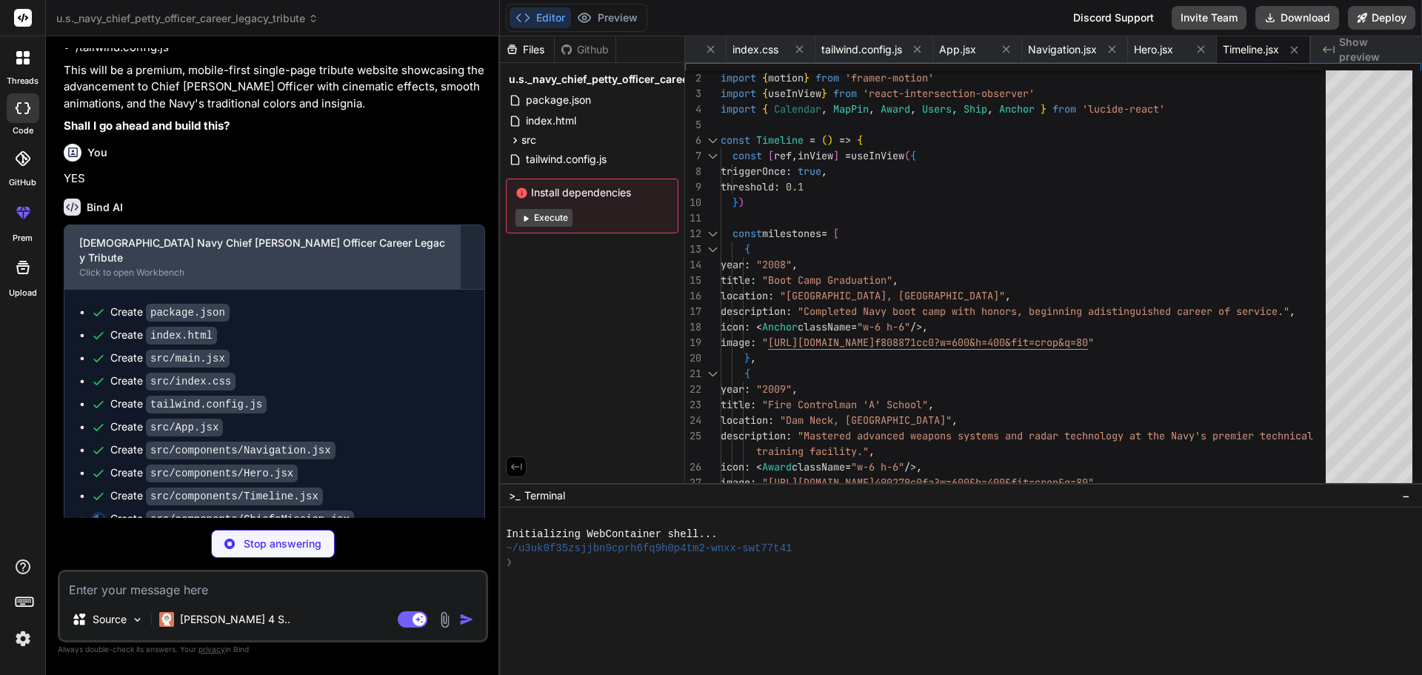
scroll to position [1371, 0]
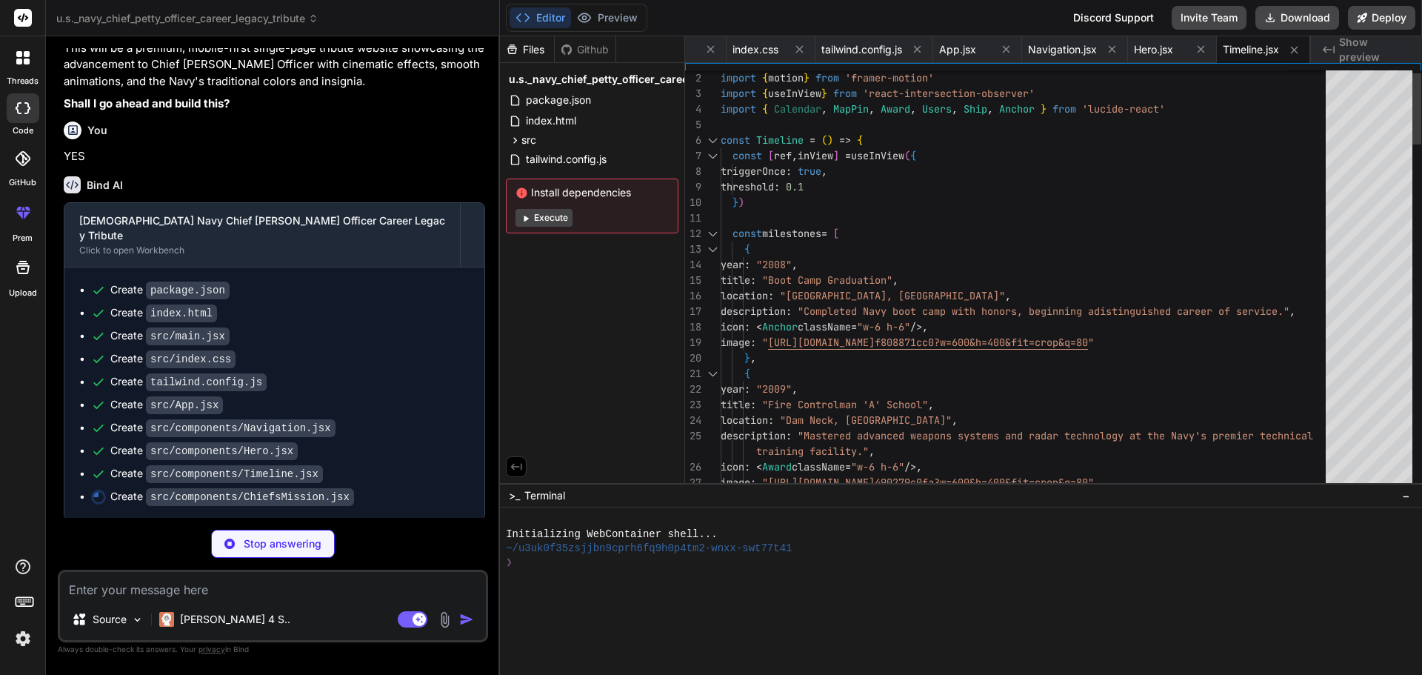
type textarea "x"
type textarea "export default ChiefsMission"
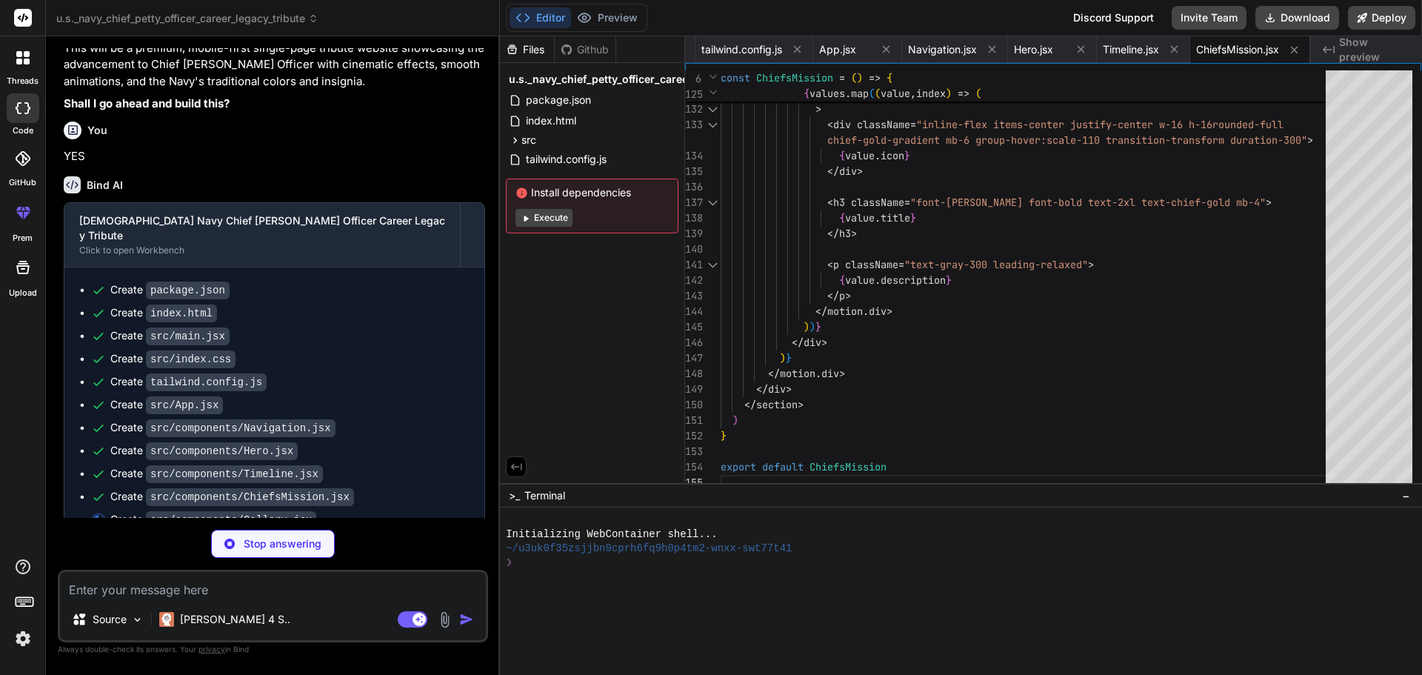
scroll to position [1394, 0]
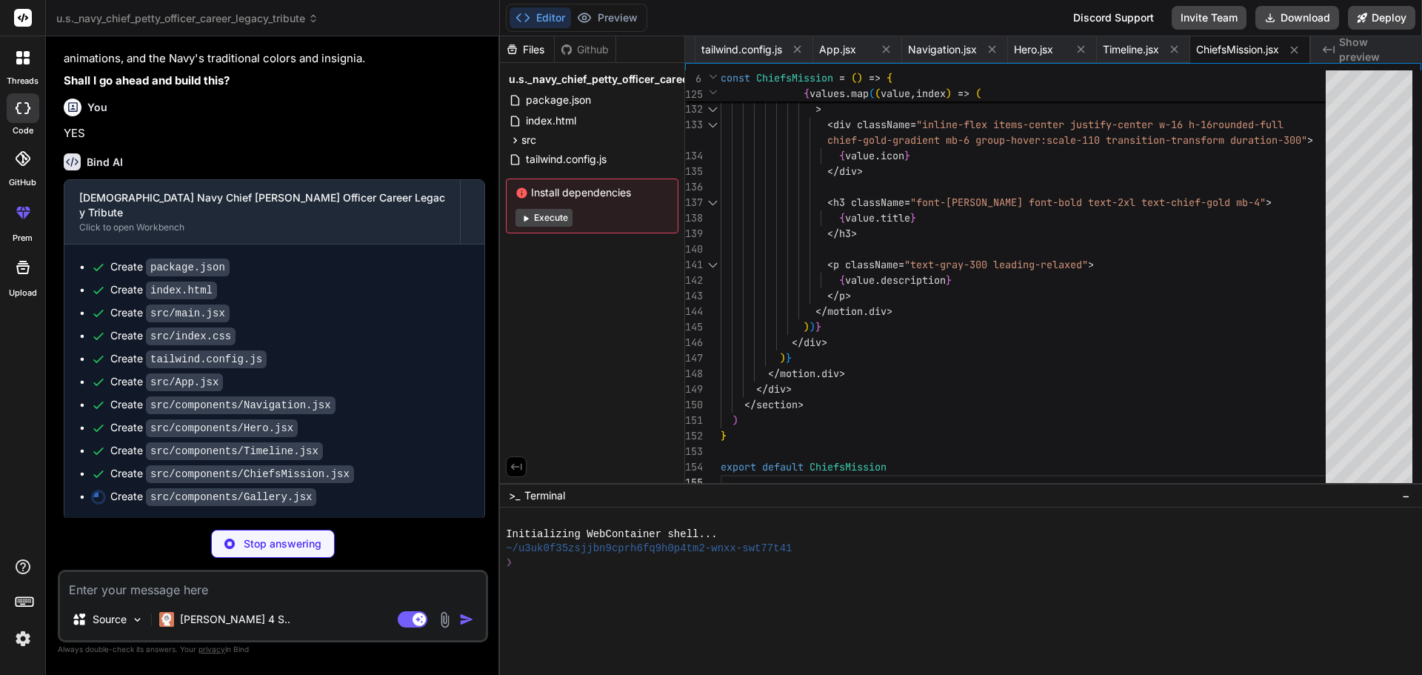
type textarea "x"
type textarea ") } export default Gallery"
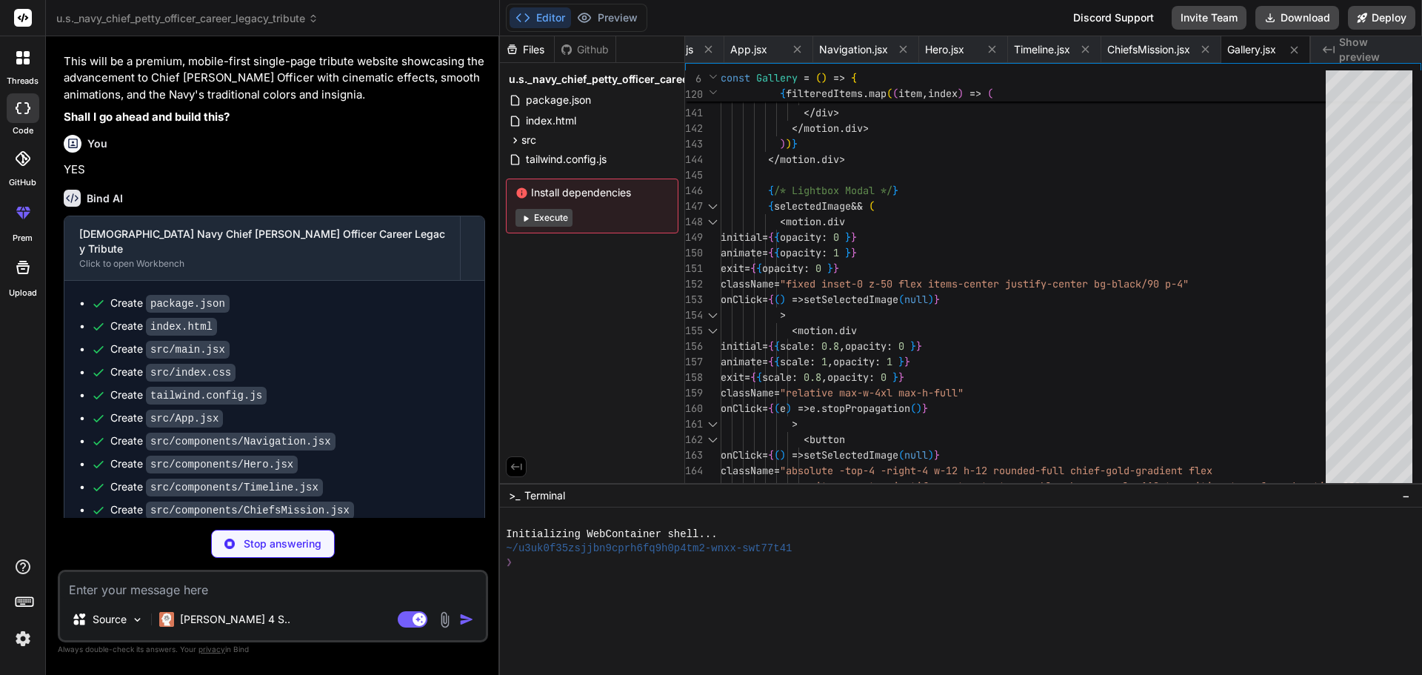
scroll to position [1416, 0]
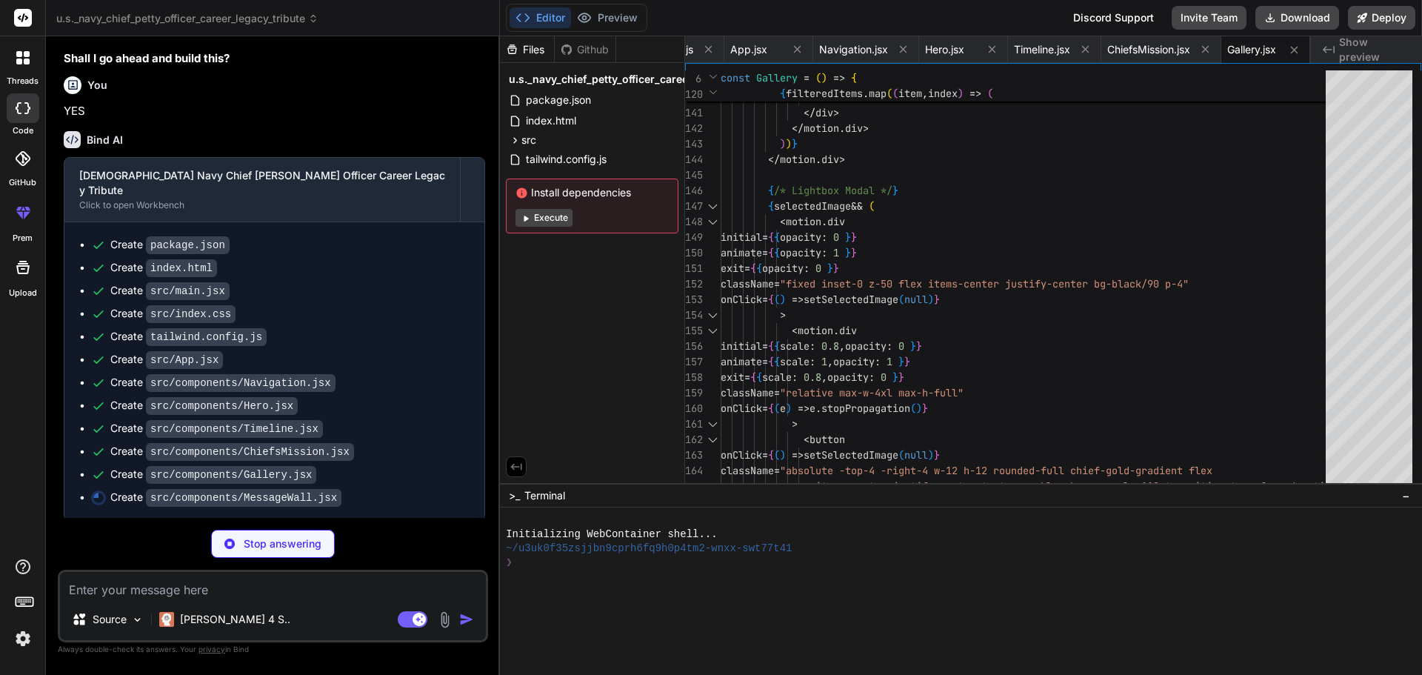
type textarea "x"
type textarea "</motion.div> ))} </motion.div> </div> </section> ) } export default MessageWall"
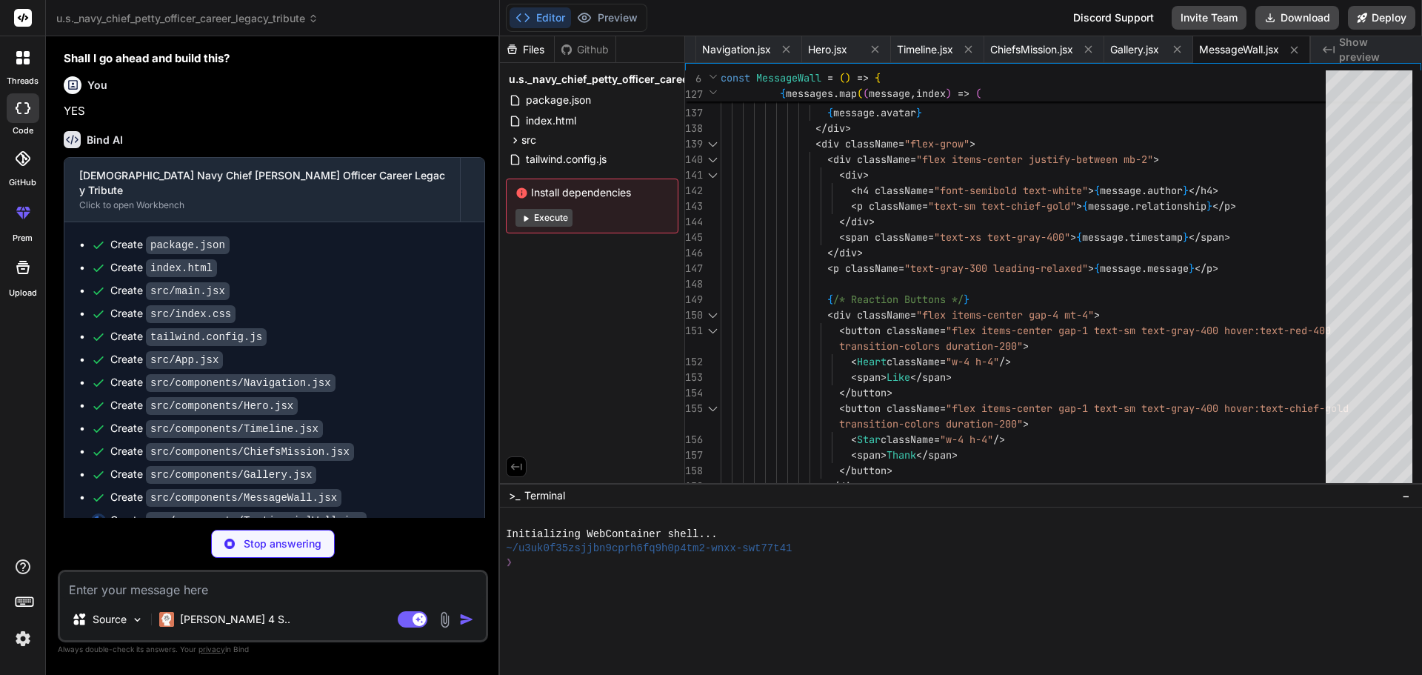
type textarea "x"
type textarea "export default TestimonialWall"
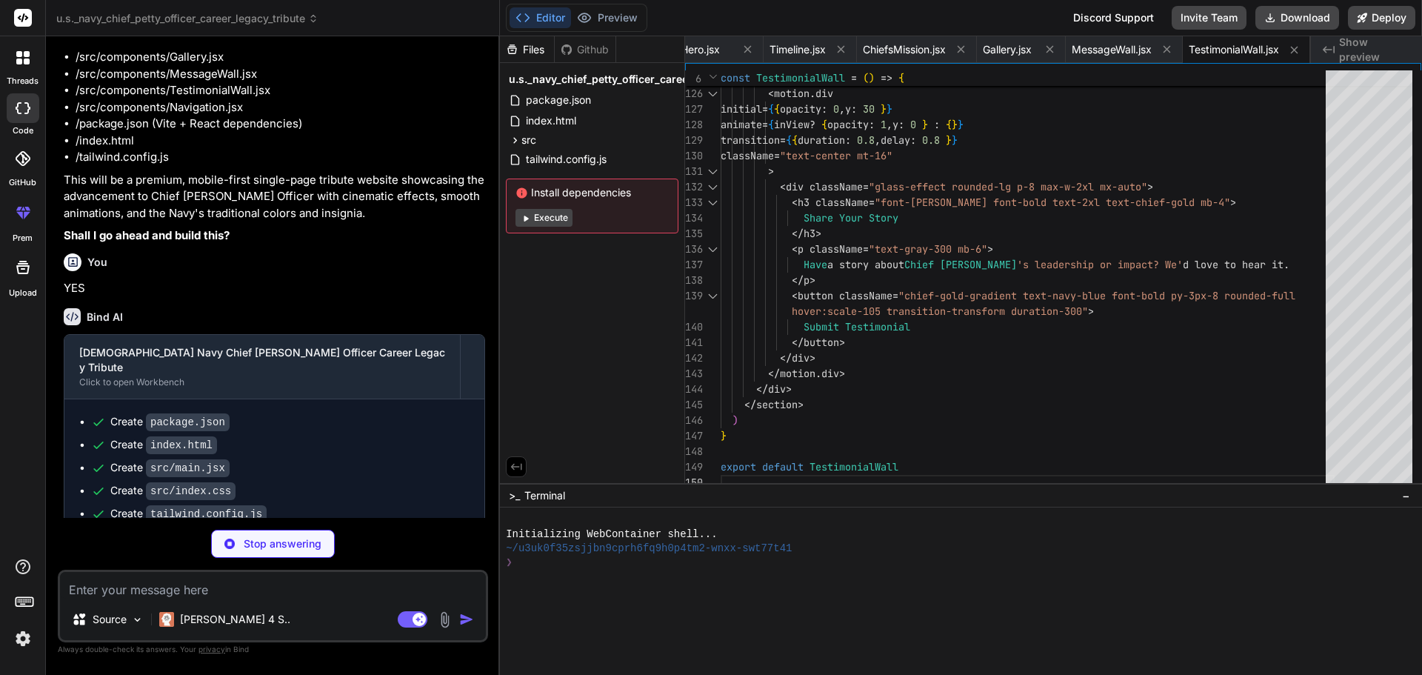
scroll to position [1461, 0]
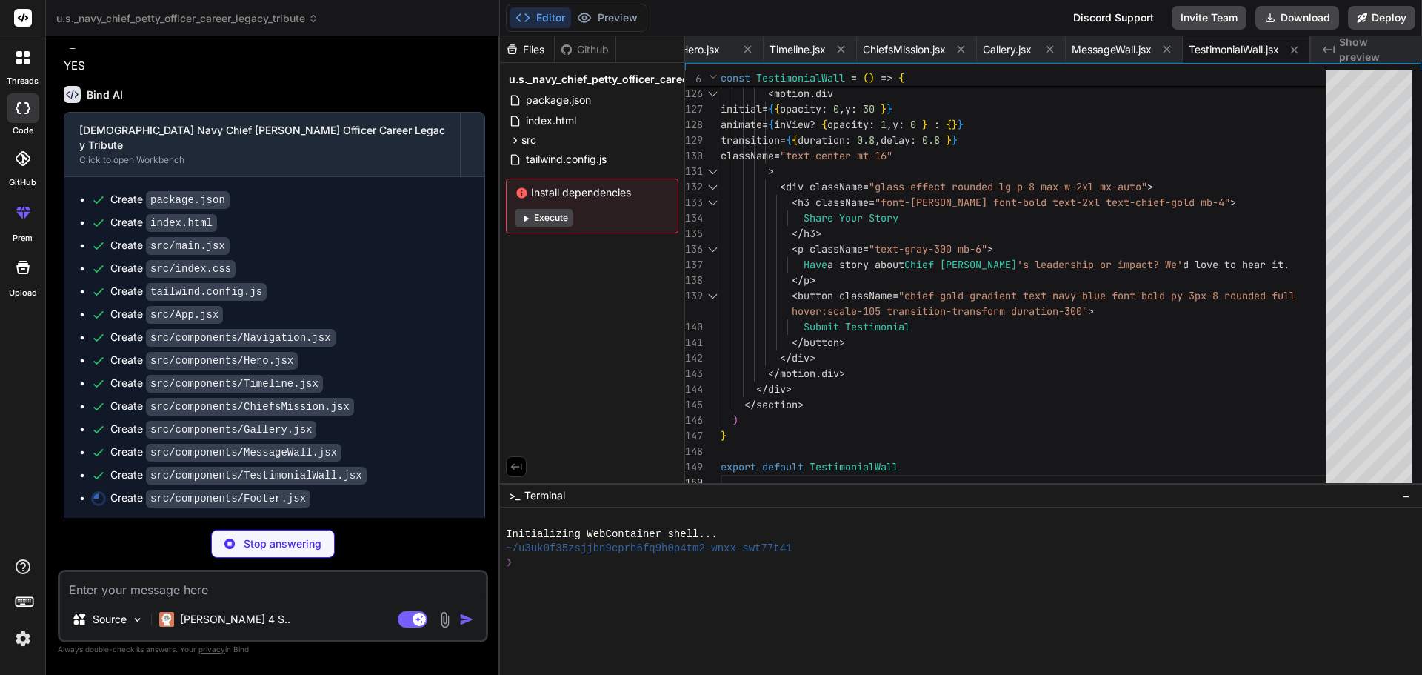
type textarea "x"
type textarea "} export default Footer"
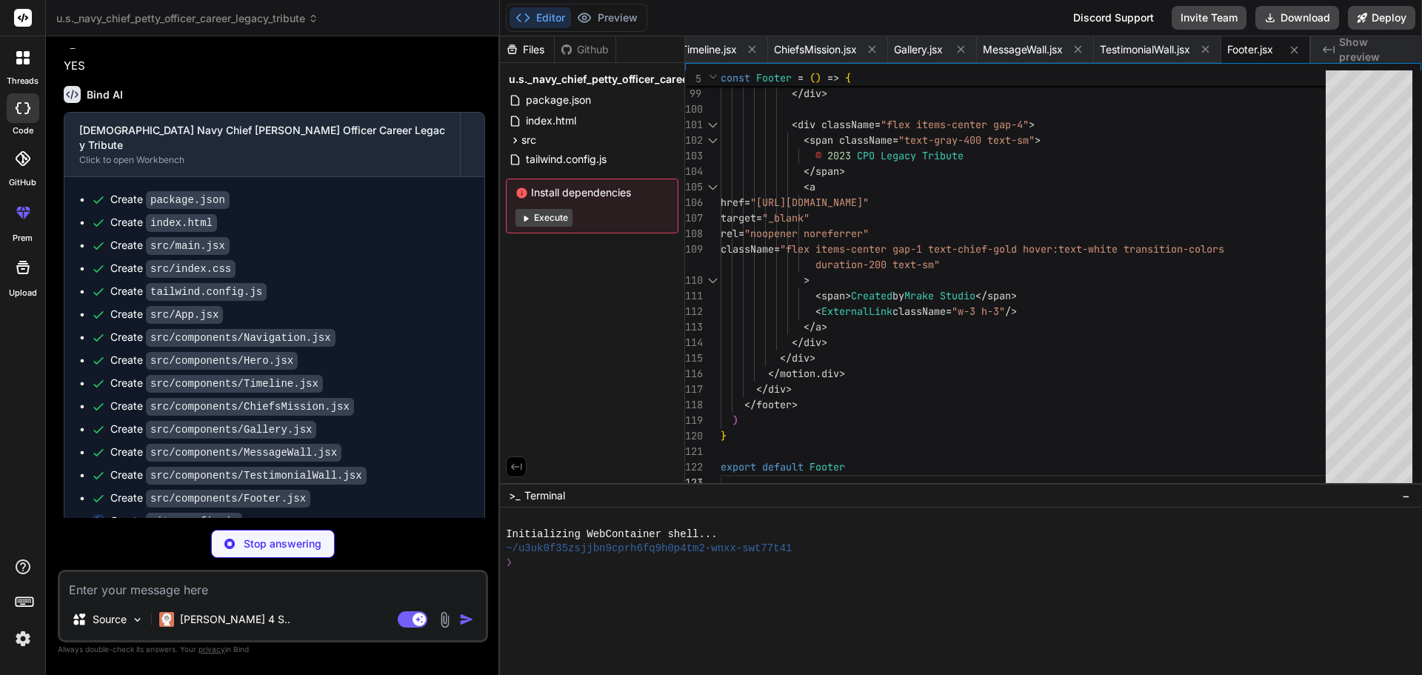
type textarea "x"
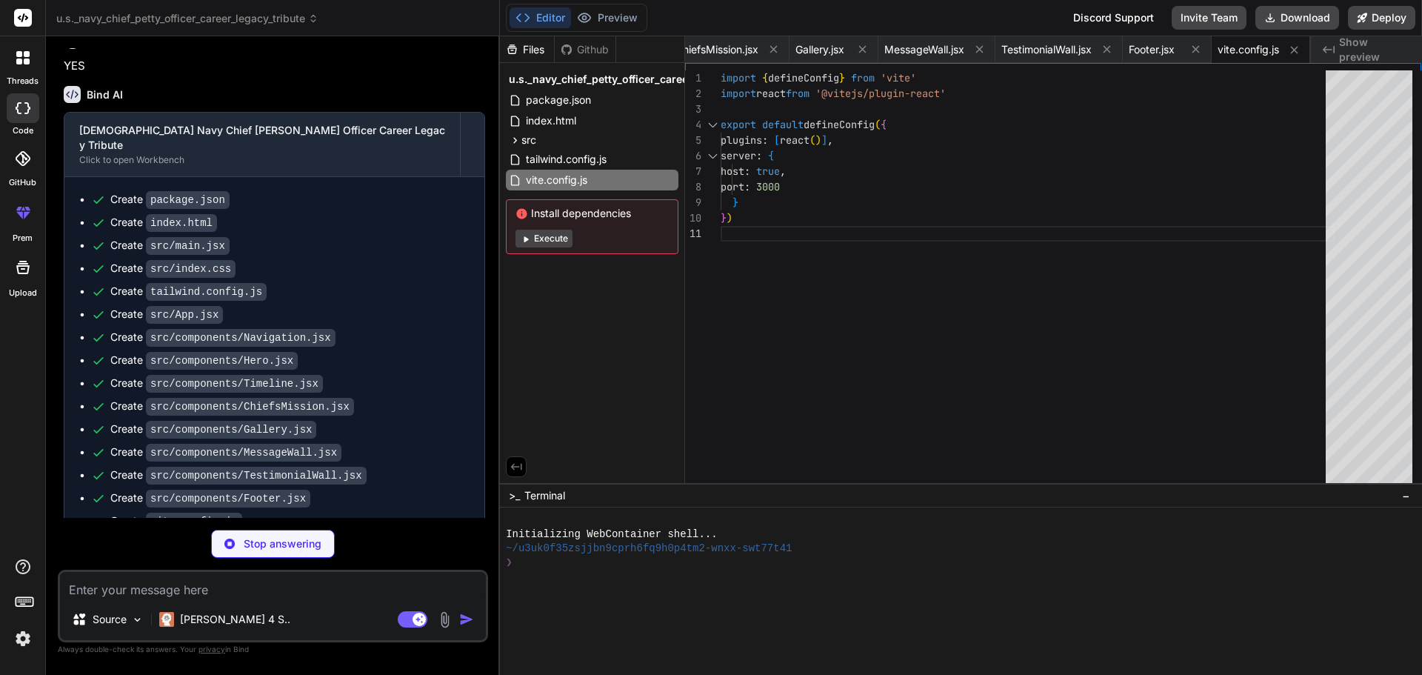
type textarea "x"
type textarea "export default { plugins: { tailwindcss: {}, autoprefixer: {}, }, }"
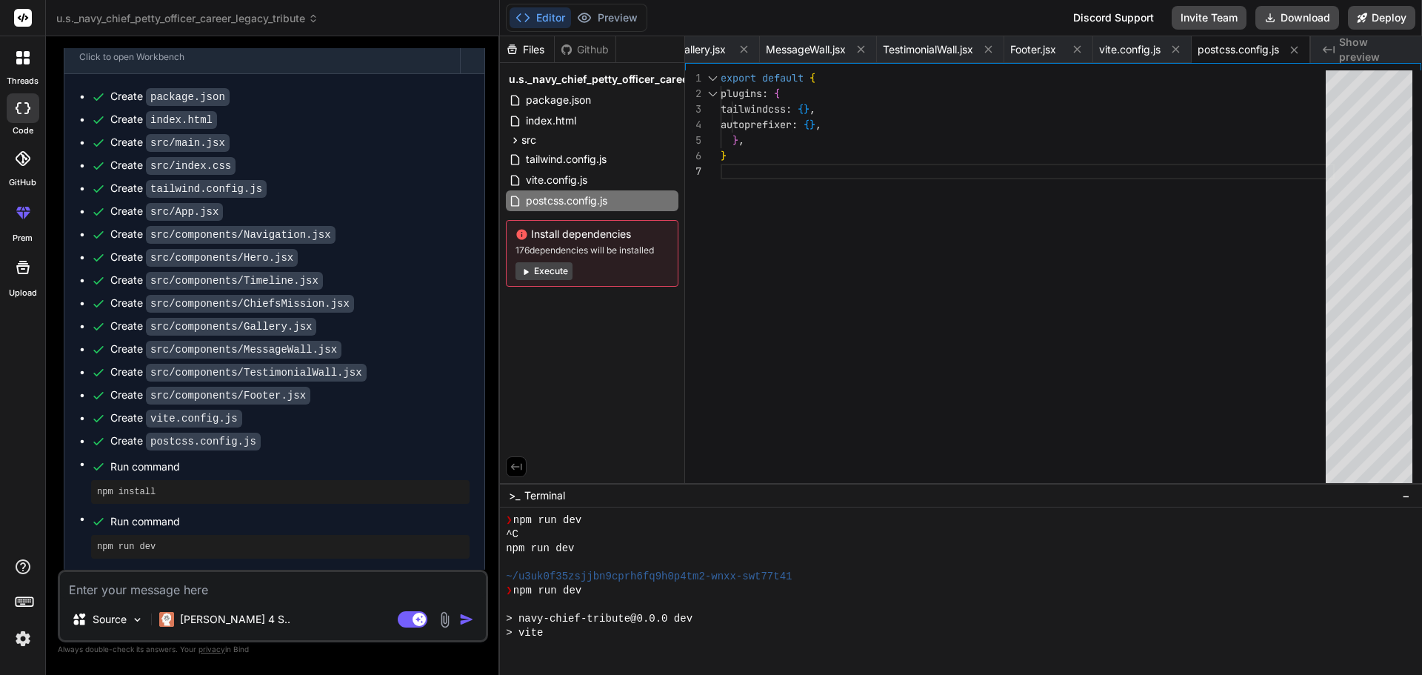
scroll to position [422, 0]
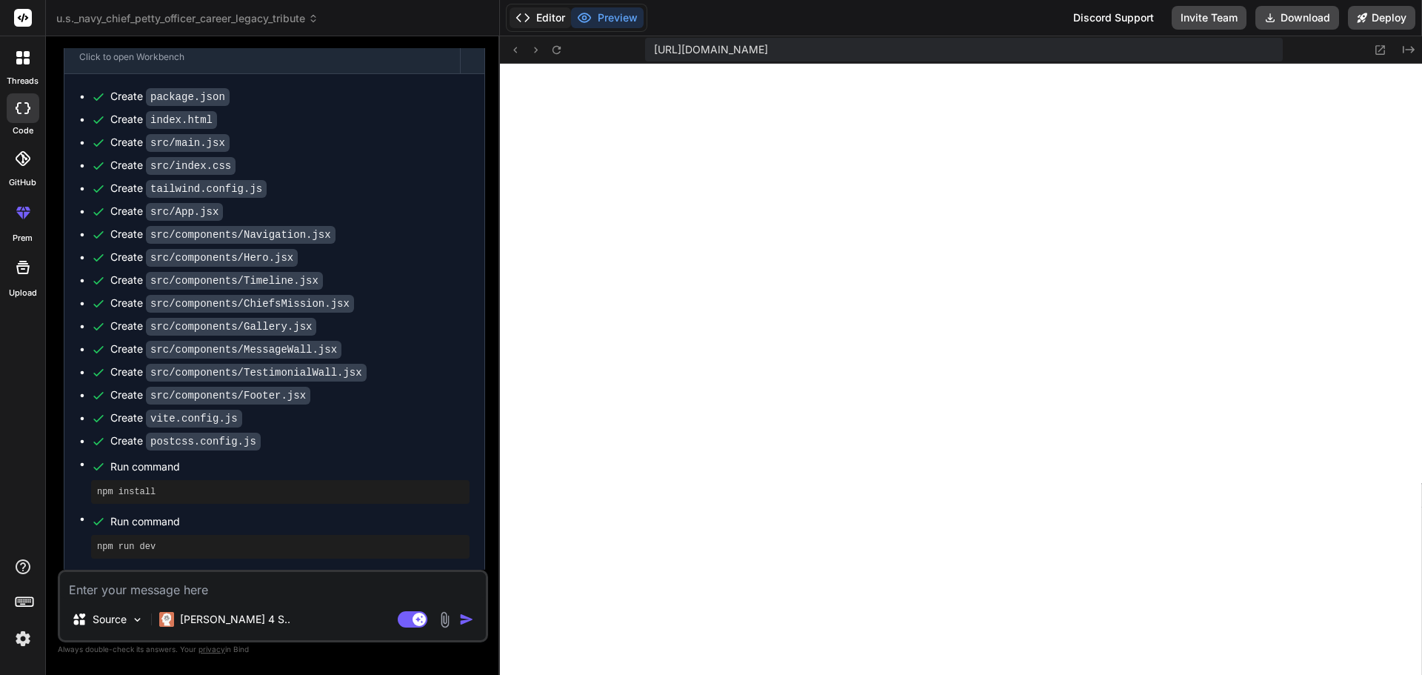
click at [548, 21] on button "Editor" at bounding box center [539, 17] width 61 height 21
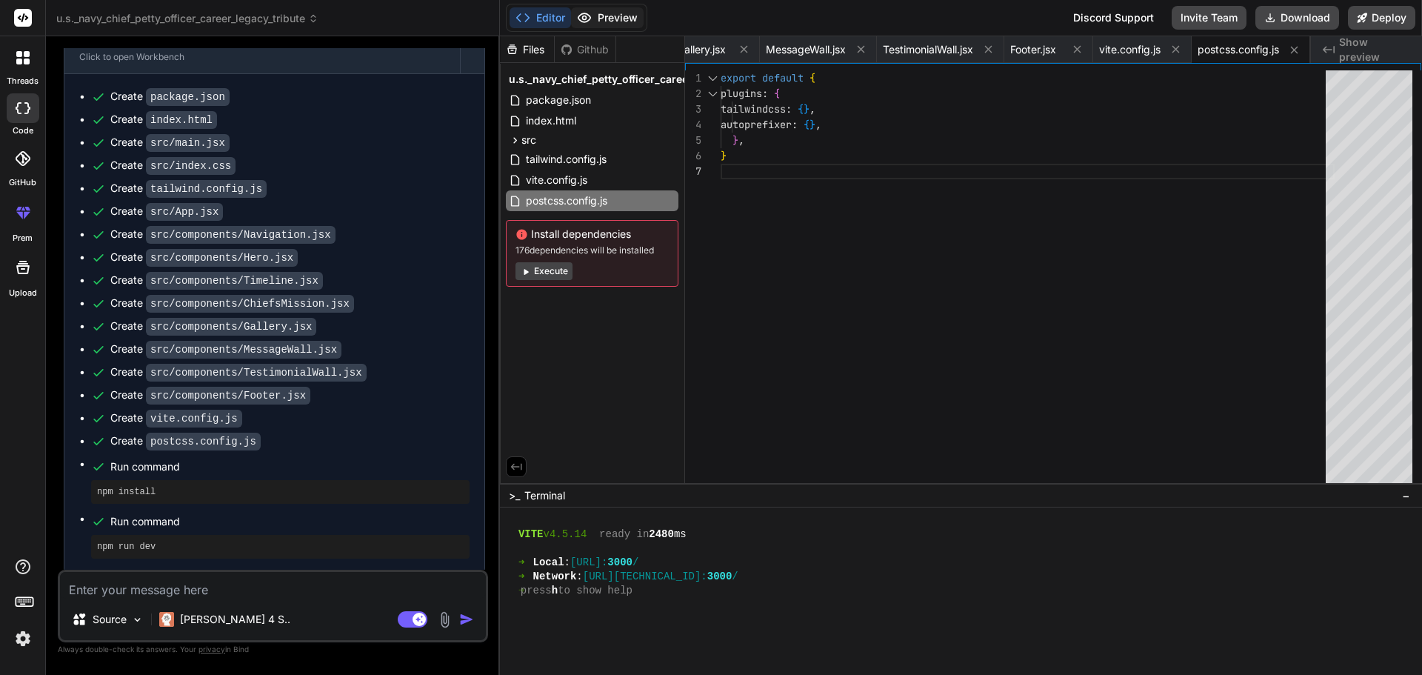
click at [637, 13] on button "Preview" at bounding box center [607, 17] width 73 height 21
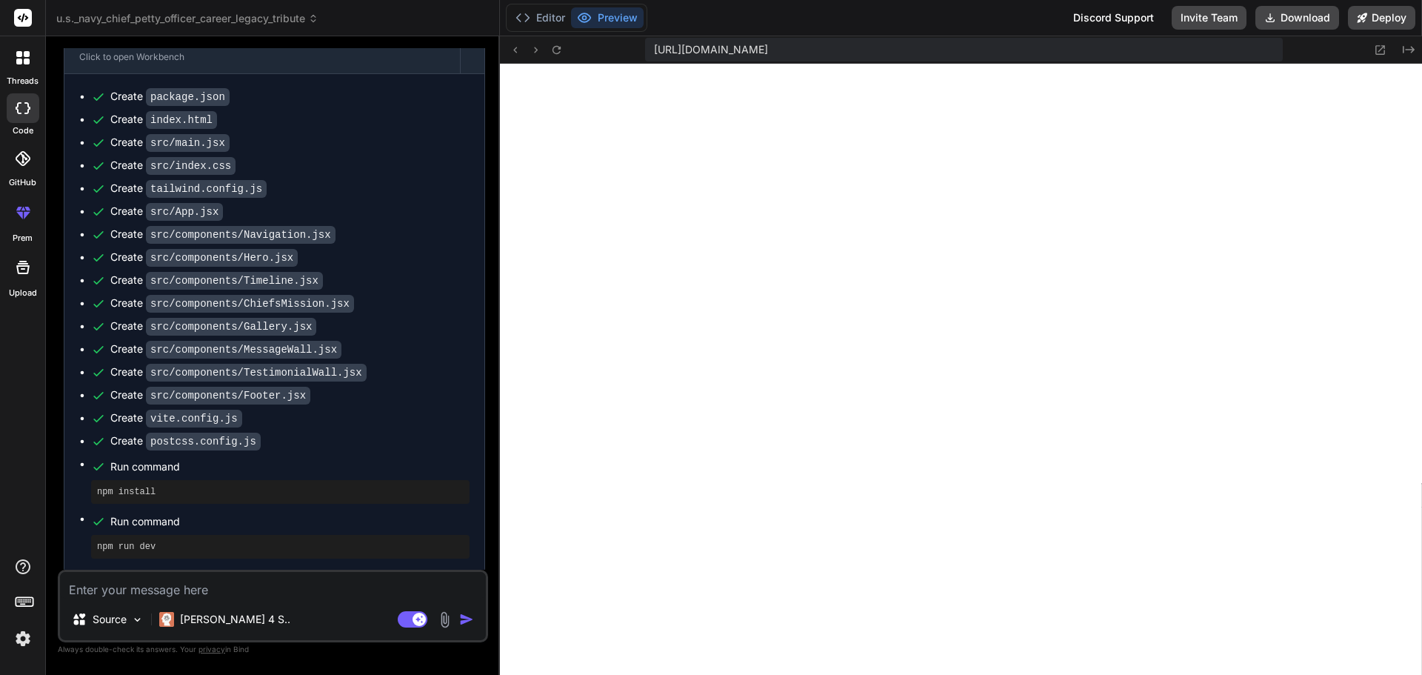
scroll to position [1416, 0]
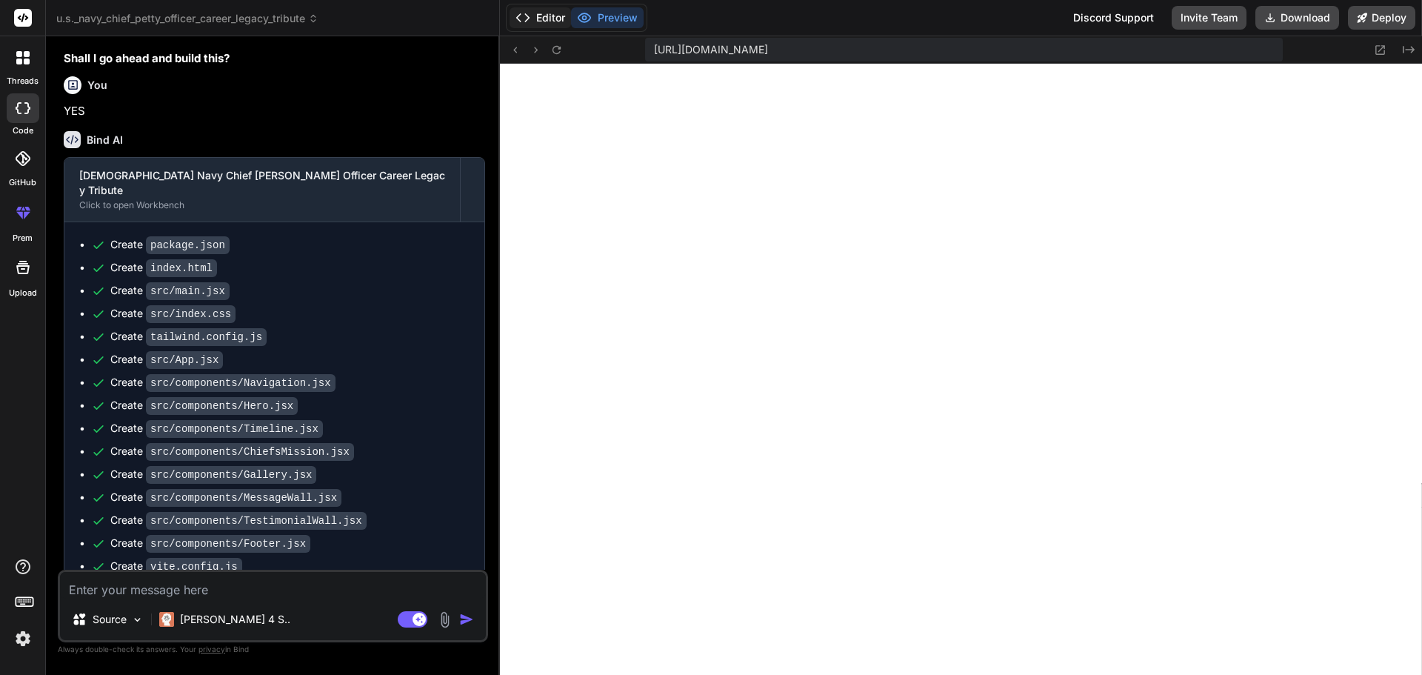
click at [541, 19] on button "Editor" at bounding box center [539, 17] width 61 height 21
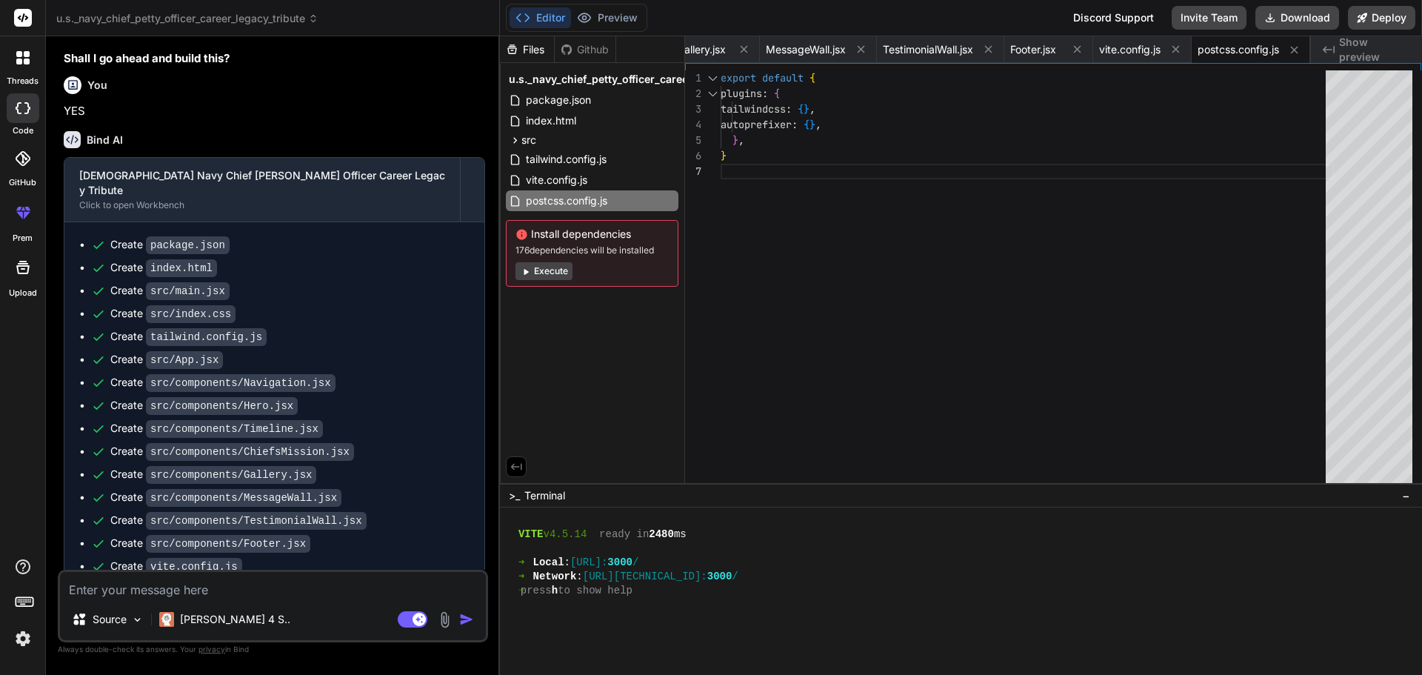
click at [538, 272] on button "Execute" at bounding box center [543, 271] width 57 height 18
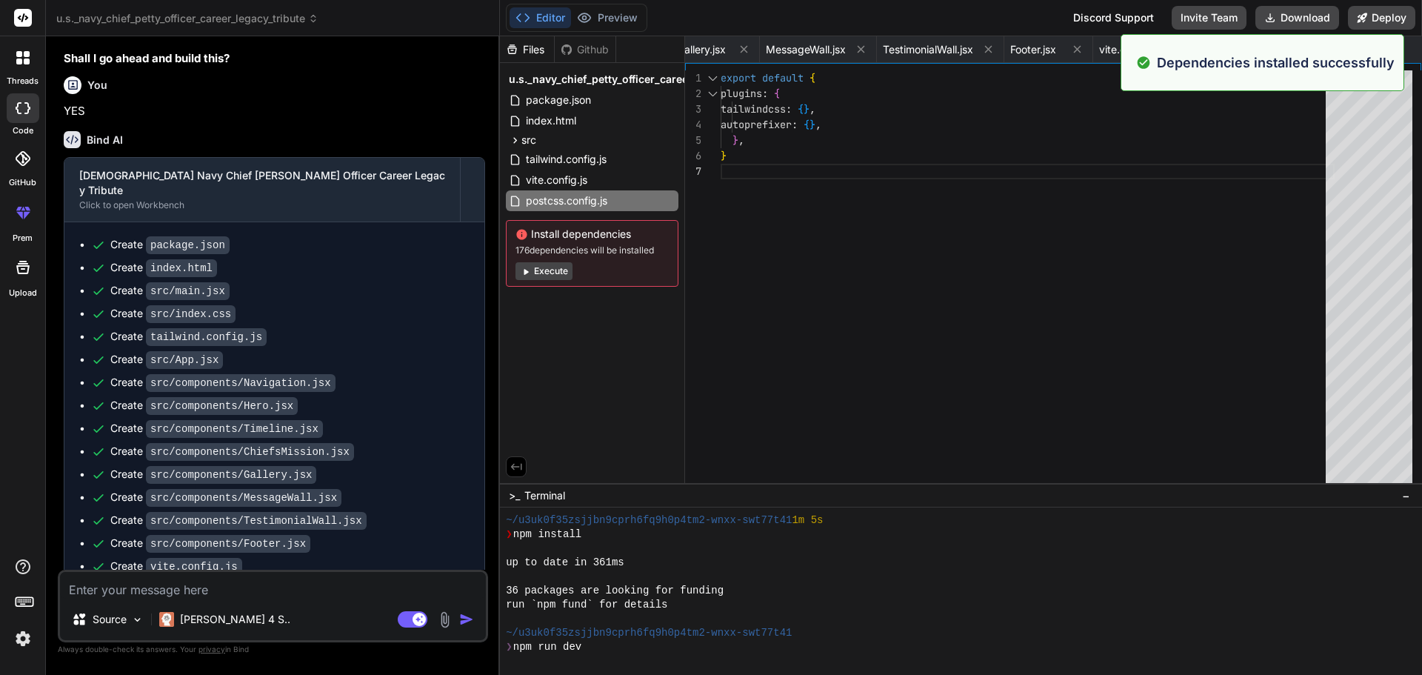
scroll to position [605, 0]
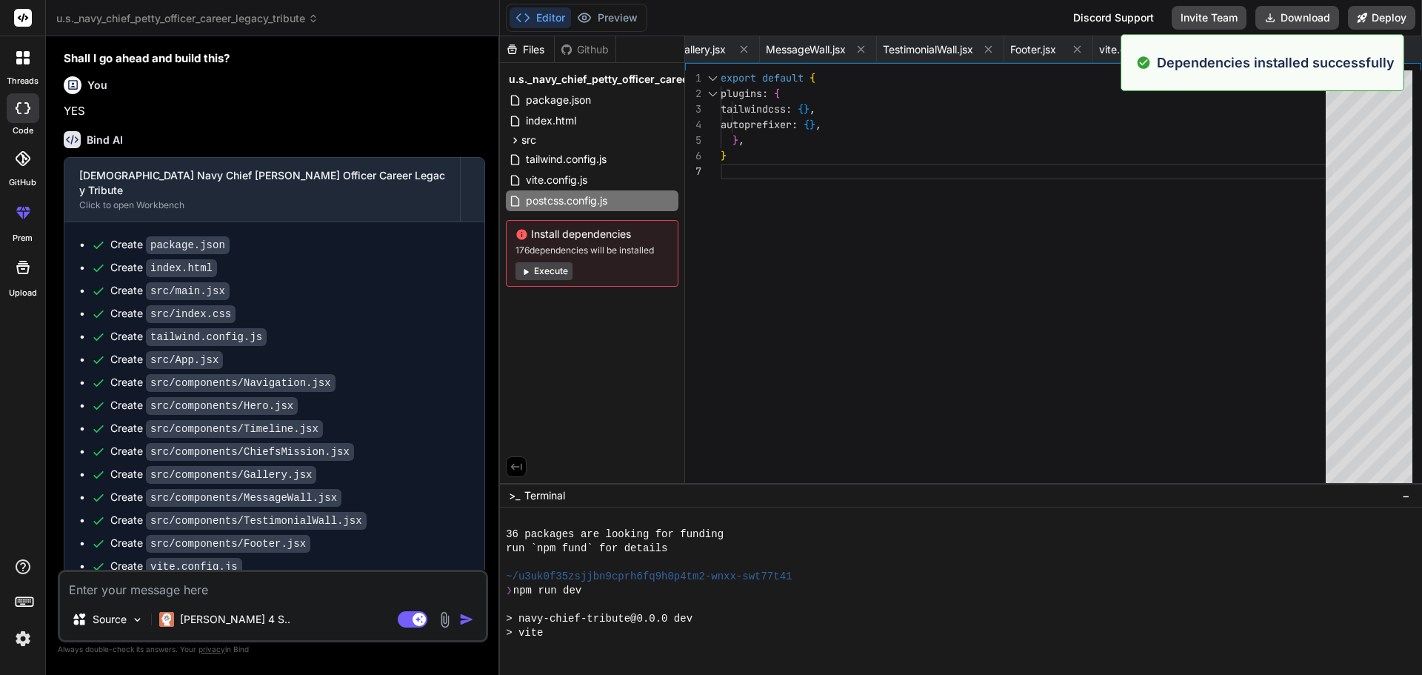
click at [554, 271] on button "Execute" at bounding box center [543, 271] width 57 height 18
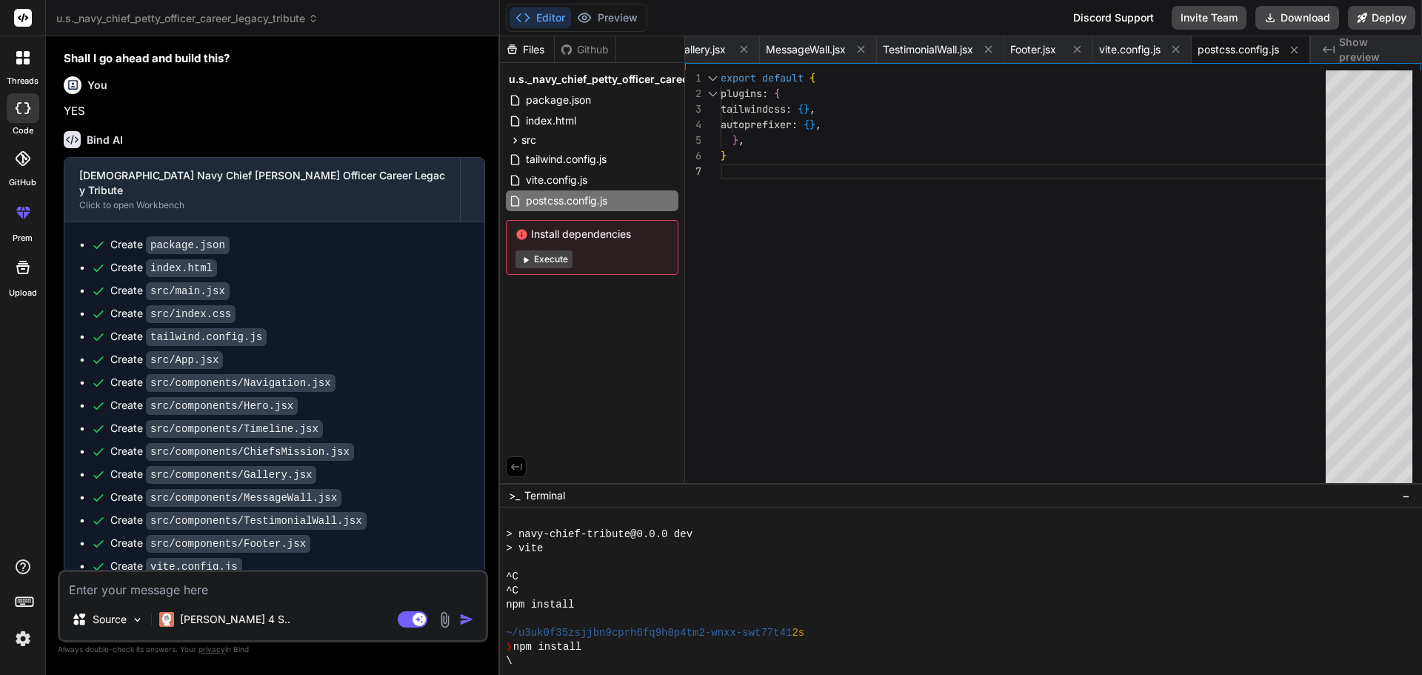
scroll to position [788, 0]
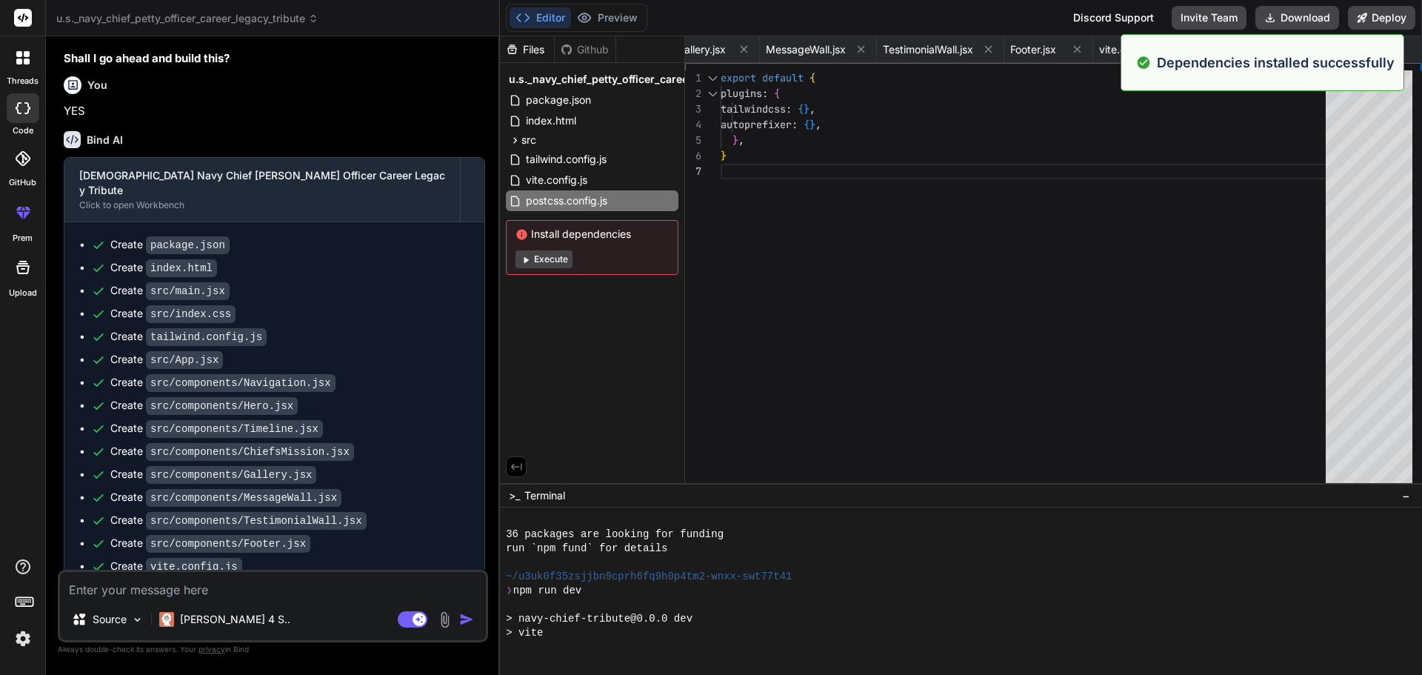
click at [554, 258] on button "Execute" at bounding box center [543, 259] width 57 height 18
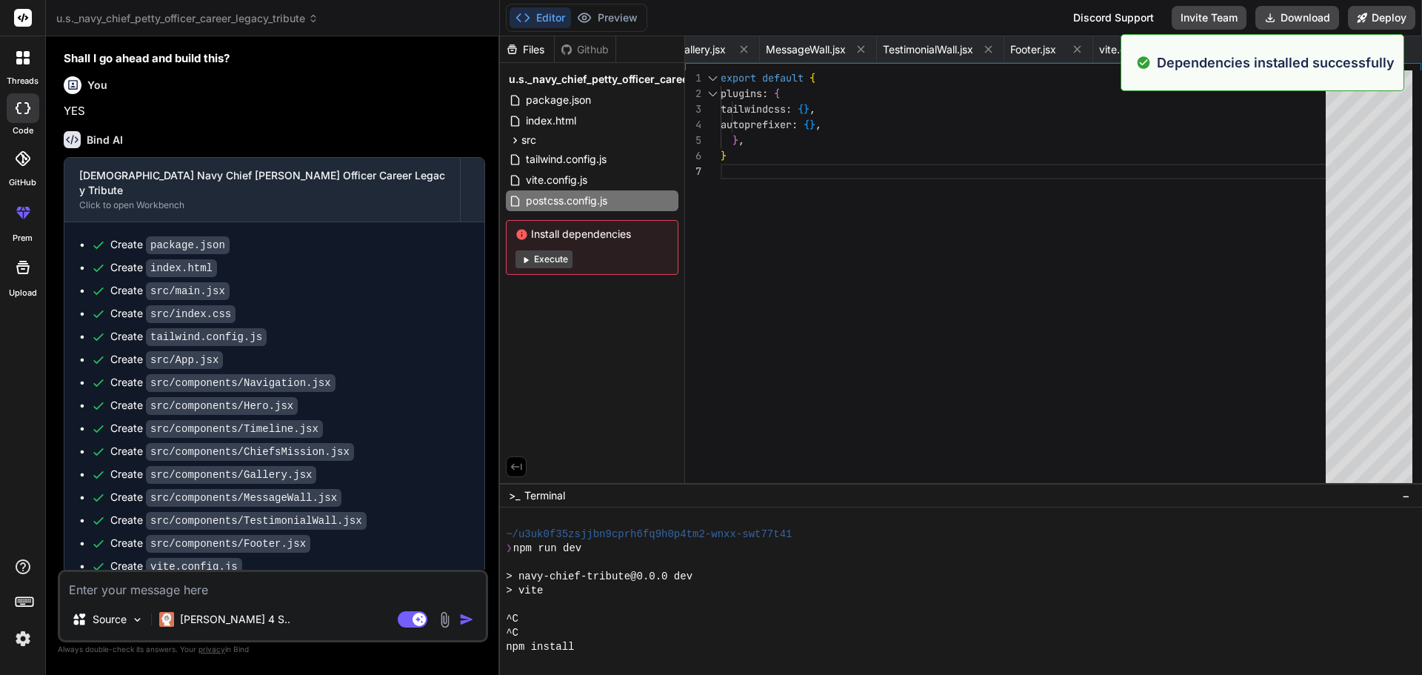
click at [554, 258] on button "Execute" at bounding box center [543, 259] width 57 height 18
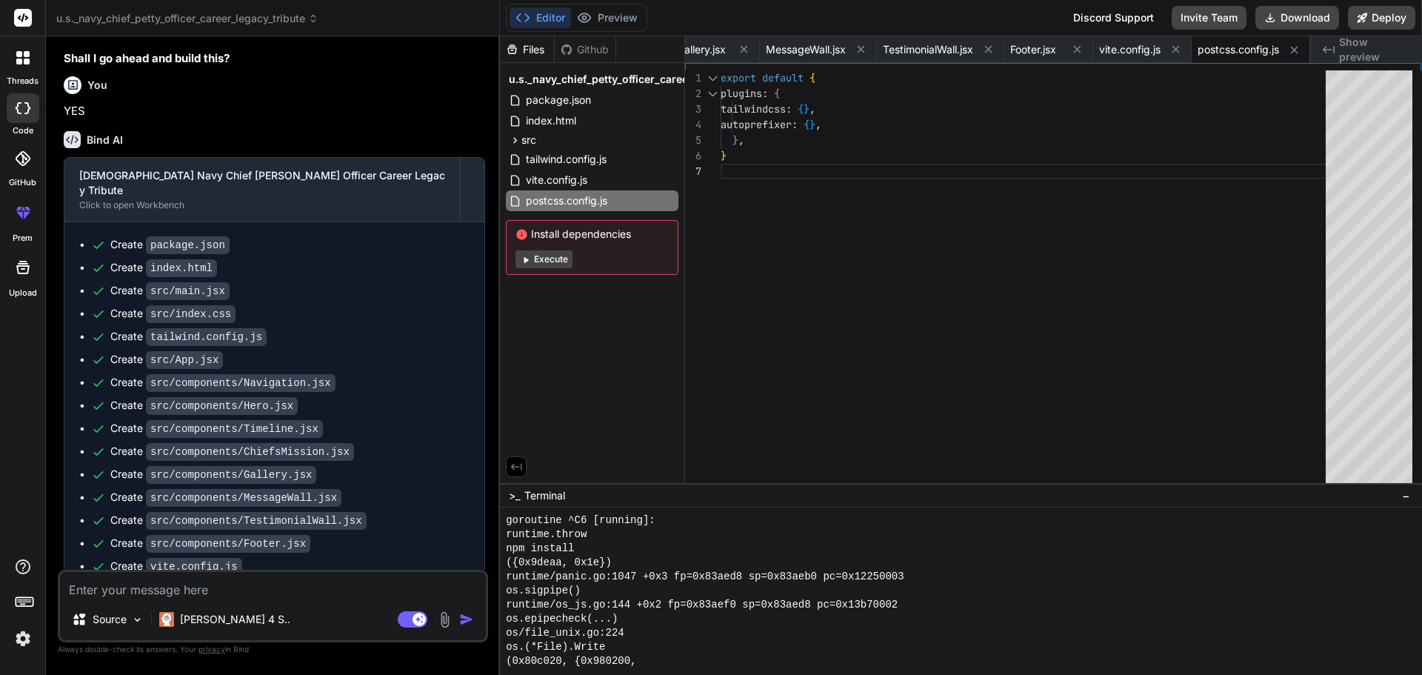
click at [554, 258] on button "Execute" at bounding box center [543, 259] width 57 height 18
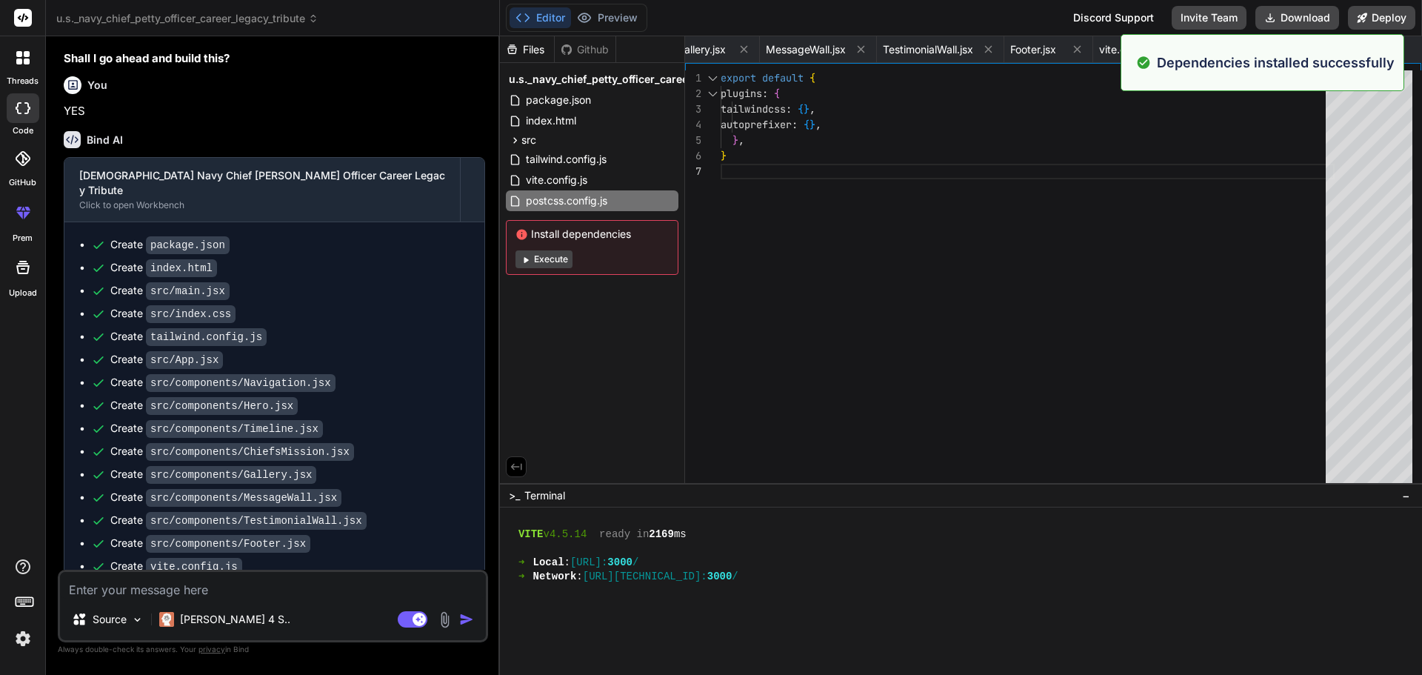
scroll to position [4094, 0]
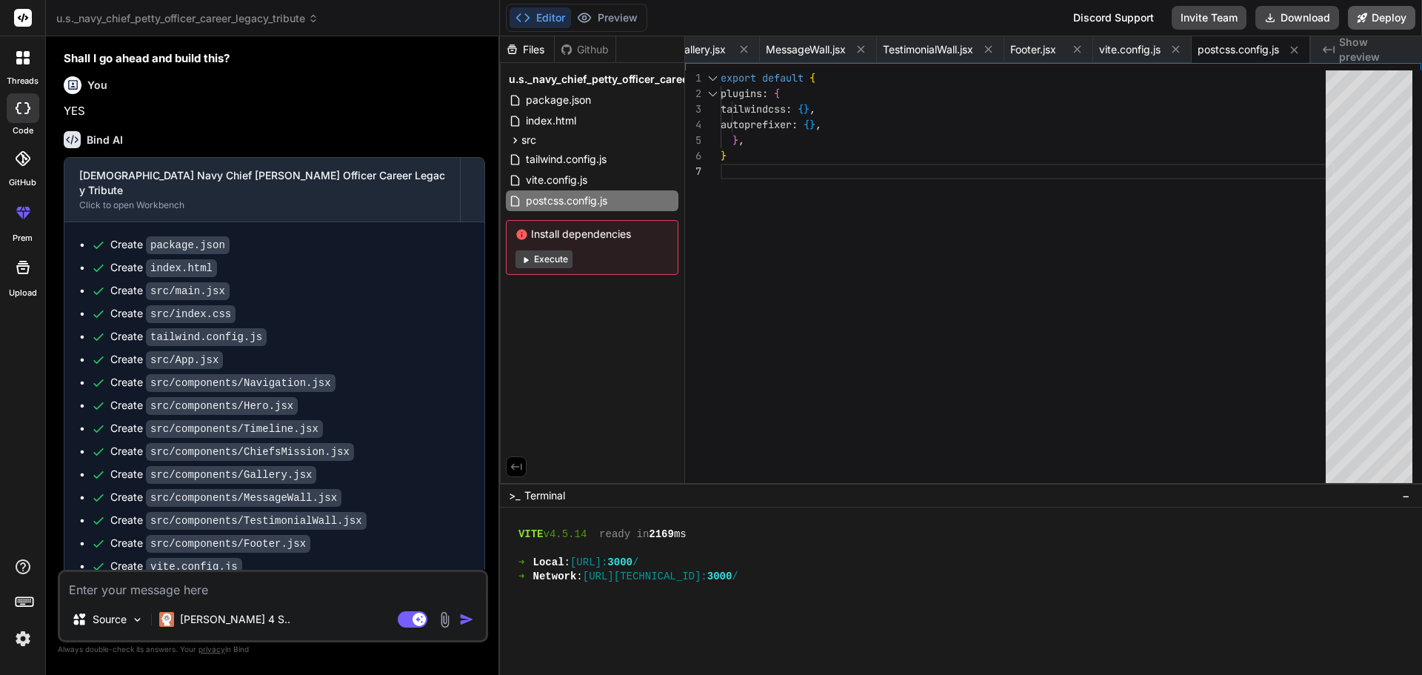
click at [1368, 19] on button "Deploy" at bounding box center [1381, 18] width 67 height 24
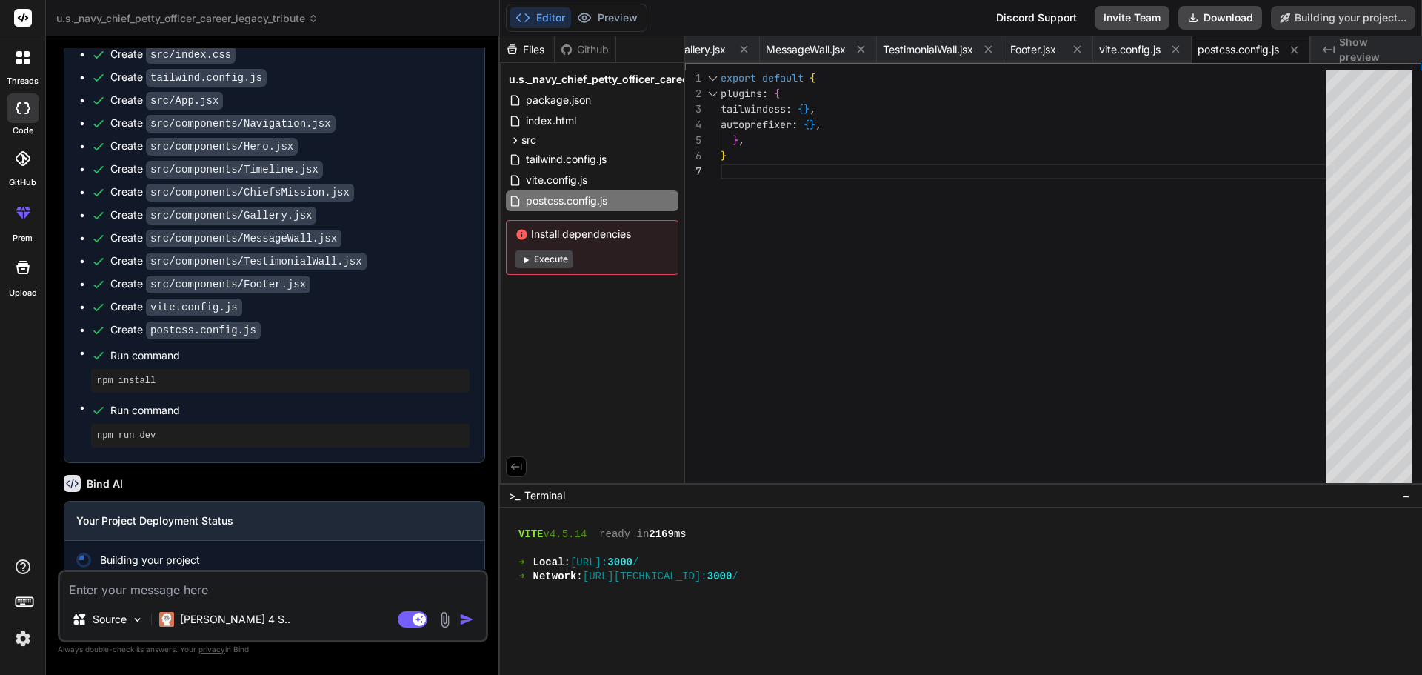
scroll to position [1693, 0]
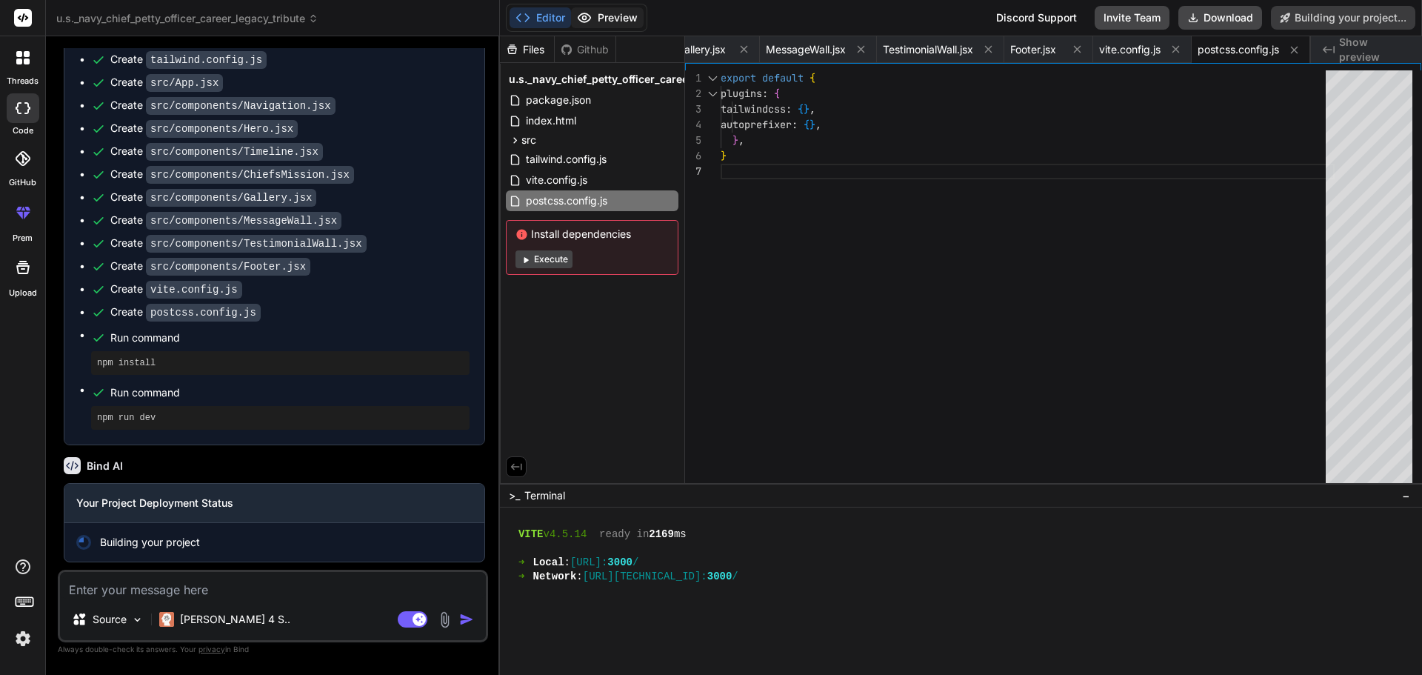
click at [628, 16] on button "Preview" at bounding box center [607, 17] width 73 height 21
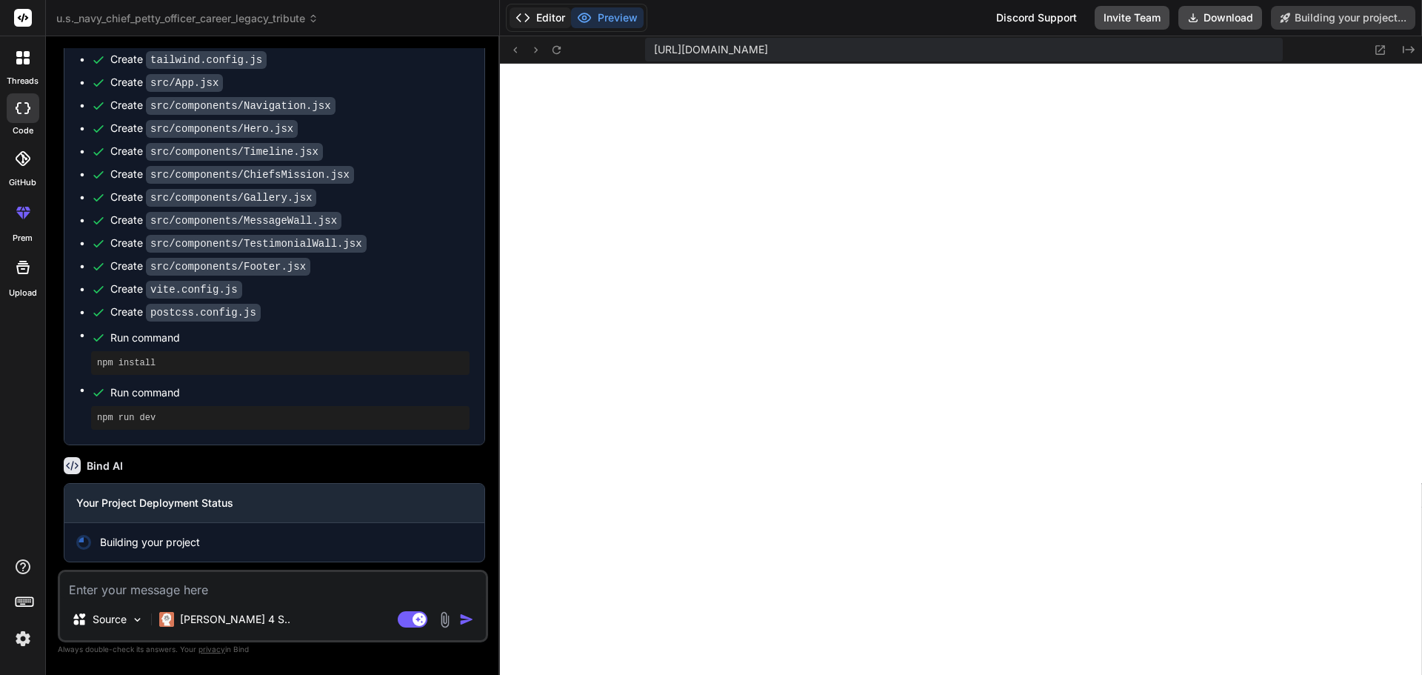
click at [543, 15] on button "Editor" at bounding box center [539, 17] width 61 height 21
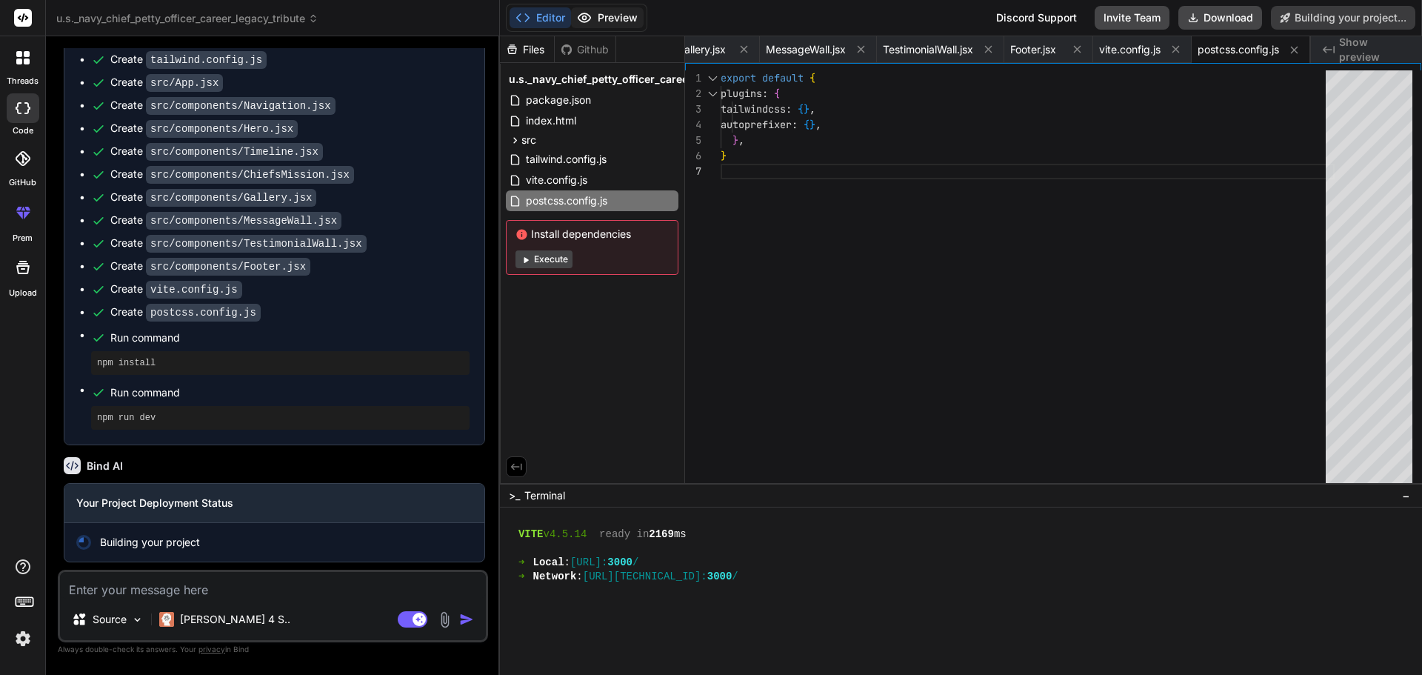
click at [621, 16] on button "Preview" at bounding box center [607, 17] width 73 height 21
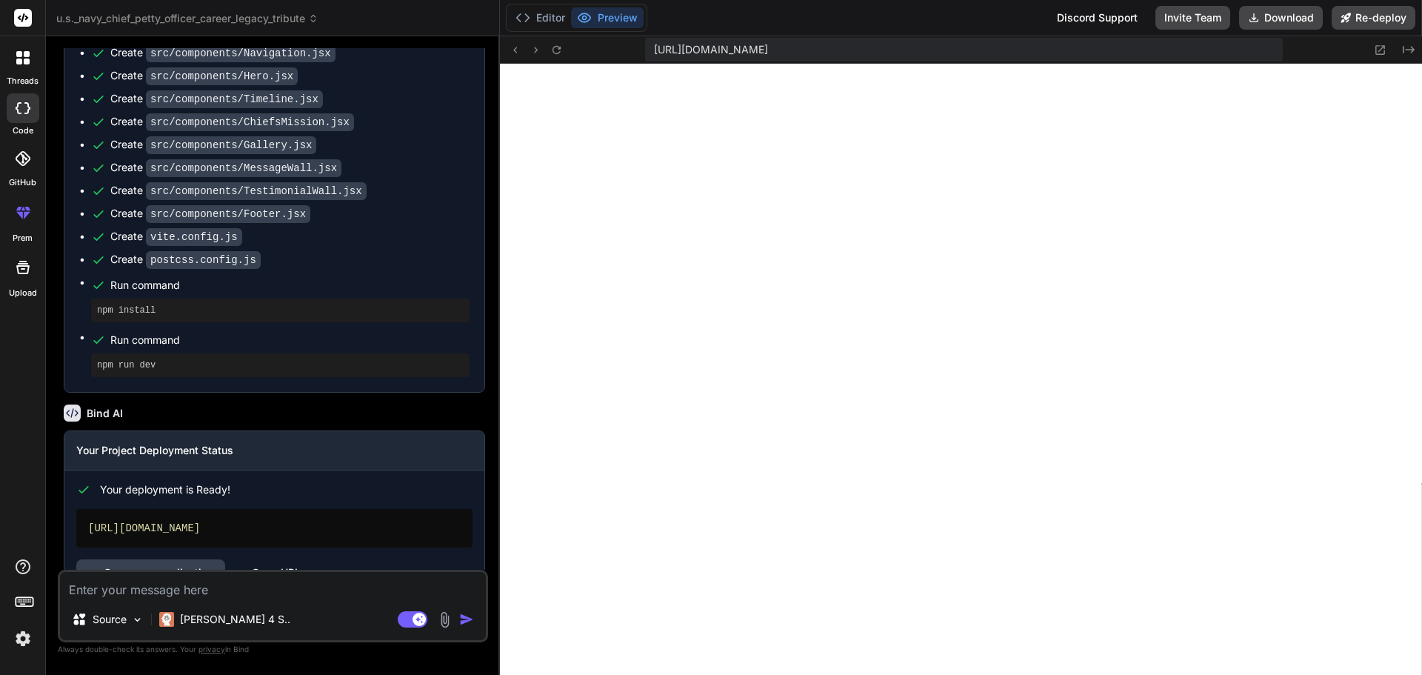
scroll to position [1782, 0]
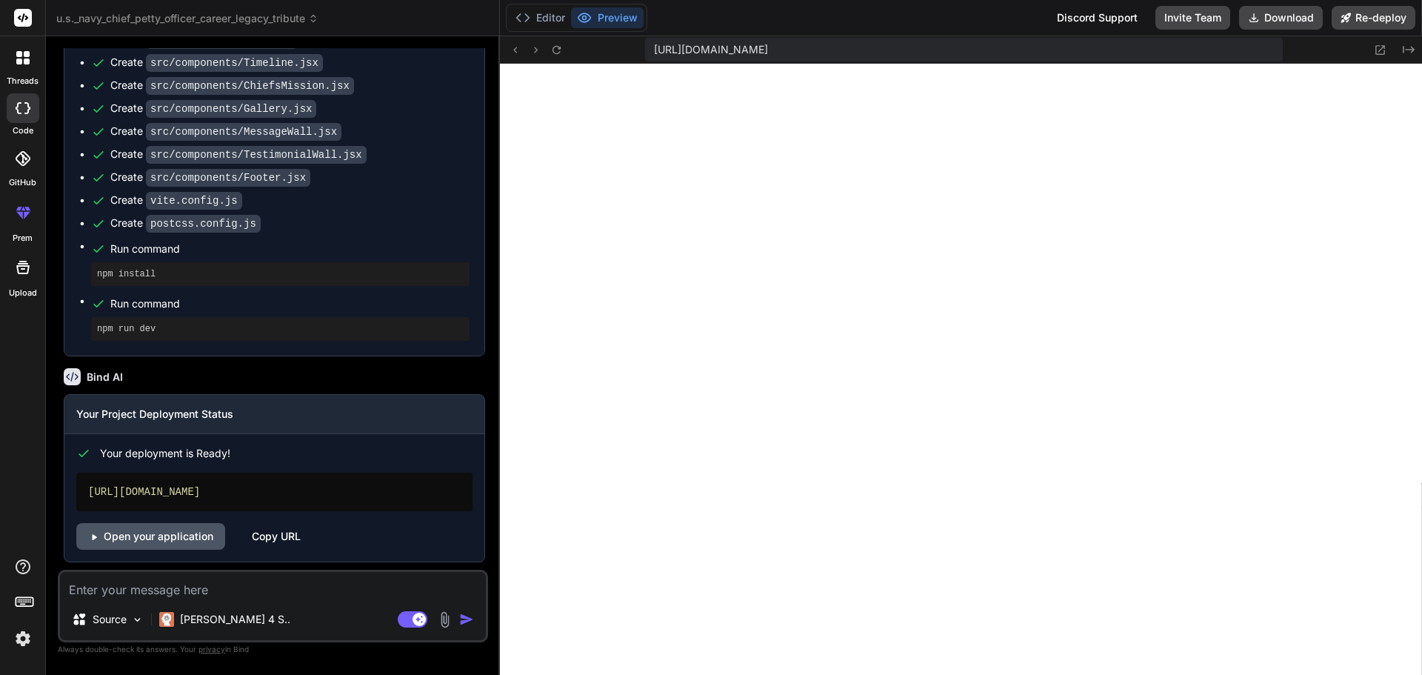
click at [195, 536] on link "Open your application" at bounding box center [150, 536] width 149 height 27
click at [543, 24] on button "Editor" at bounding box center [539, 17] width 61 height 21
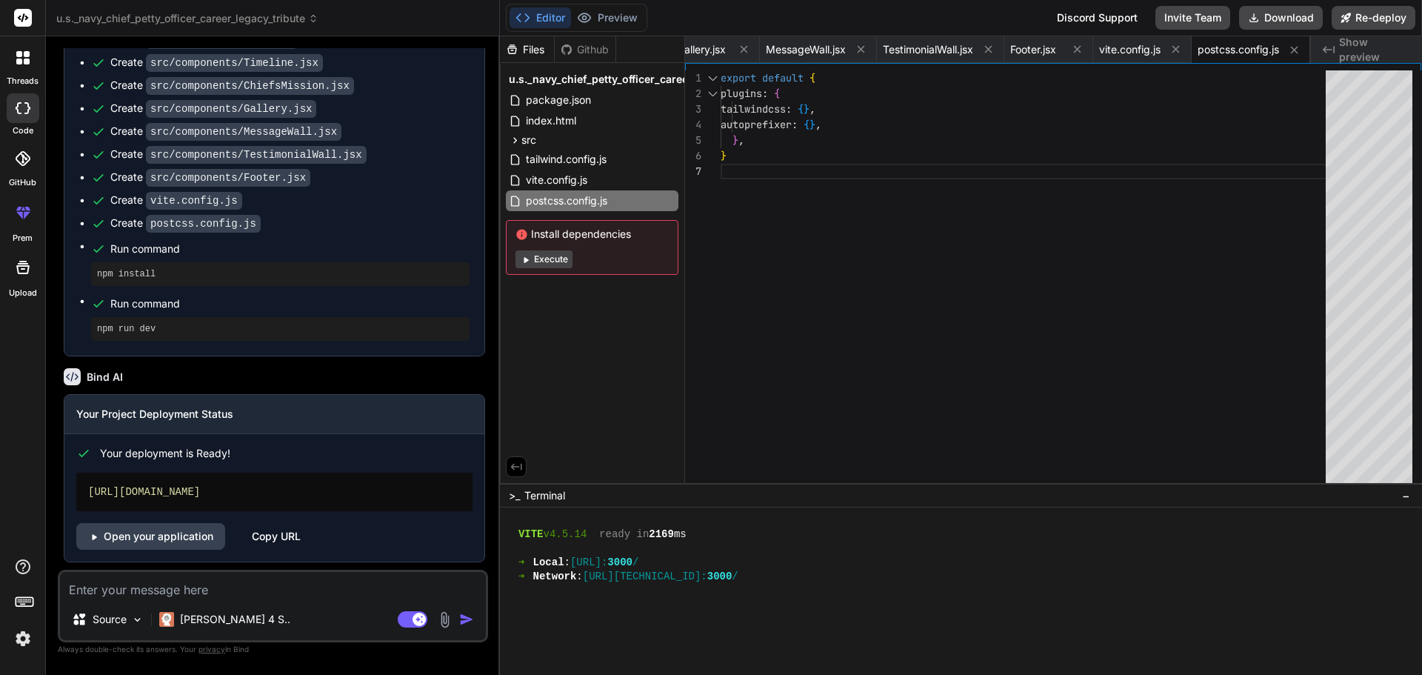
click at [538, 257] on button "Execute" at bounding box center [543, 259] width 57 height 18
click at [27, 636] on img at bounding box center [22, 638] width 25 height 25
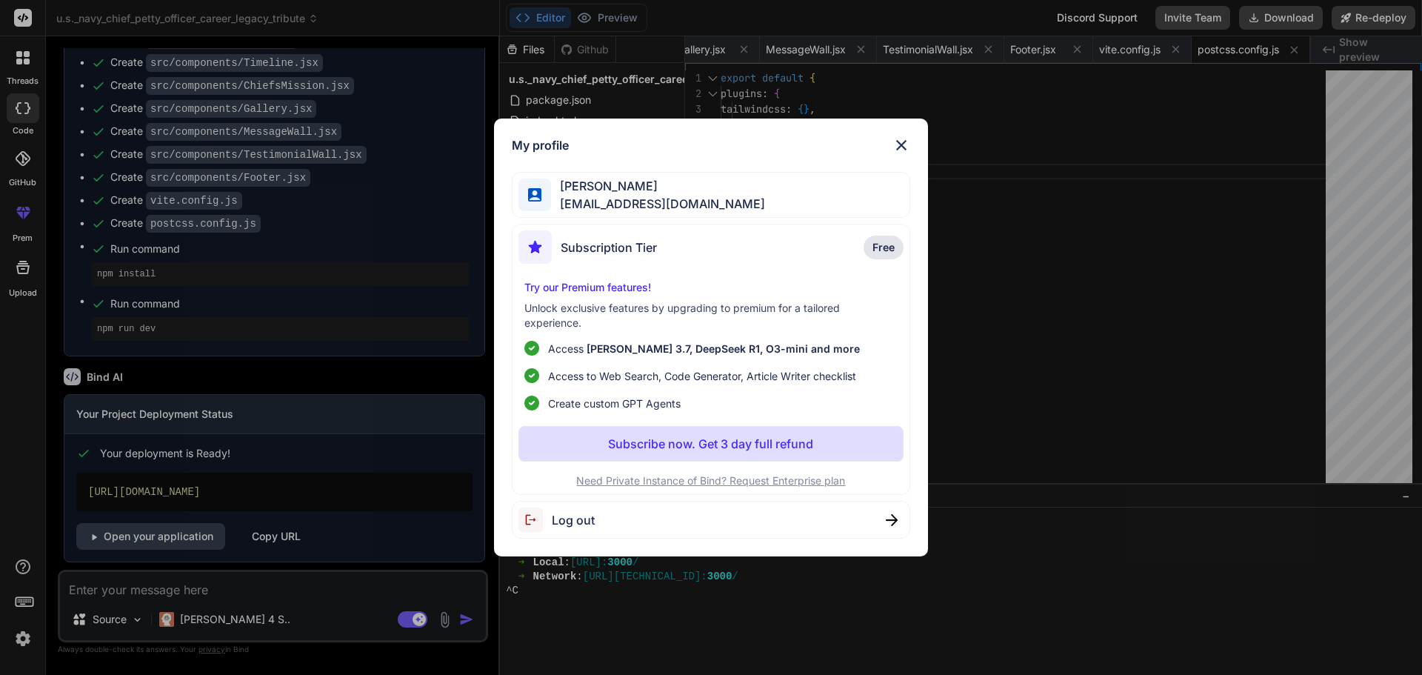
click at [672, 448] on p "Subscribe now. Get 3 day full refund" at bounding box center [710, 444] width 205 height 18
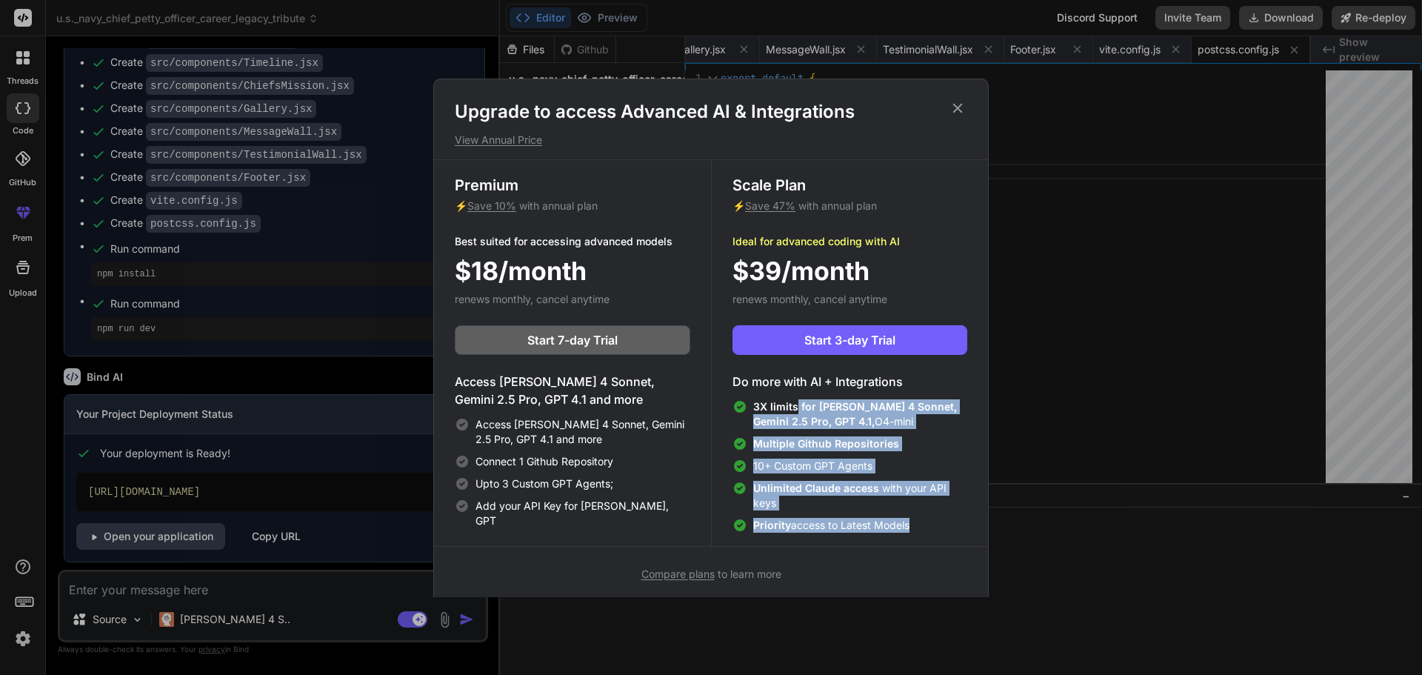
drag, startPoint x: 795, startPoint y: 406, endPoint x: 956, endPoint y: 538, distance: 208.4
click at [956, 538] on div "Scale Plan ⚡ Save 47% with annual plan Ideal for advanced coding with AI $39/mo…" at bounding box center [849, 353] width 277 height 386
click at [894, 522] on span "Priority access to Latest Models" at bounding box center [831, 525] width 156 height 15
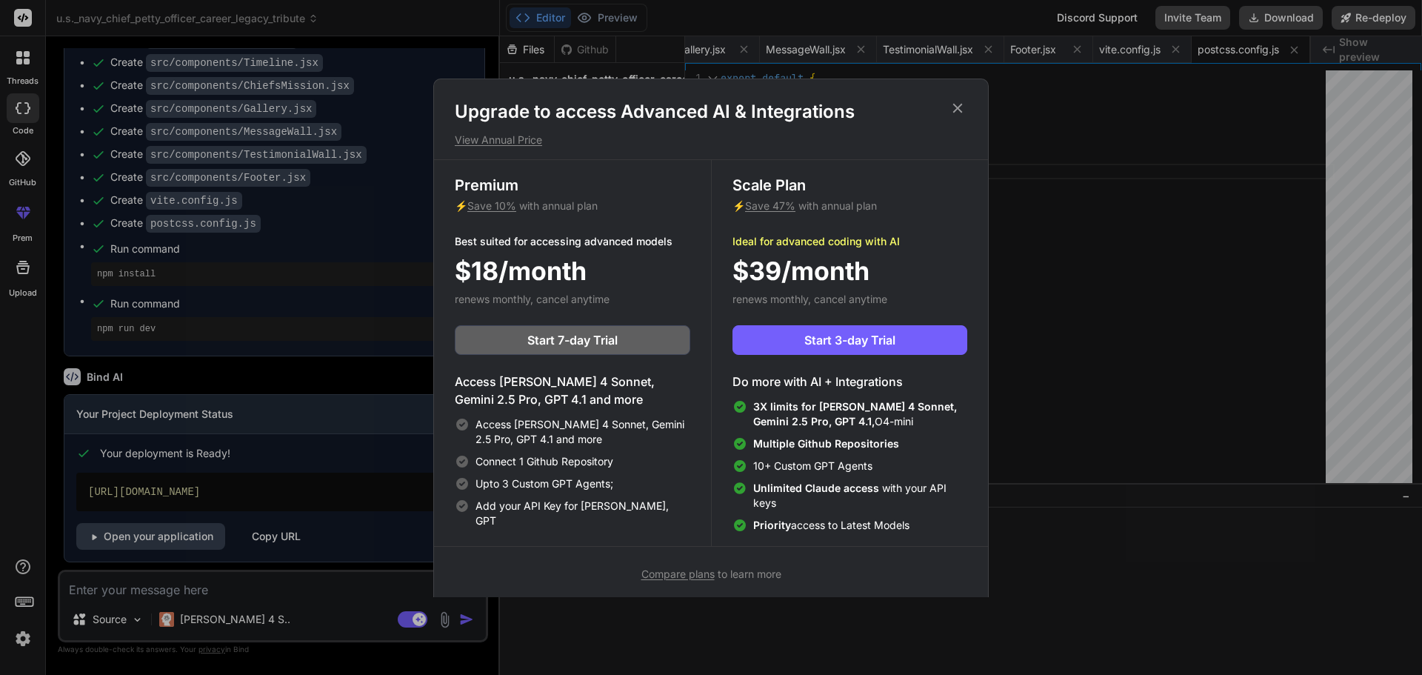
click at [926, 521] on div "Priority access to Latest Models" at bounding box center [849, 525] width 235 height 15
click at [954, 107] on icon at bounding box center [957, 108] width 16 height 16
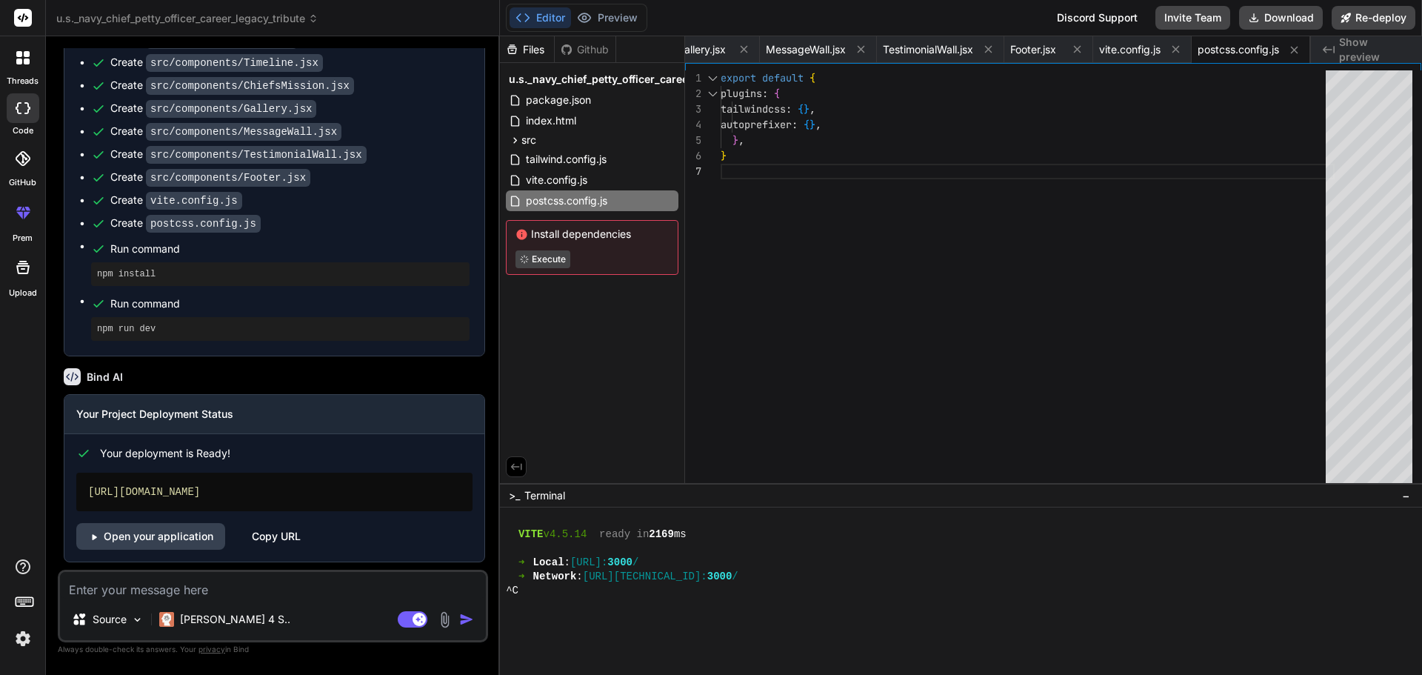
click at [27, 271] on icon at bounding box center [22, 267] width 13 height 13
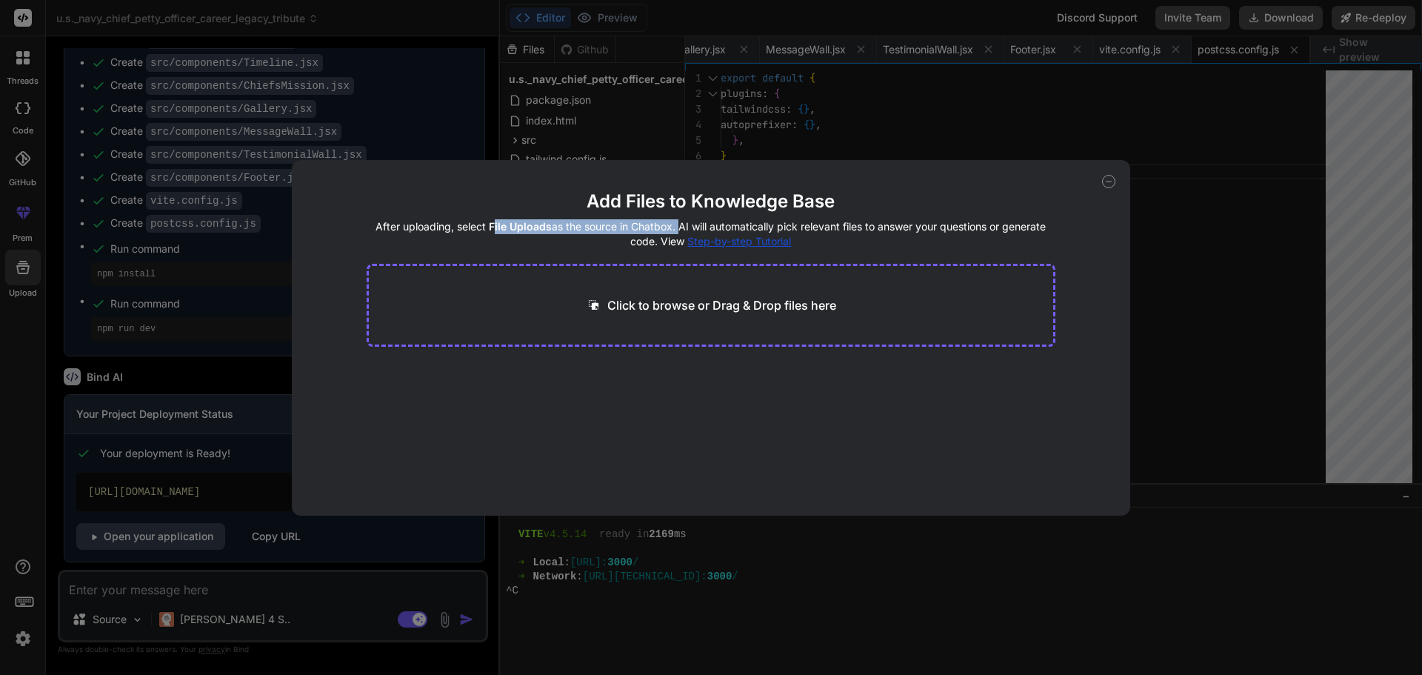
drag, startPoint x: 489, startPoint y: 223, endPoint x: 675, endPoint y: 227, distance: 185.2
click at [675, 227] on h4 "After uploading, select File Uploads as the source in Chatbox. AI will automati…" at bounding box center [711, 234] width 689 height 30
click at [568, 244] on h4 "After uploading, select File Uploads as the source in Chatbox. AI will automati…" at bounding box center [711, 234] width 689 height 30
click at [776, 242] on span "Step-by-step Tutorial" at bounding box center [739, 241] width 104 height 13
click at [1196, 452] on div "Add Files to Knowledge Base After uploading, select File Uploads as the source …" at bounding box center [711, 337] width 1422 height 675
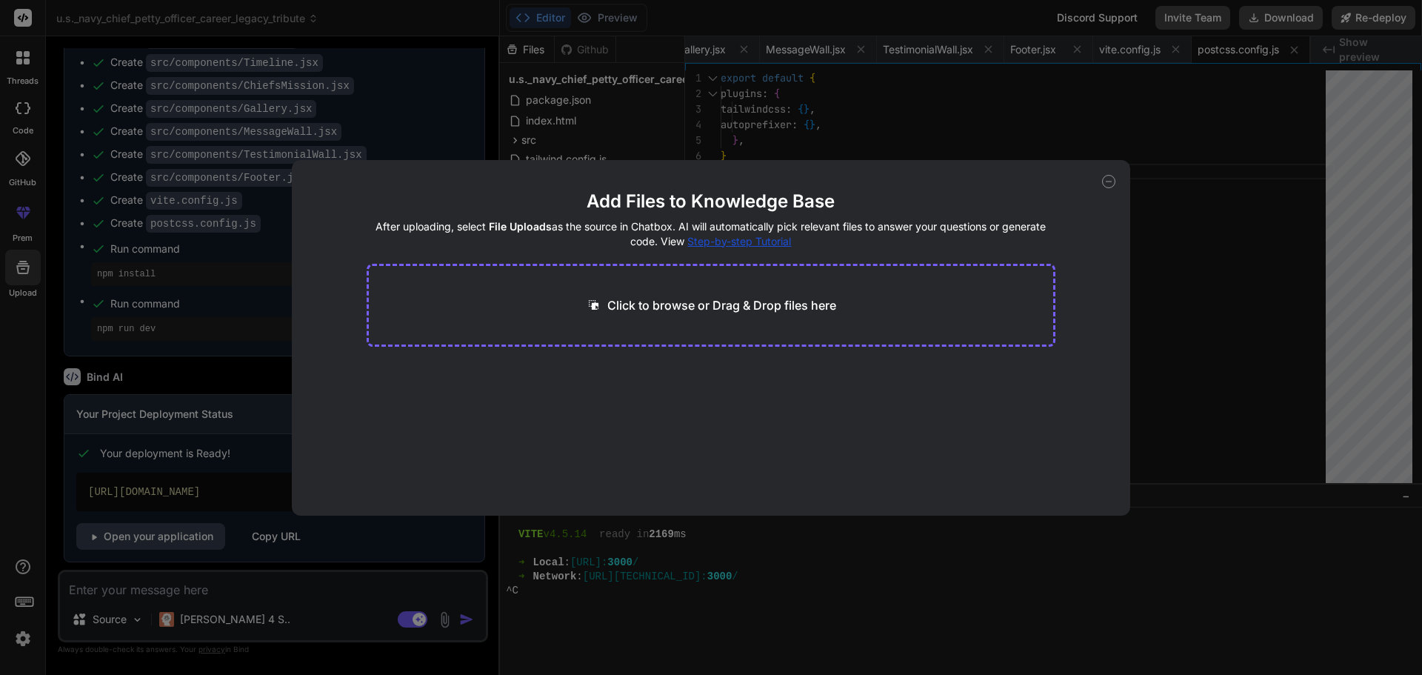
type textarea "x"
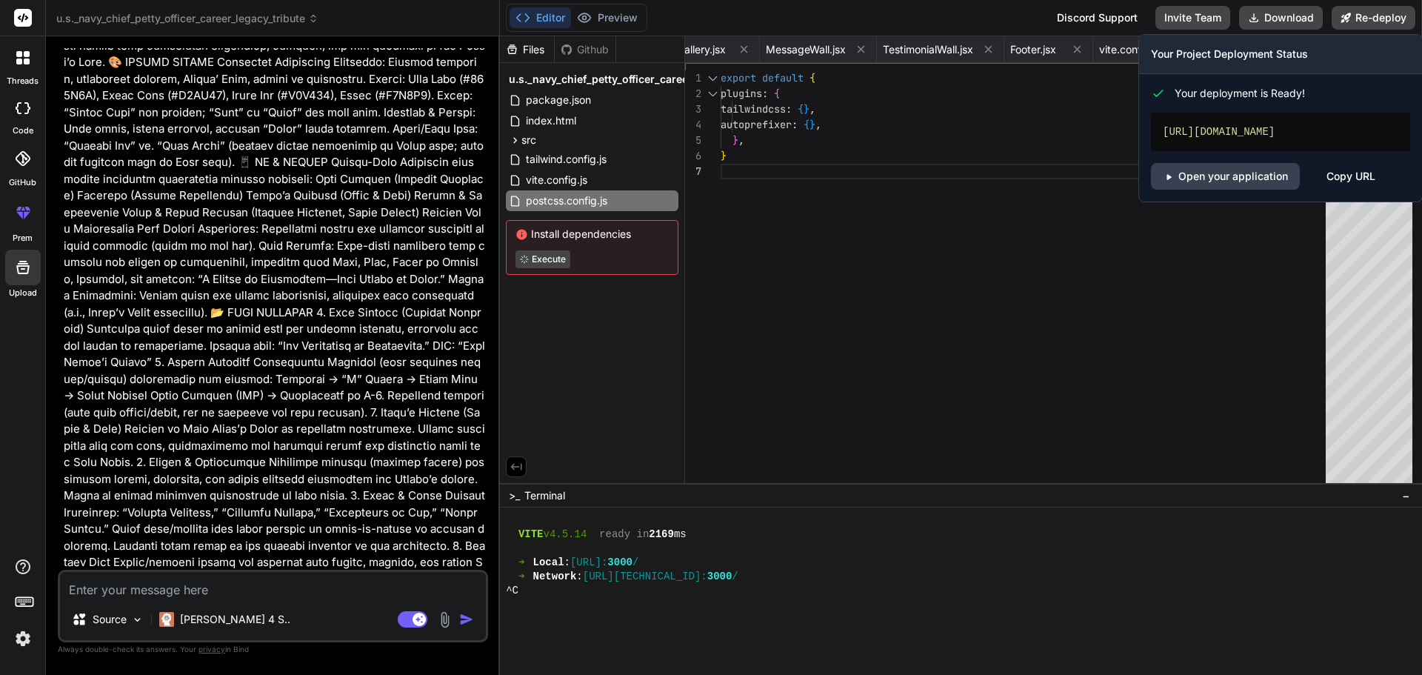
scroll to position [0, 0]
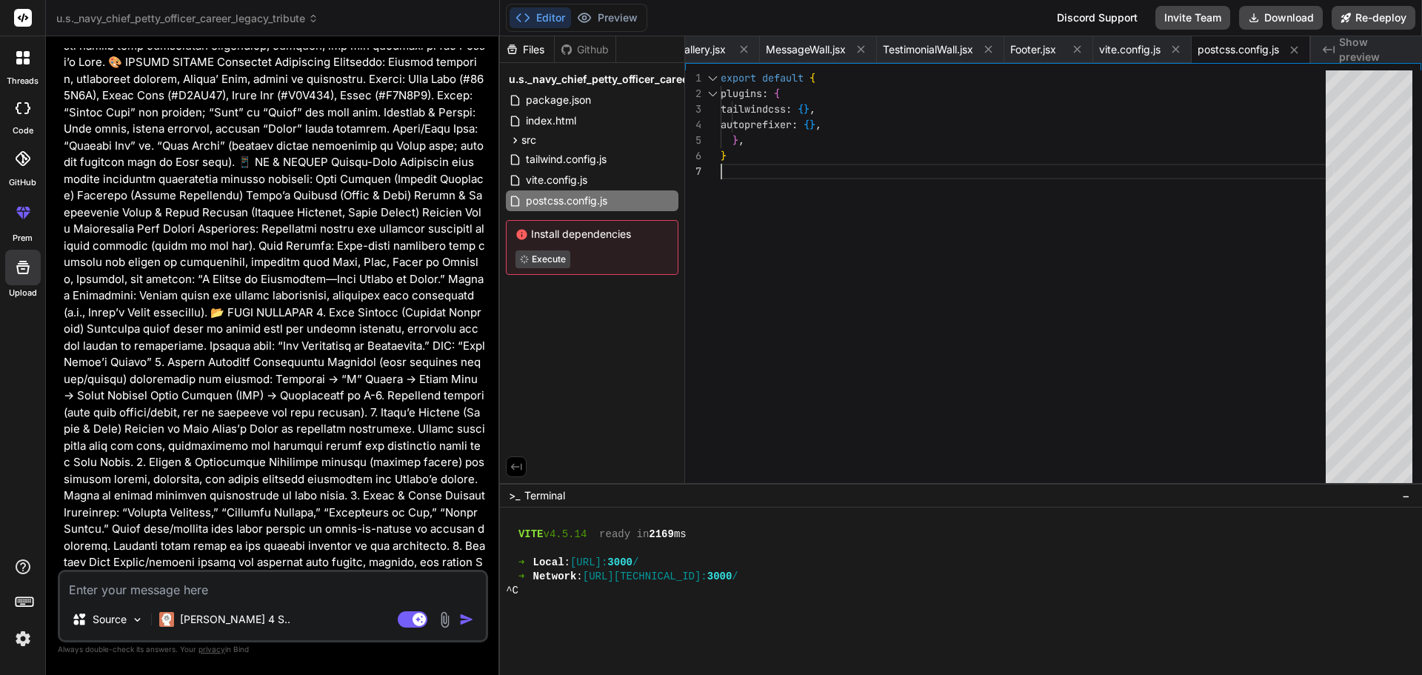
click at [1030, 273] on div "export default { plugins : { tailwindcss : { } , autoprefixer : { } , } , }" at bounding box center [1027, 280] width 614 height 420
click at [18, 569] on icon at bounding box center [23, 567] width 18 height 18
click at [19, 647] on img at bounding box center [22, 638] width 25 height 25
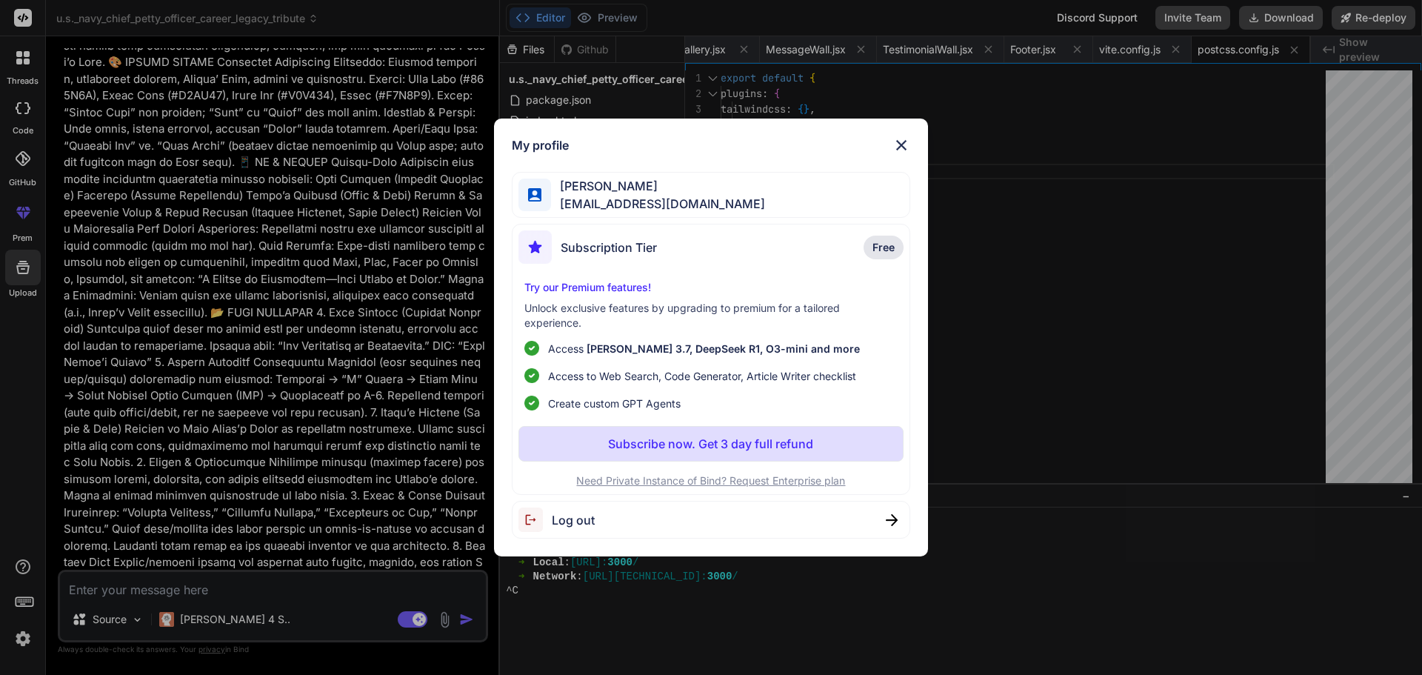
click at [895, 136] on img at bounding box center [901, 145] width 18 height 18
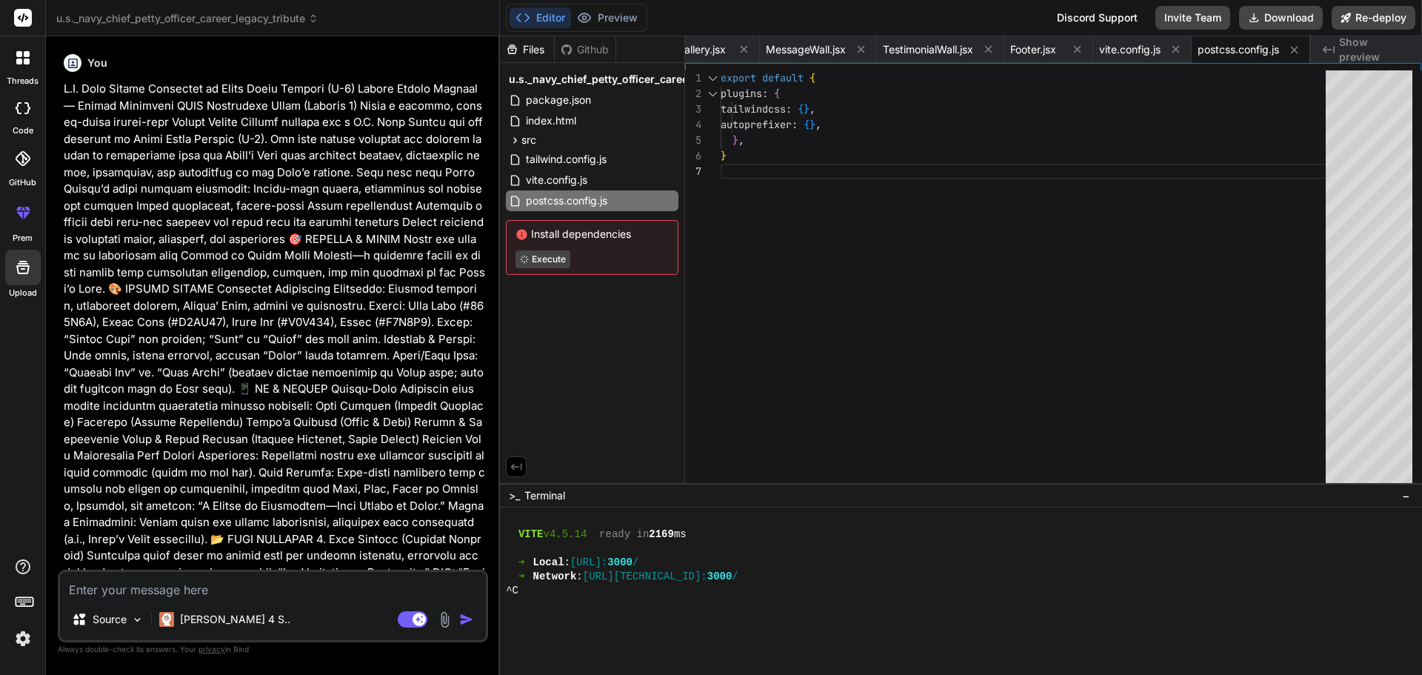
click at [571, 56] on div "Github" at bounding box center [585, 49] width 61 height 15
click at [532, 51] on div "Files" at bounding box center [527, 49] width 54 height 15
click at [21, 566] on icon at bounding box center [23, 567] width 18 height 18
click at [27, 218] on icon at bounding box center [23, 213] width 18 height 18
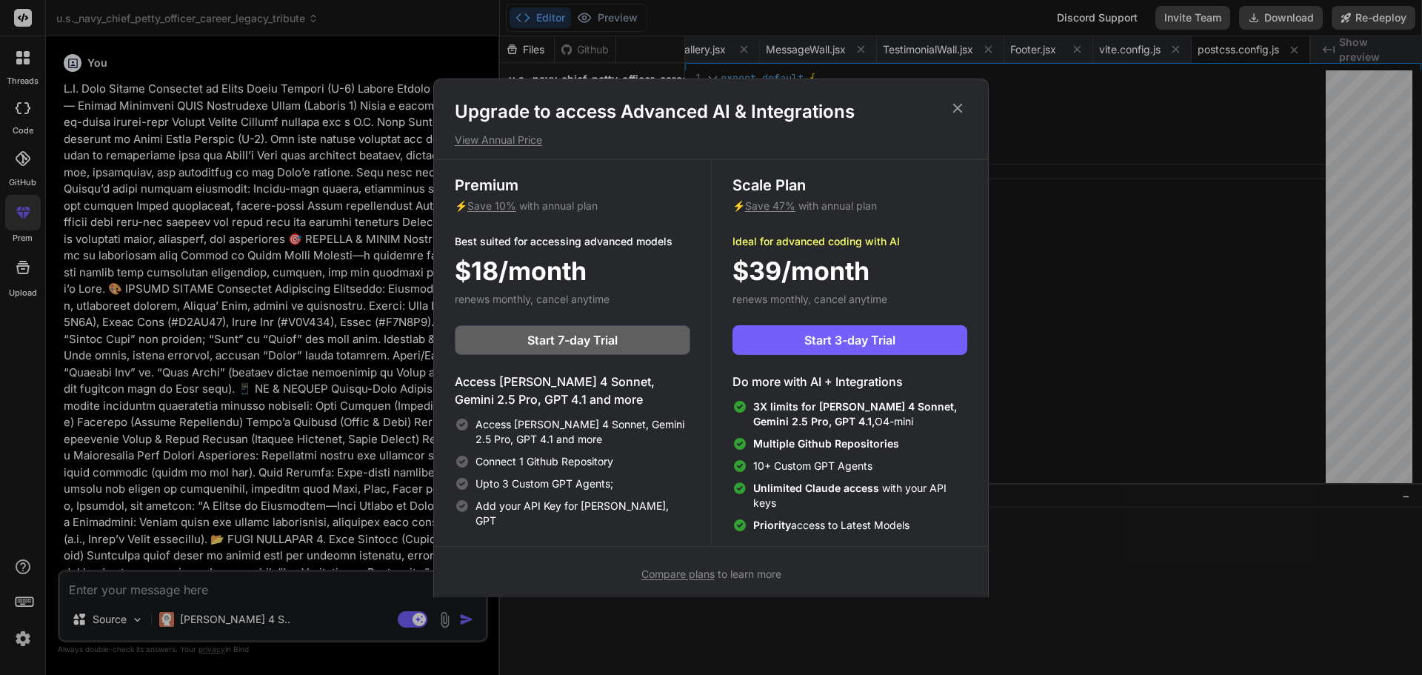
click at [760, 202] on span "Save 47%" at bounding box center [770, 205] width 50 height 13
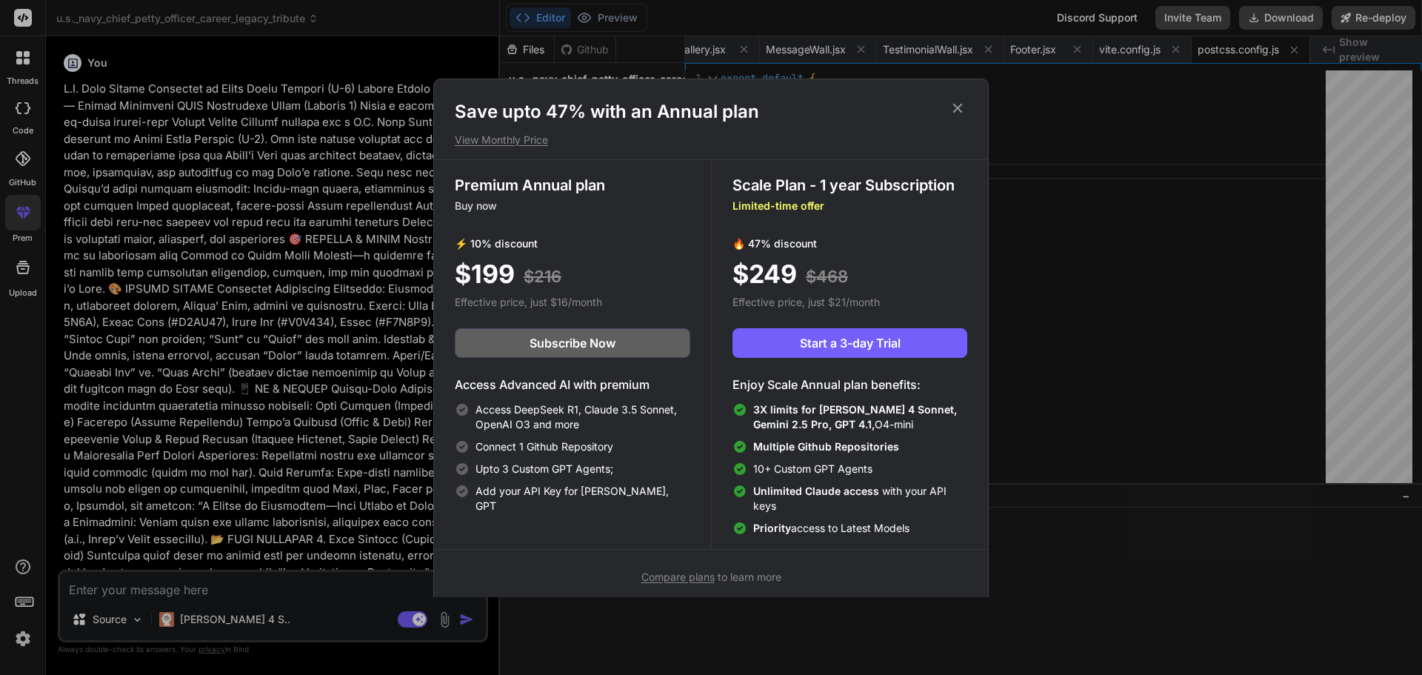
scroll to position [10, 0]
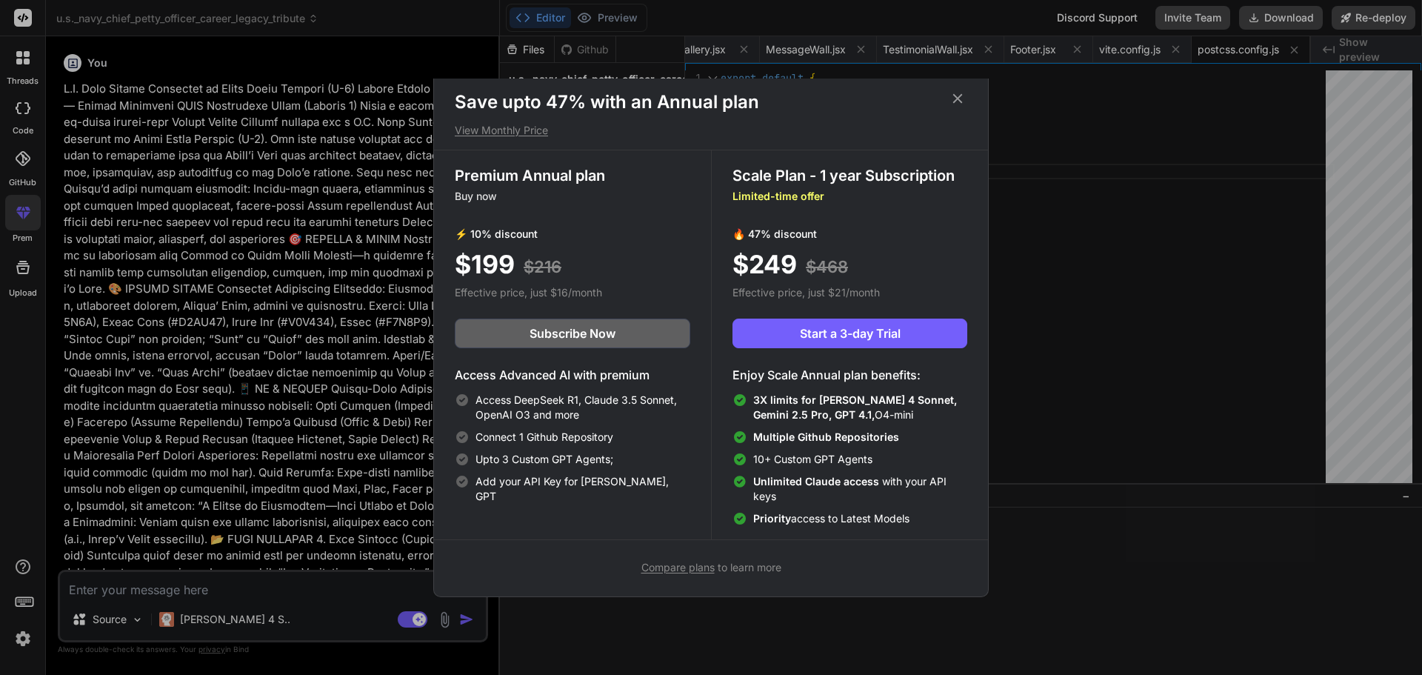
click at [1121, 512] on div "Save upto 47% with an Annual plan View Monthly Price Premium Annual plan Buy no…" at bounding box center [711, 337] width 1422 height 675
